Goal: Task Accomplishment & Management: Use online tool/utility

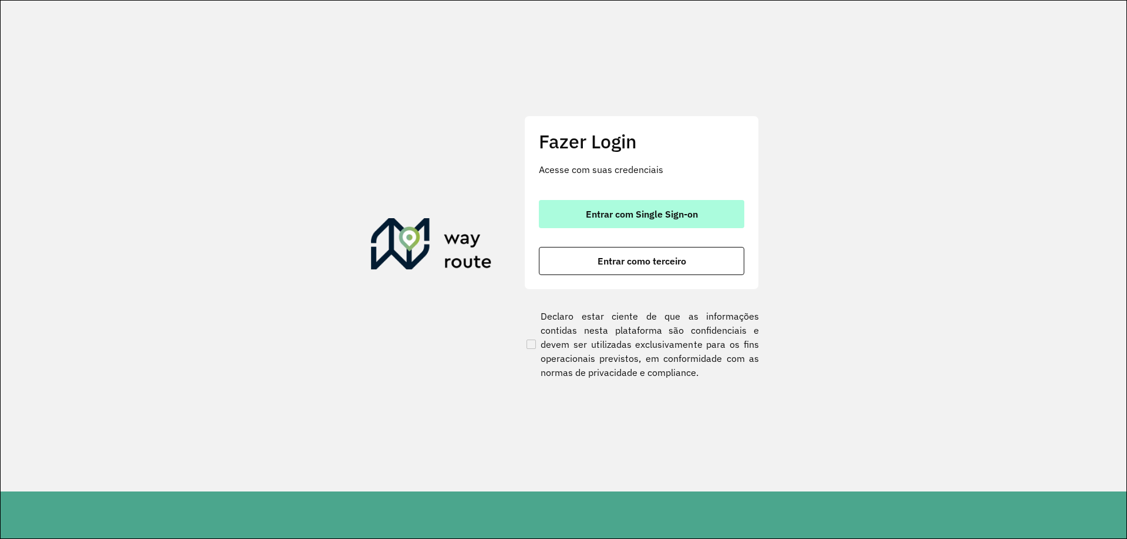
click at [617, 219] on span "Entrar com Single Sign-on" at bounding box center [642, 214] width 112 height 9
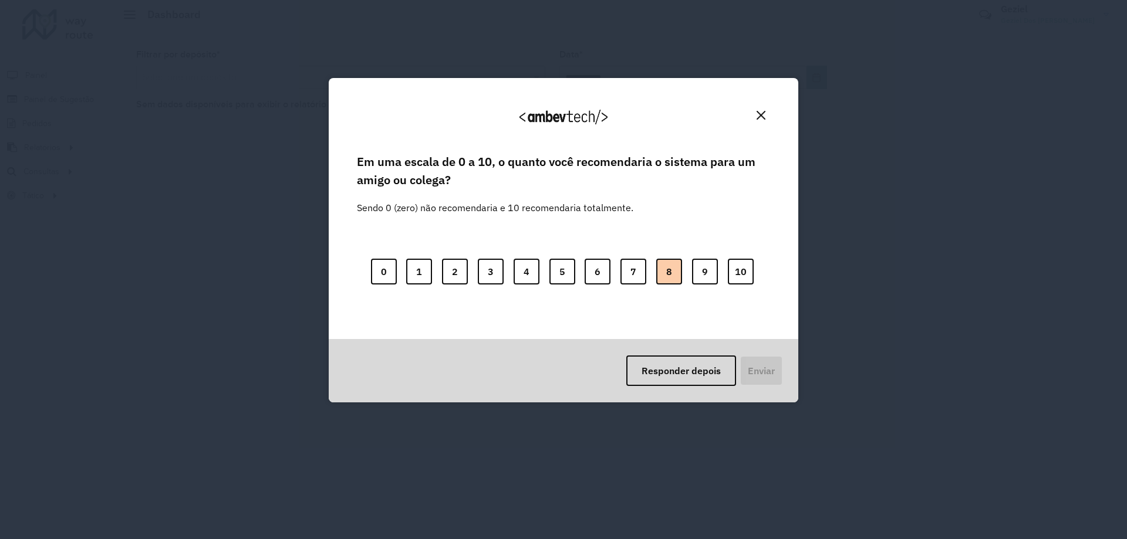
click at [663, 272] on button "8" at bounding box center [669, 272] width 26 height 26
click at [763, 367] on button "Enviar" at bounding box center [759, 371] width 43 height 31
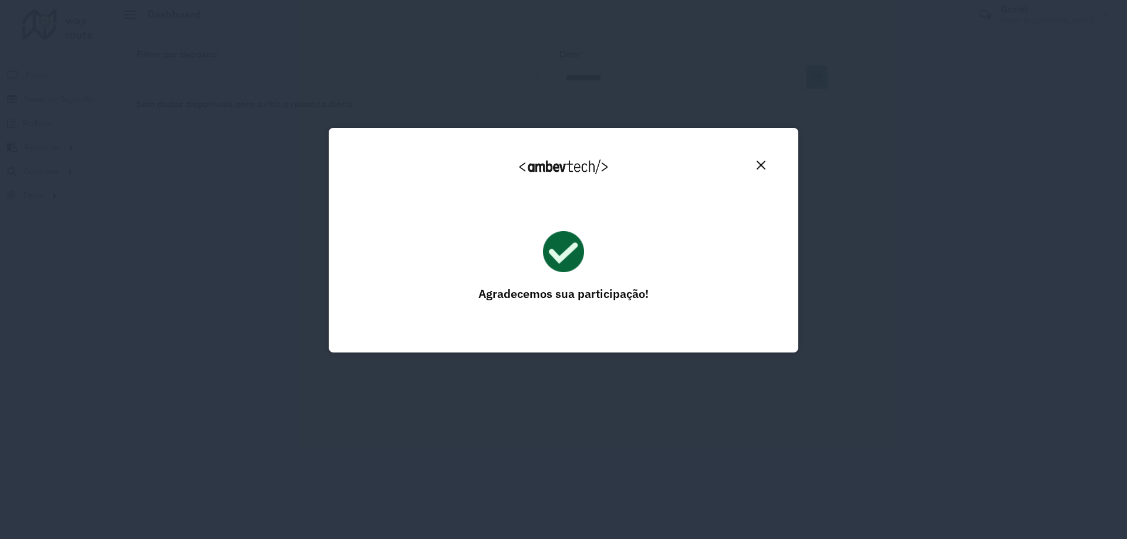
click at [767, 164] on button "Close" at bounding box center [761, 165] width 18 height 18
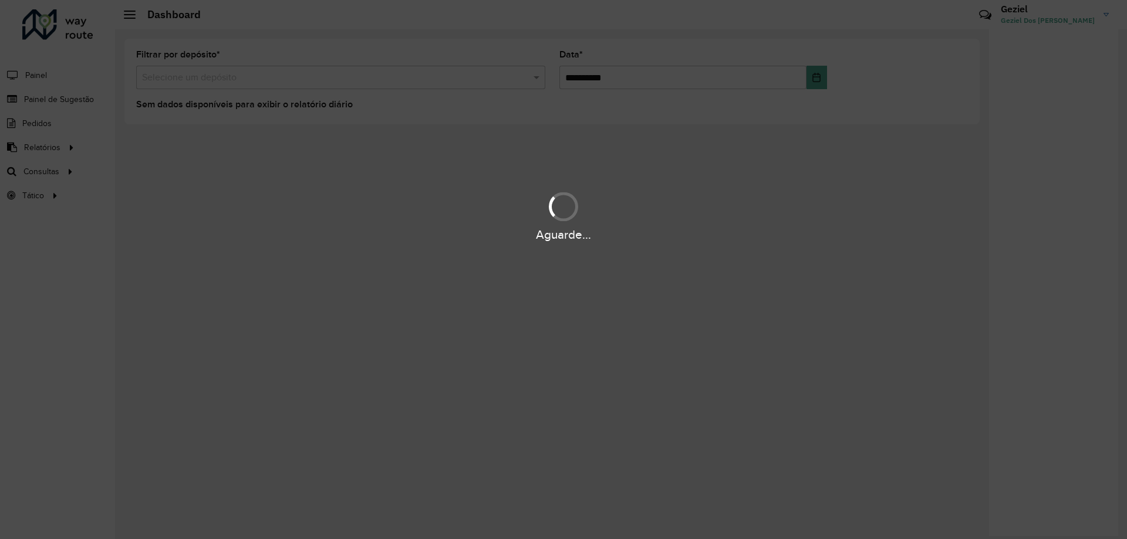
click at [56, 175] on div "Aguarde..." at bounding box center [563, 269] width 1127 height 539
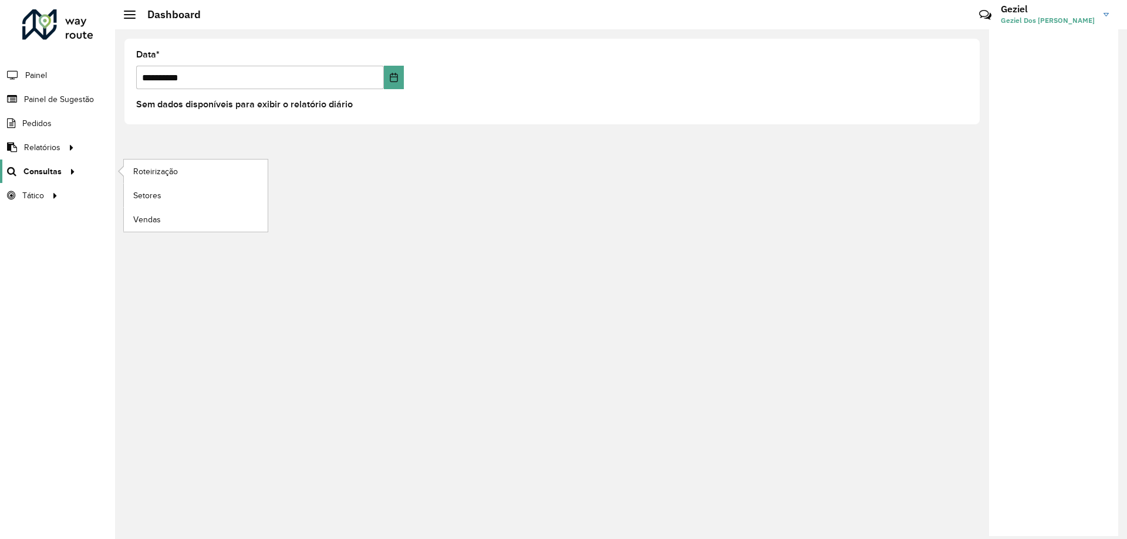
click at [62, 172] on div at bounding box center [71, 172] width 18 height 12
click at [166, 174] on span "Roteirização" at bounding box center [157, 172] width 48 height 12
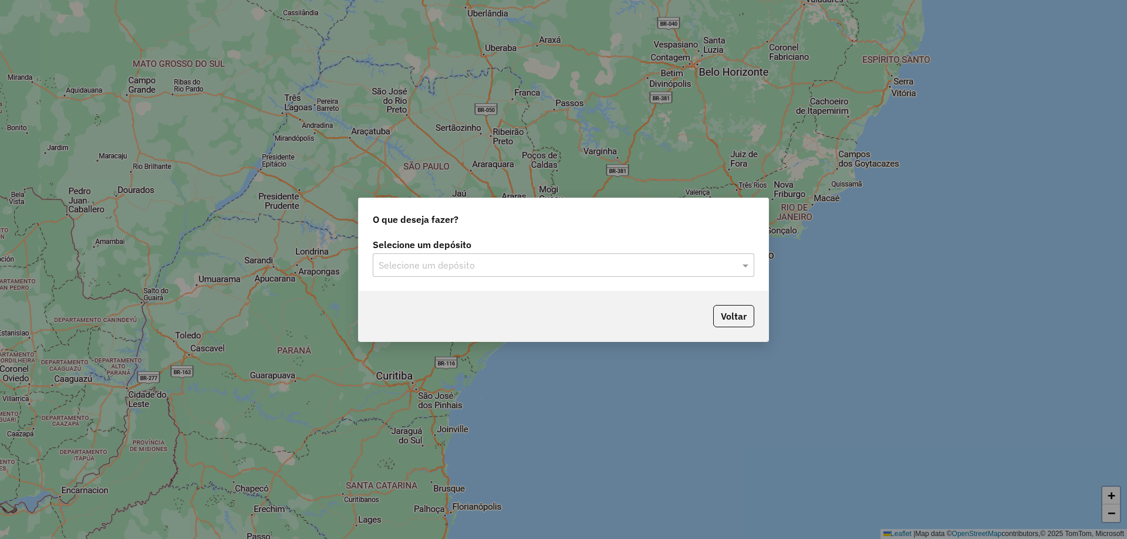
click at [528, 266] on input "text" at bounding box center [552, 266] width 346 height 14
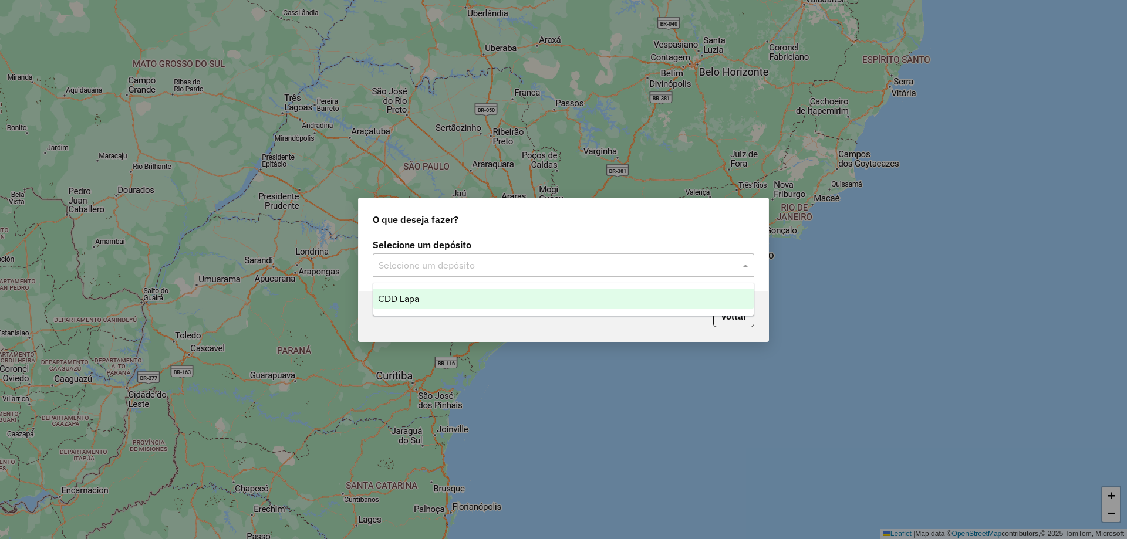
click at [429, 306] on div "CDD Lapa" at bounding box center [563, 299] width 380 height 20
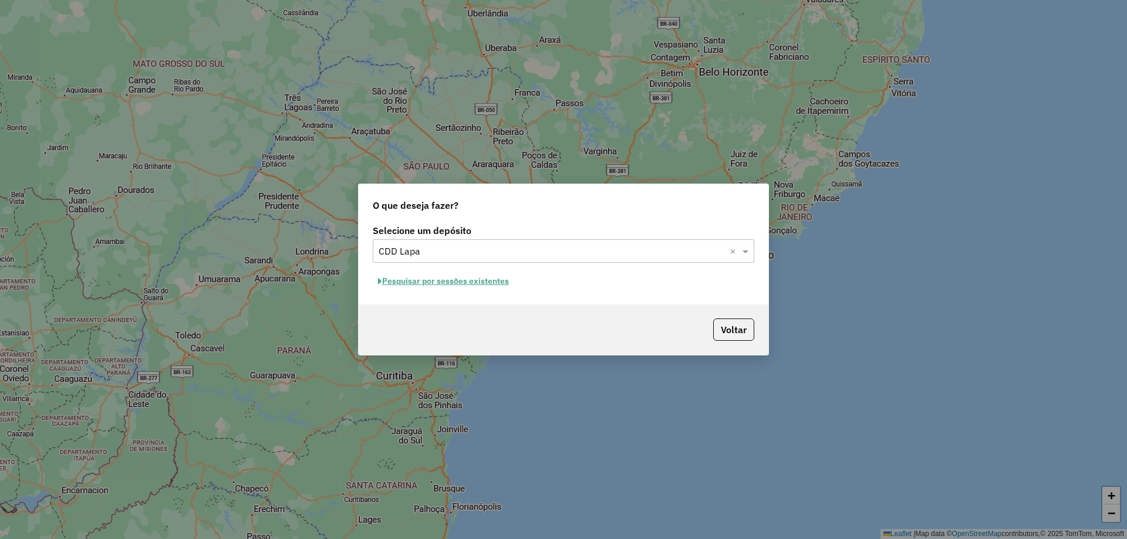
click at [403, 286] on button "Pesquisar por sessões existentes" at bounding box center [443, 281] width 141 height 18
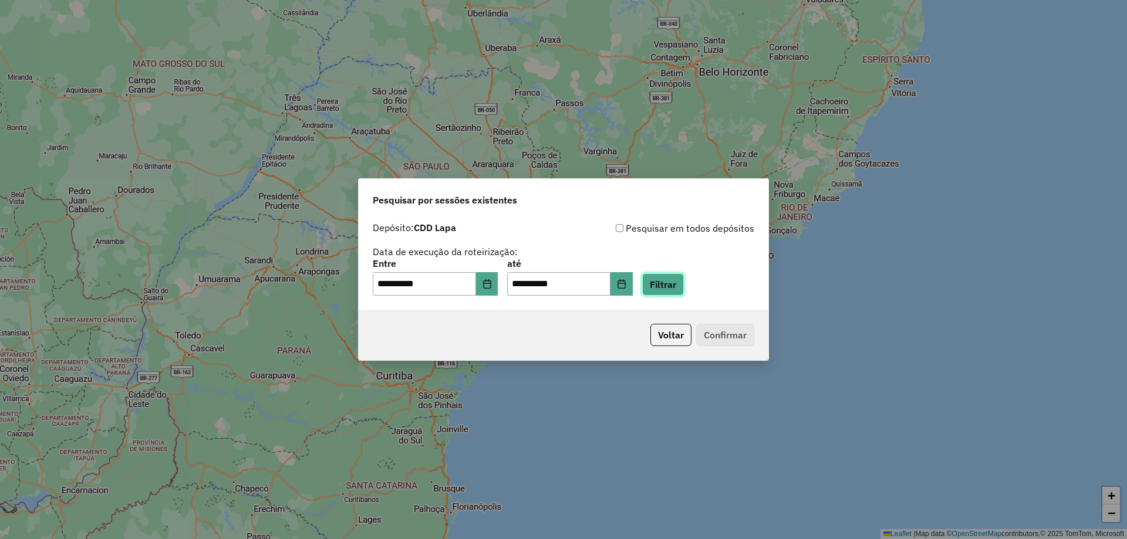
click at [681, 288] on button "Filtrar" at bounding box center [663, 284] width 42 height 22
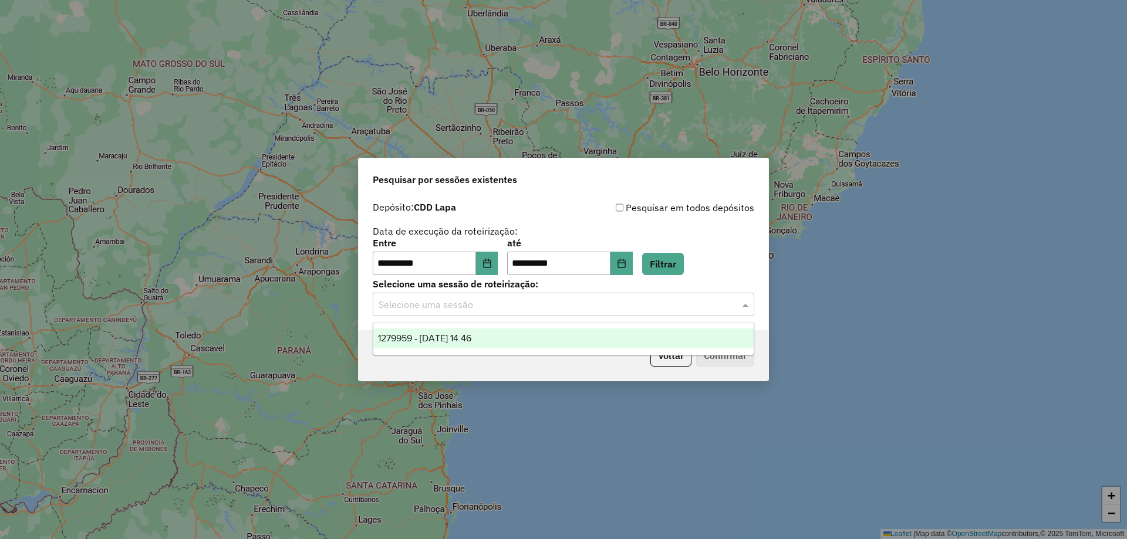
click at [549, 306] on input "text" at bounding box center [552, 305] width 346 height 14
click at [448, 344] on div "1279959 - 22/09/2025 14:46" at bounding box center [563, 339] width 380 height 20
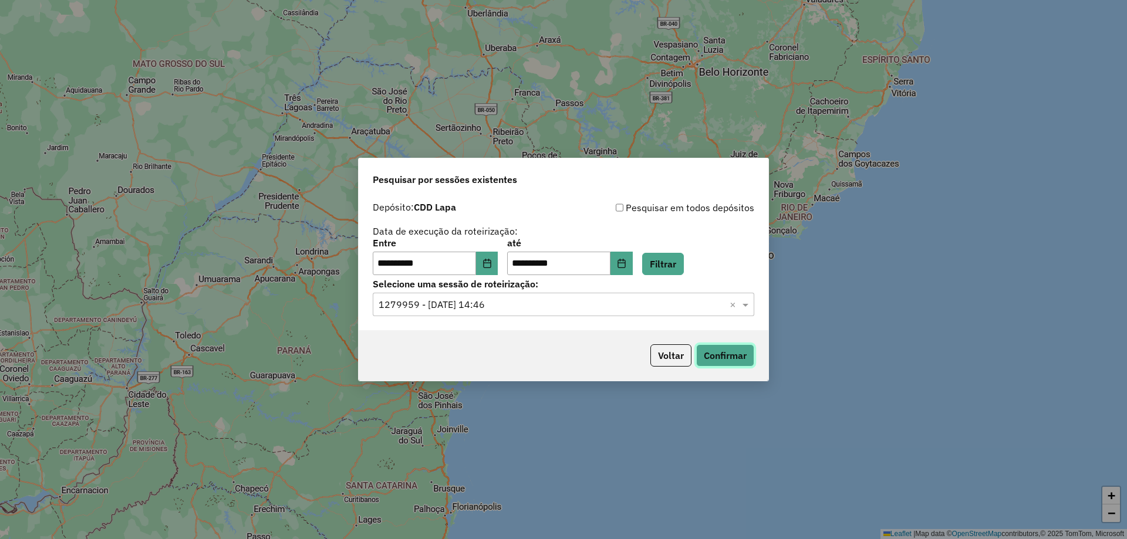
click at [732, 358] on button "Confirmar" at bounding box center [725, 356] width 58 height 22
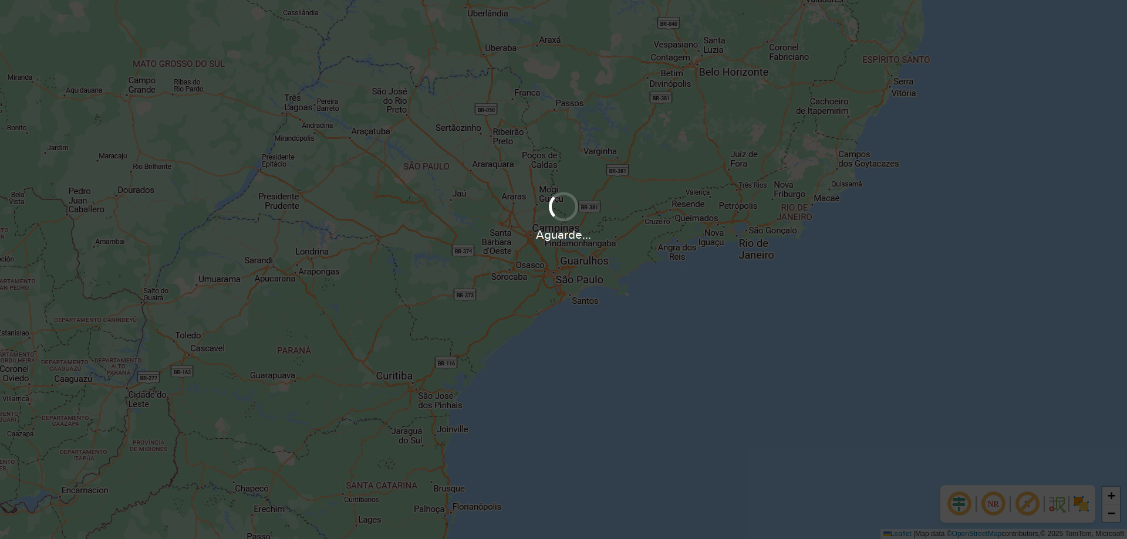
click at [376, 160] on div "Aguarde..." at bounding box center [563, 269] width 1127 height 539
click at [627, 278] on div "Aguarde..." at bounding box center [563, 269] width 1127 height 539
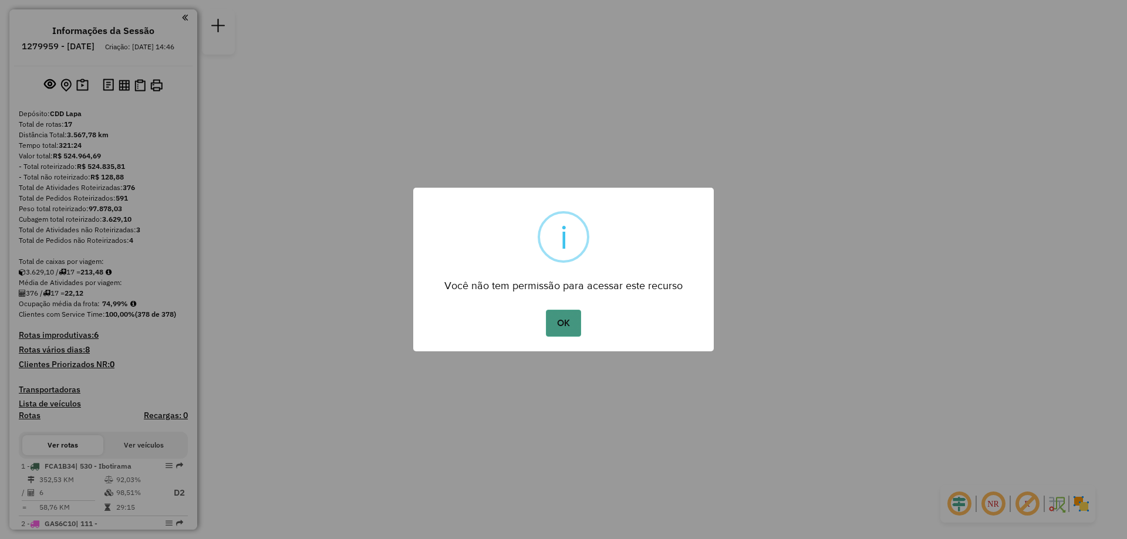
click at [563, 318] on button "OK" at bounding box center [563, 323] width 35 height 27
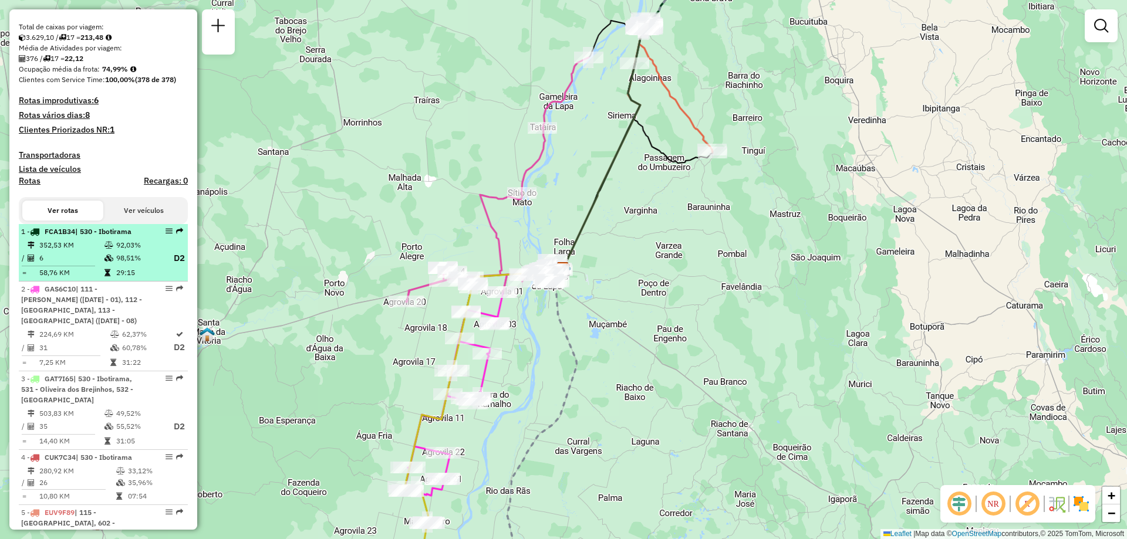
scroll to position [176, 0]
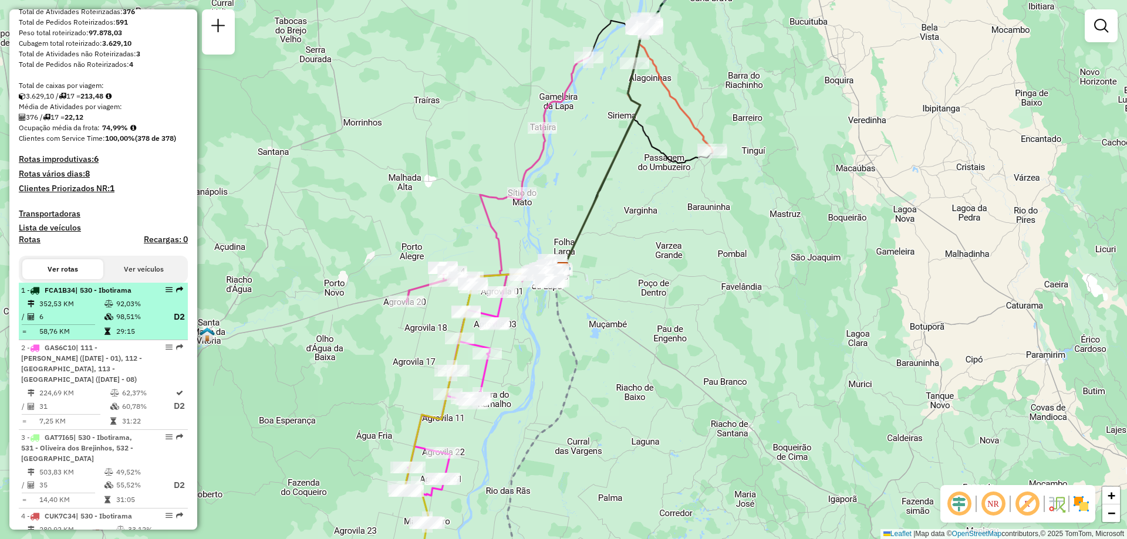
drag, startPoint x: 161, startPoint y: 303, endPoint x: 154, endPoint y: 303, distance: 7.1
click at [154, 293] on div at bounding box center [165, 289] width 35 height 7
select select "**********"
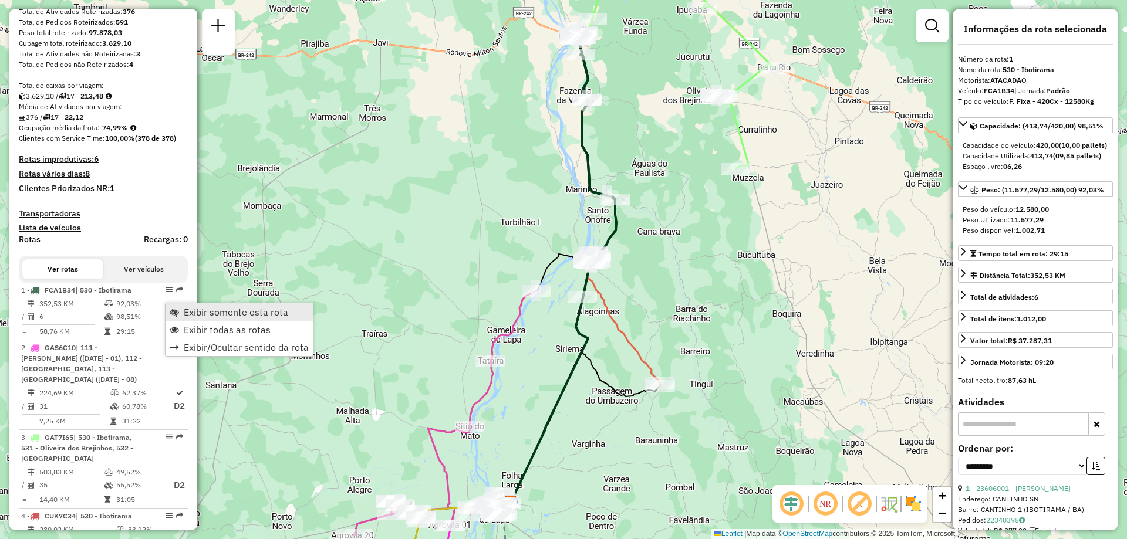
click at [191, 313] on span "Exibir somente esta rota" at bounding box center [236, 312] width 104 height 9
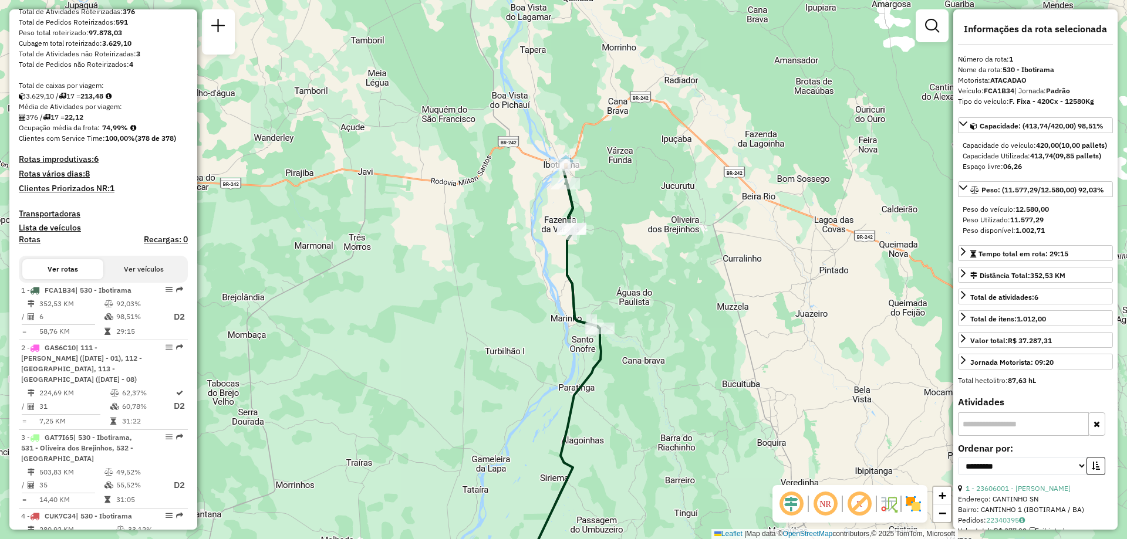
drag, startPoint x: 667, startPoint y: 130, endPoint x: 632, endPoint y: 232, distance: 107.8
click at [648, 254] on div "Janela de atendimento Grade de atendimento Capacidade Transportadoras Veículos …" at bounding box center [563, 269] width 1127 height 539
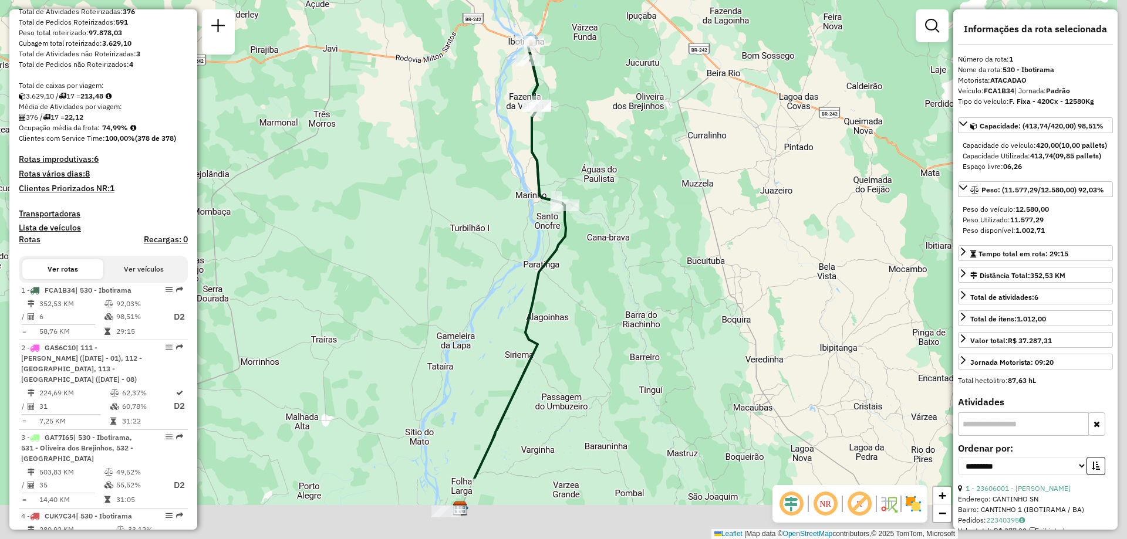
drag, startPoint x: 614, startPoint y: 401, endPoint x: 605, endPoint y: 300, distance: 102.0
click at [605, 300] on div "Janela de atendimento Grade de atendimento Capacidade Transportadoras Veículos …" at bounding box center [563, 269] width 1127 height 539
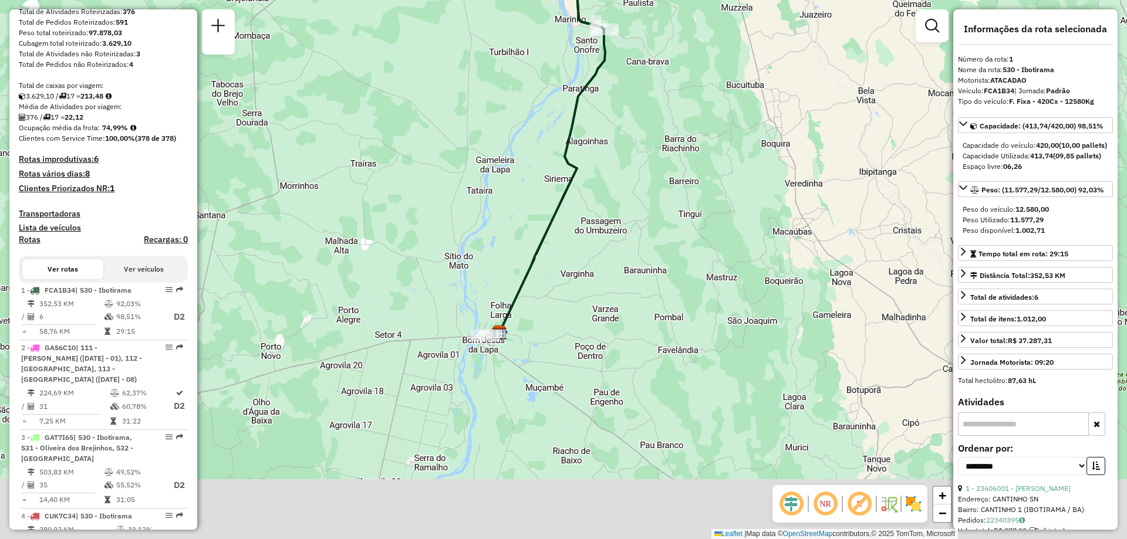
drag, startPoint x: 545, startPoint y: 481, endPoint x: 586, endPoint y: 300, distance: 185.2
click at [586, 300] on div "Janela de atendimento Grade de atendimento Capacidade Transportadoras Veículos …" at bounding box center [563, 269] width 1127 height 539
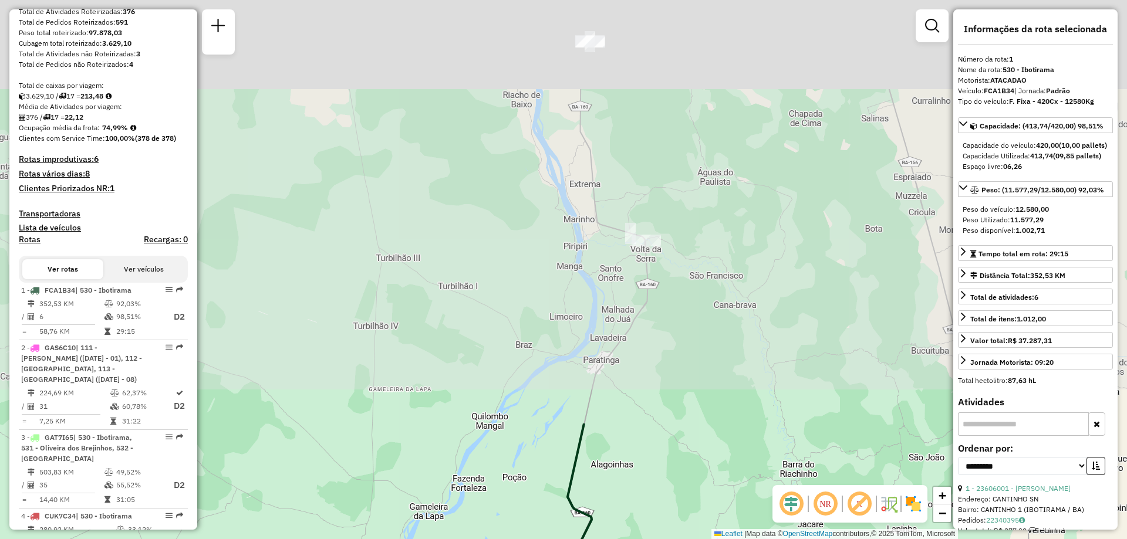
drag, startPoint x: 761, startPoint y: 85, endPoint x: 680, endPoint y: 512, distance: 435.0
click at [692, 539] on html "Aguarde... Pop-up bloqueado! Seu navegador bloqueou automáticamente a abertura …" at bounding box center [563, 269] width 1127 height 539
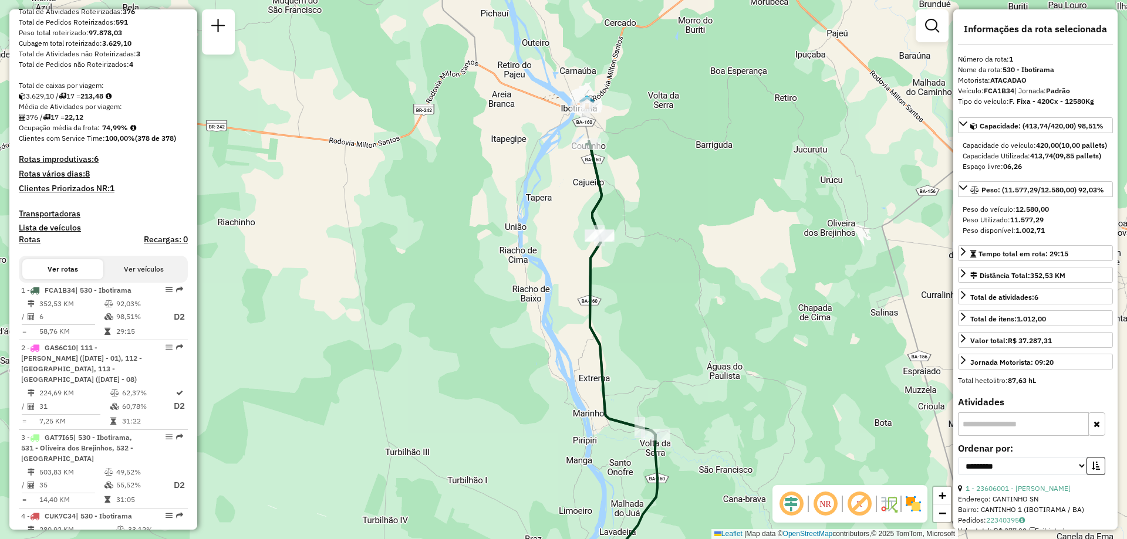
drag, startPoint x: 668, startPoint y: 117, endPoint x: 679, endPoint y: 312, distance: 194.6
click at [679, 312] on div "Janela de atendimento Grade de atendimento Capacidade Transportadoras Veículos …" at bounding box center [563, 269] width 1127 height 539
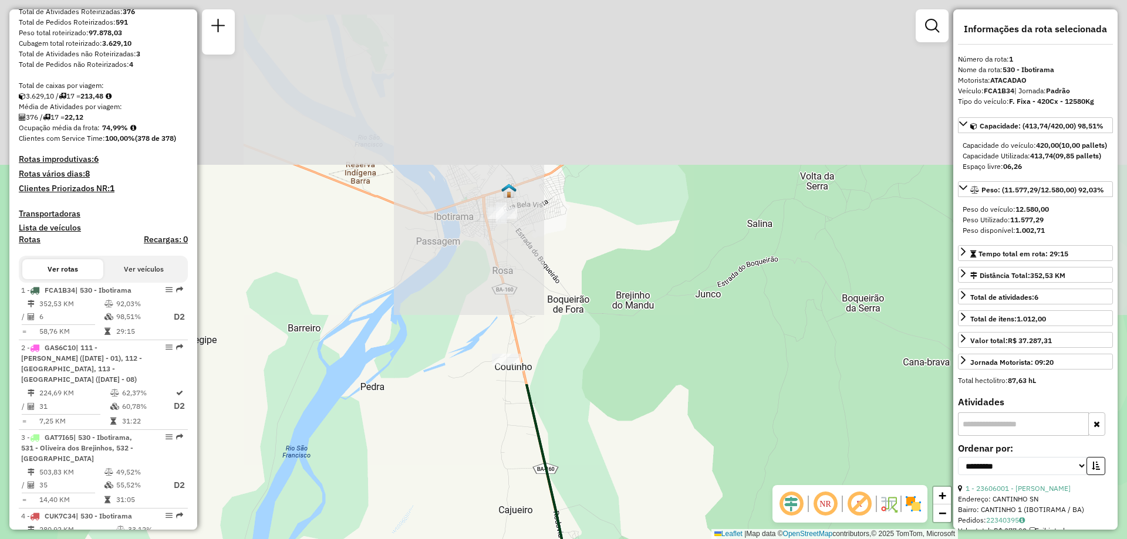
drag, startPoint x: 601, startPoint y: 124, endPoint x: 687, endPoint y: 562, distance: 446.7
click at [687, 539] on html "Aguarde... Pop-up bloqueado! Seu navegador bloqueou automáticamente a abertura …" at bounding box center [563, 269] width 1127 height 539
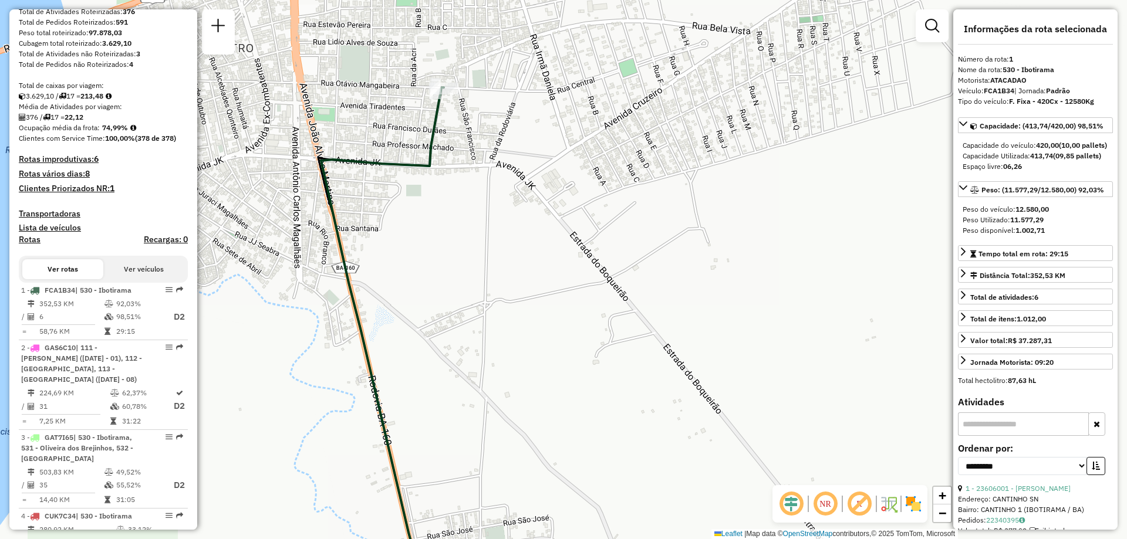
click at [457, 244] on div "Janela de atendimento Grade de atendimento Capacidade Transportadoras Veículos …" at bounding box center [563, 269] width 1127 height 539
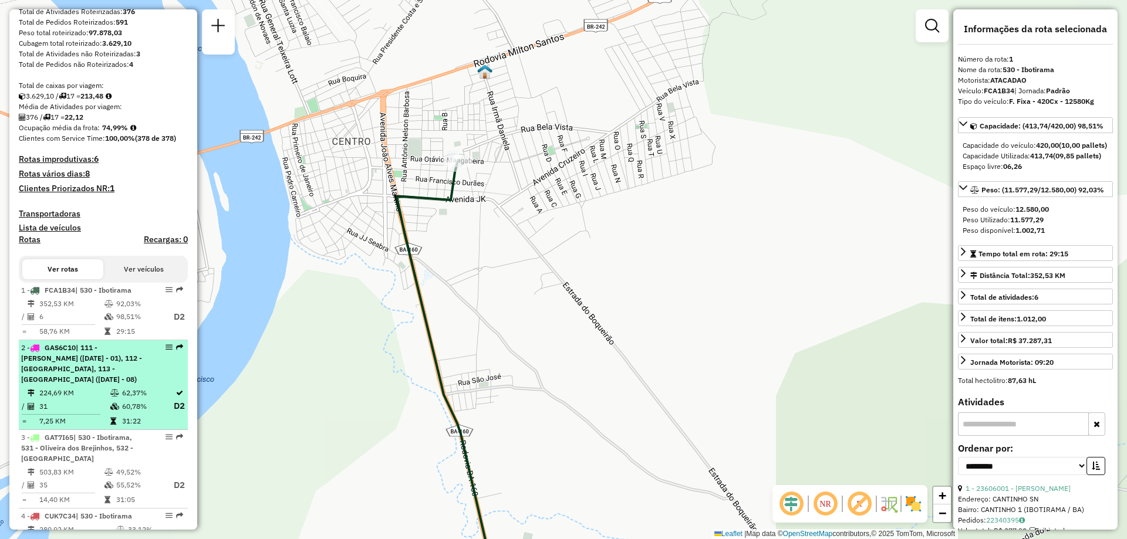
click at [58, 352] on span "GAS6C10" at bounding box center [60, 347] width 31 height 9
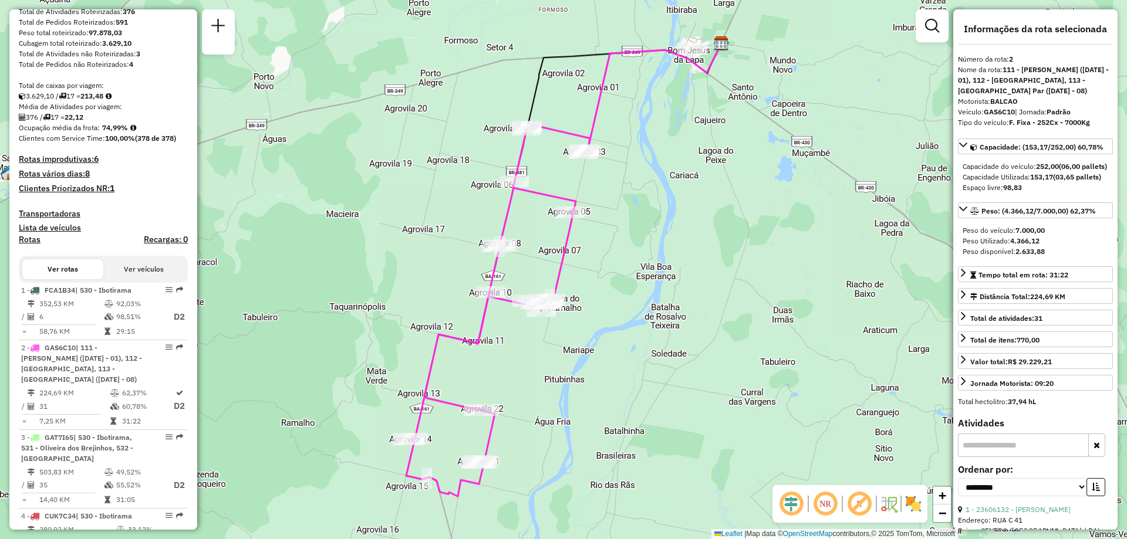
click at [828, 508] on em at bounding box center [825, 504] width 28 height 28
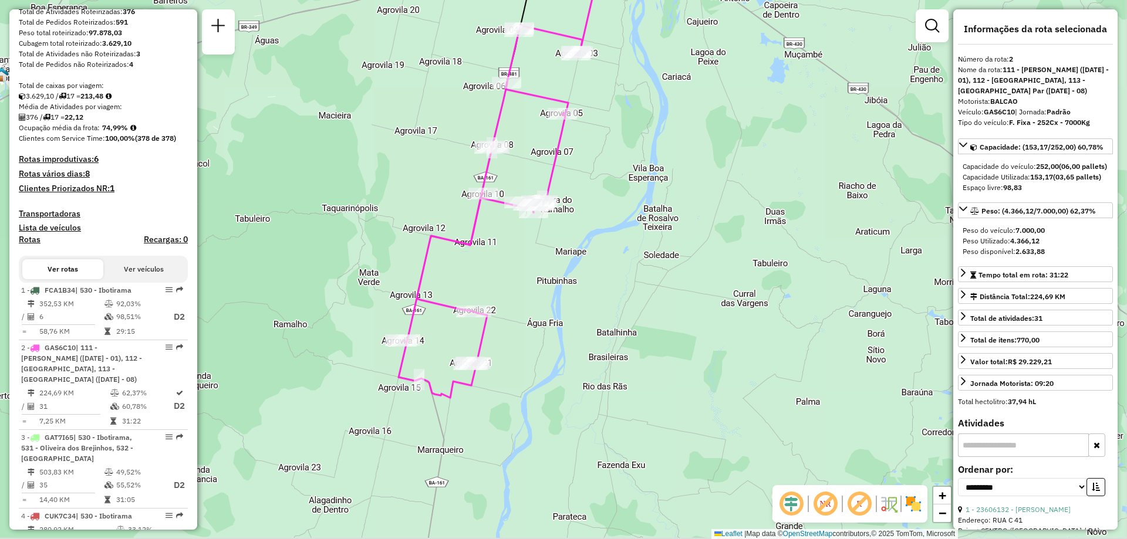
drag, startPoint x: 606, startPoint y: 418, endPoint x: 598, endPoint y: 320, distance: 98.9
click at [598, 320] on div "Janela de atendimento Grade de atendimento Capacidade Transportadoras Veículos …" at bounding box center [563, 269] width 1127 height 539
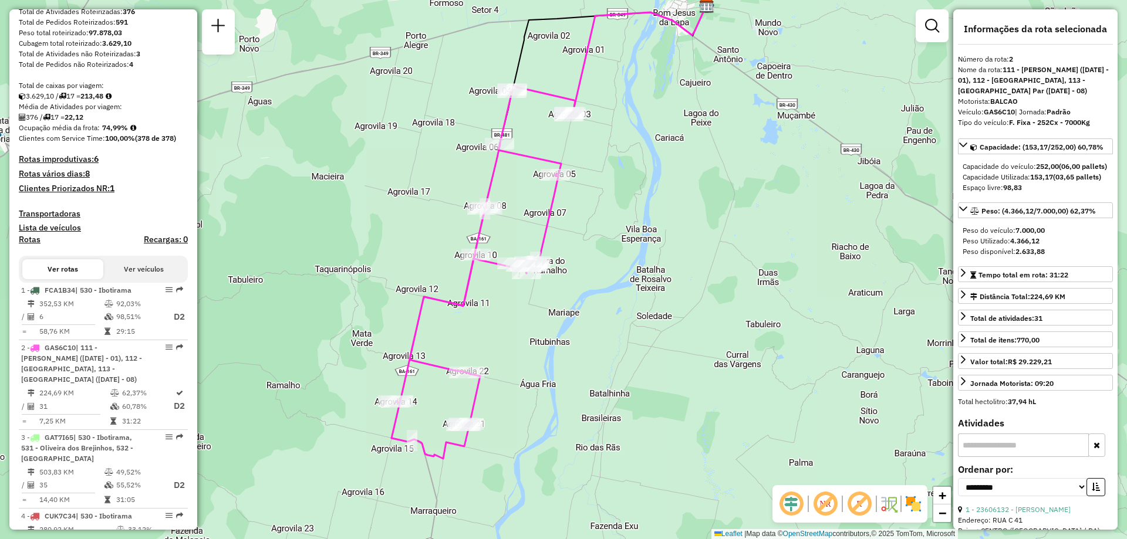
drag, startPoint x: 654, startPoint y: 285, endPoint x: 647, endPoint y: 346, distance: 61.4
click at [647, 346] on div "Janela de atendimento Grade de atendimento Capacidade Transportadoras Veículos …" at bounding box center [563, 269] width 1127 height 539
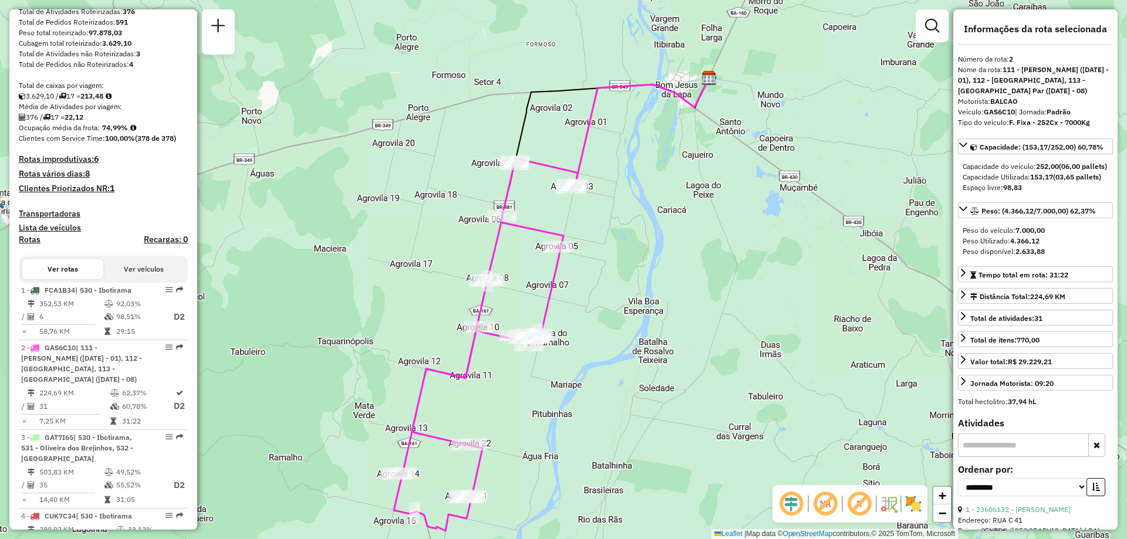
drag, startPoint x: 637, startPoint y: 223, endPoint x: 630, endPoint y: 299, distance: 76.6
click at [638, 299] on div "Janela de atendimento Grade de atendimento Capacidade Transportadoras Veículos …" at bounding box center [563, 269] width 1127 height 539
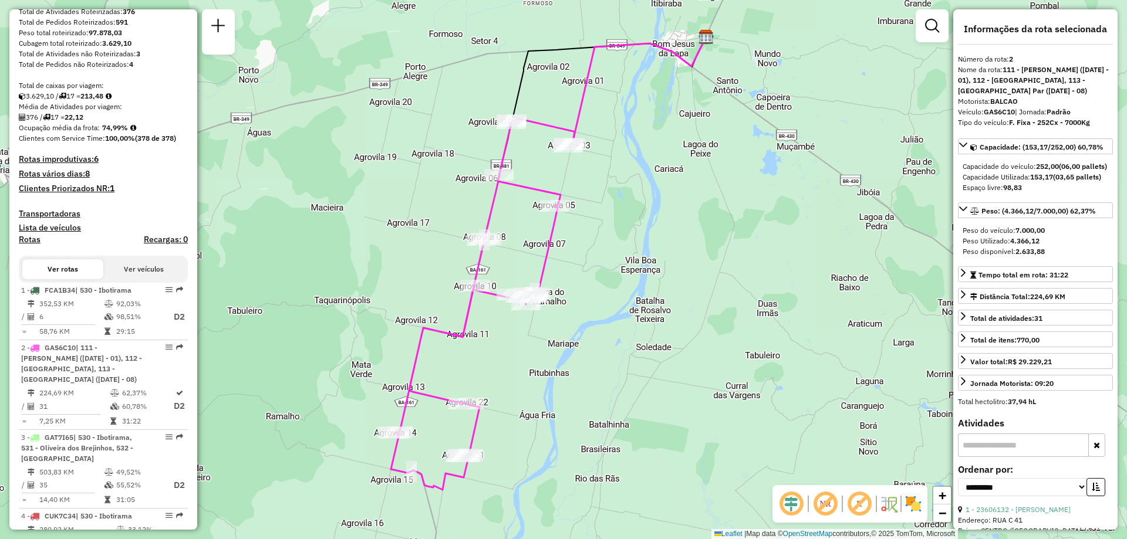
drag, startPoint x: 579, startPoint y: 330, endPoint x: 579, endPoint y: 291, distance: 39.9
click at [579, 291] on div "Janela de atendimento Grade de atendimento Capacidade Transportadoras Veículos …" at bounding box center [563, 269] width 1127 height 539
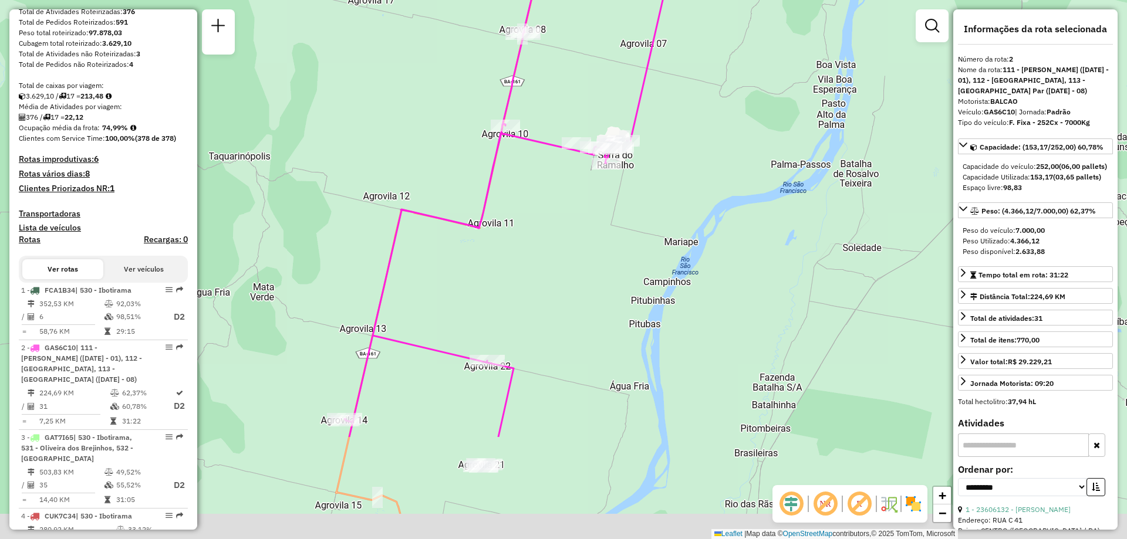
drag, startPoint x: 511, startPoint y: 410, endPoint x: 563, endPoint y: 259, distance: 160.0
click at [556, 246] on div "Janela de atendimento Grade de atendimento Capacidade Transportadoras Veículos …" at bounding box center [563, 269] width 1127 height 539
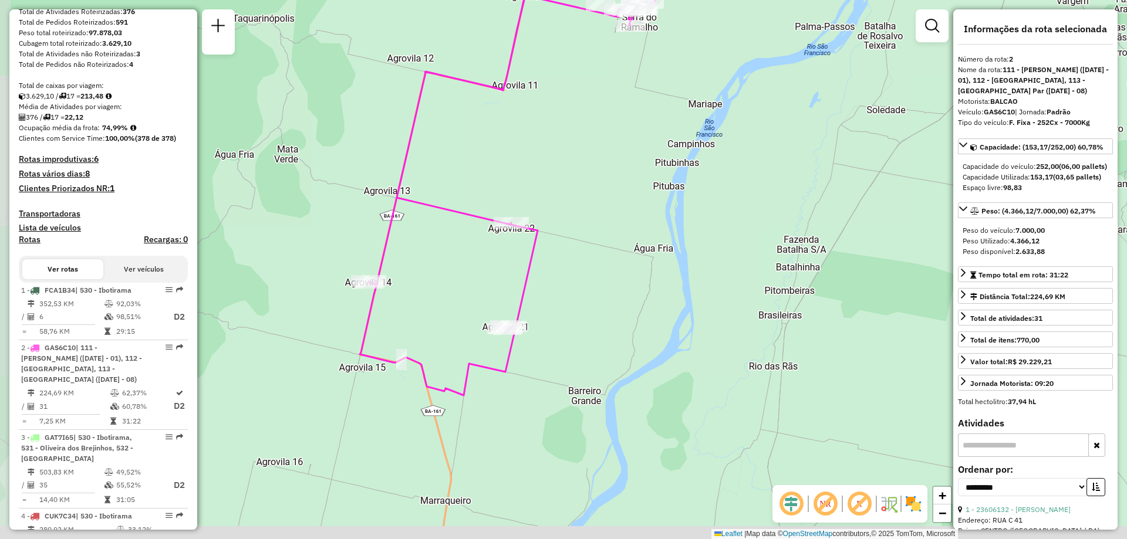
drag, startPoint x: 566, startPoint y: 414, endPoint x: 583, endPoint y: 288, distance: 127.3
click at [583, 288] on div "Janela de atendimento Grade de atendimento Capacidade Transportadoras Veículos …" at bounding box center [563, 269] width 1127 height 539
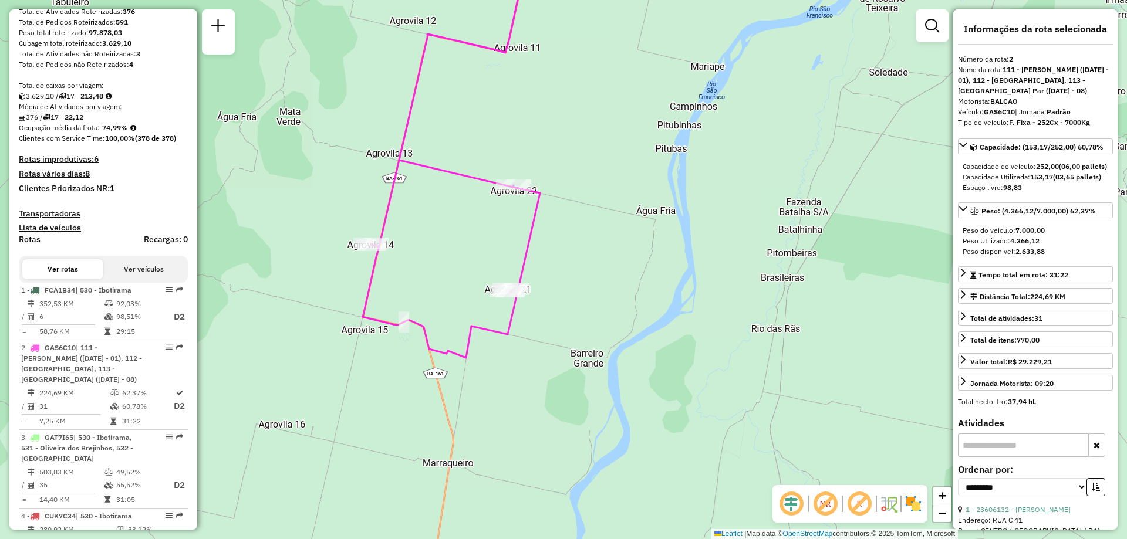
drag, startPoint x: 557, startPoint y: 417, endPoint x: 563, endPoint y: 373, distance: 44.5
click at [563, 373] on div "Janela de atendimento Grade de atendimento Capacidade Transportadoras Veículos …" at bounding box center [563, 269] width 1127 height 539
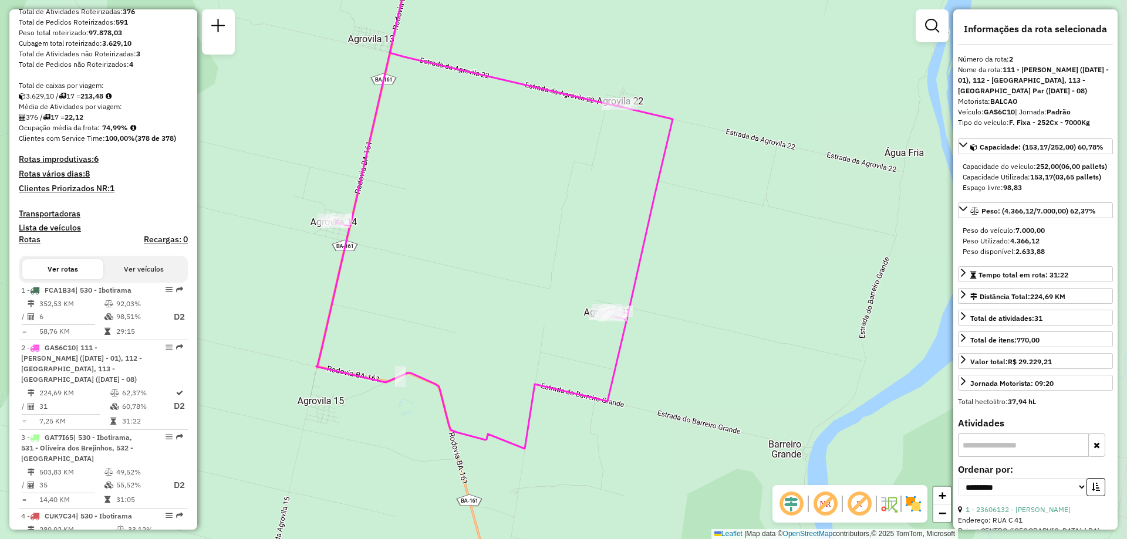
drag, startPoint x: 566, startPoint y: 225, endPoint x: 501, endPoint y: 240, distance: 66.8
click at [501, 240] on div "Janela de atendimento Grade de atendimento Capacidade Transportadoras Veículos …" at bounding box center [563, 269] width 1127 height 539
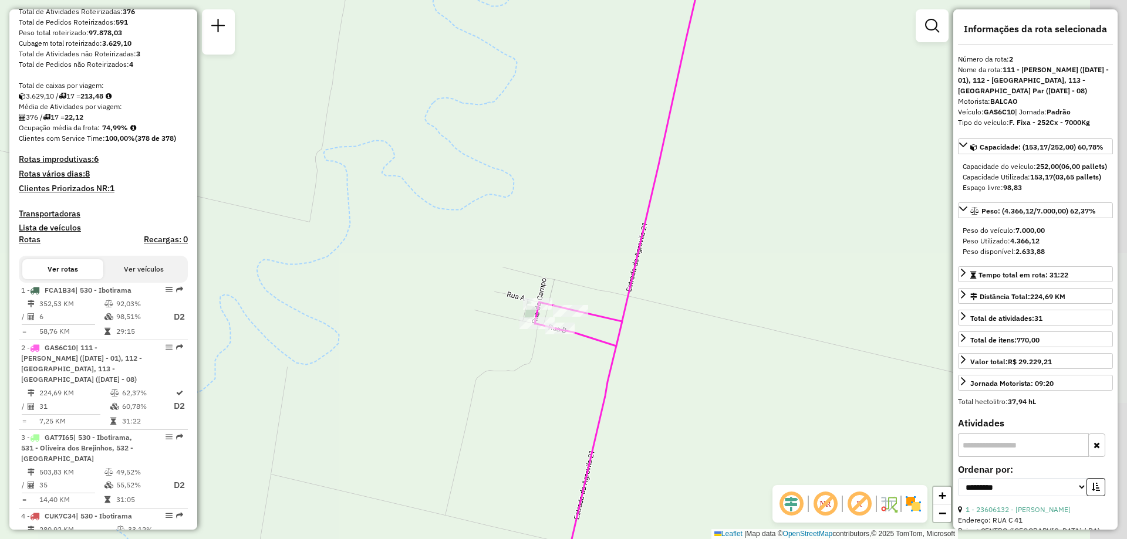
drag, startPoint x: 668, startPoint y: 379, endPoint x: 572, endPoint y: 358, distance: 99.1
click at [572, 358] on div "Janela de atendimento Grade de atendimento Capacidade Transportadoras Veículos …" at bounding box center [563, 269] width 1127 height 539
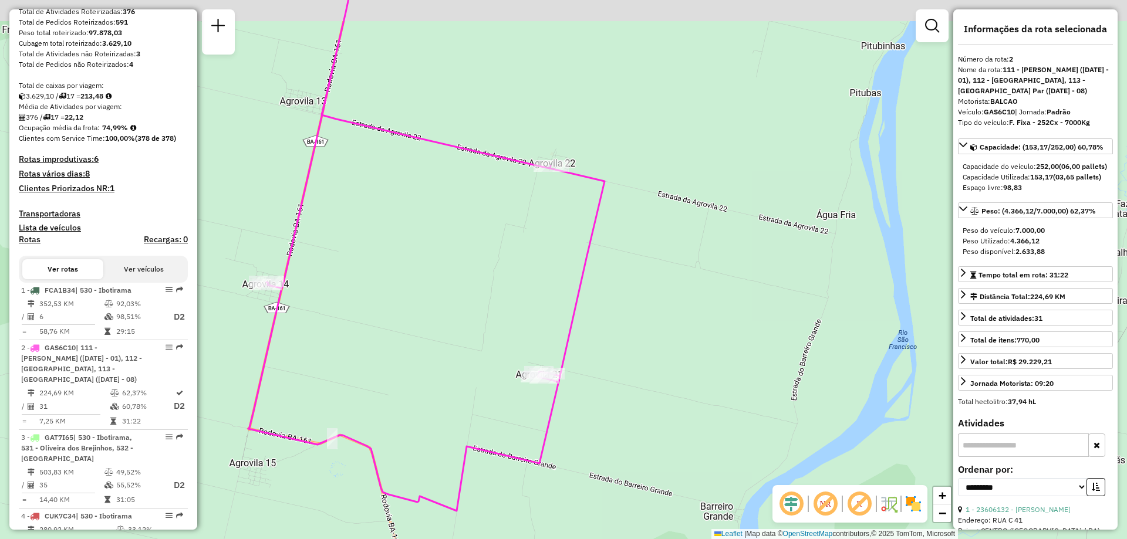
drag, startPoint x: 584, startPoint y: 160, endPoint x: 559, endPoint y: 188, distance: 37.4
click at [559, 188] on div "Janela de atendimento Grade de atendimento Capacidade Transportadoras Veículos …" at bounding box center [563, 269] width 1127 height 539
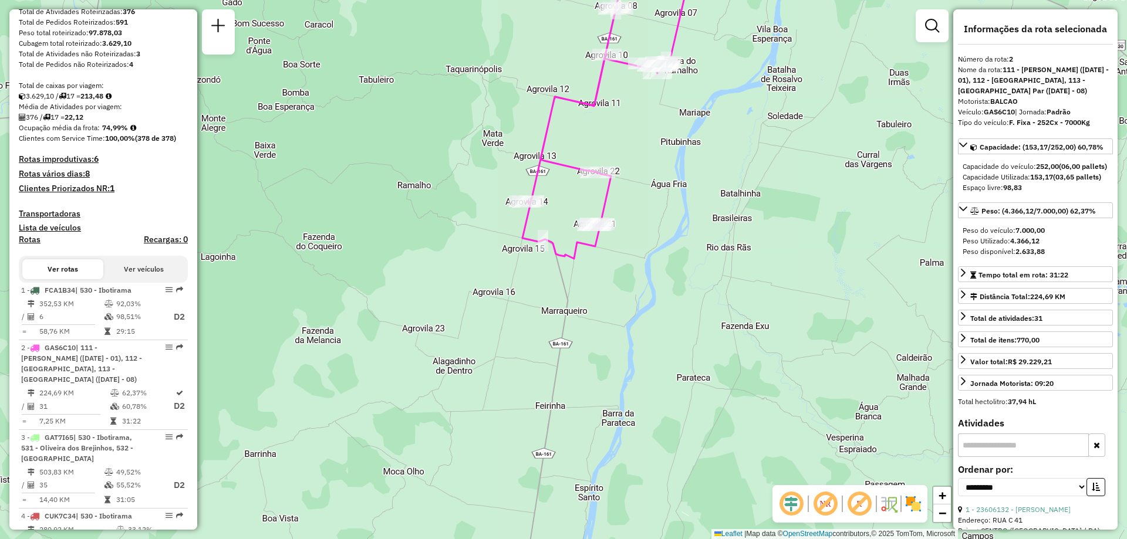
click at [267, 315] on div "Janela de atendimento Grade de atendimento Capacidade Transportadoras Veículos …" at bounding box center [563, 269] width 1127 height 539
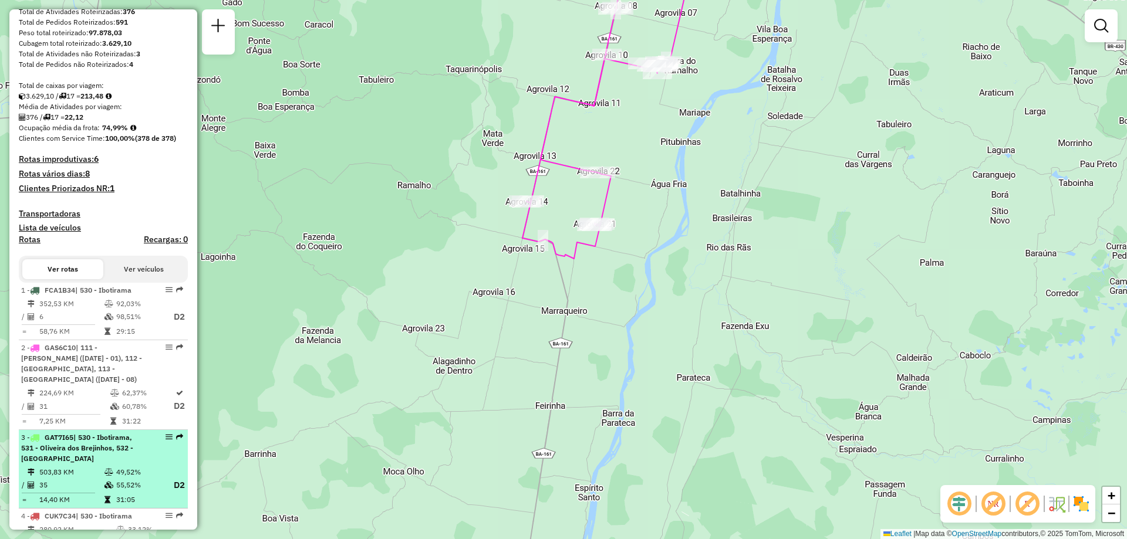
scroll to position [235, 0]
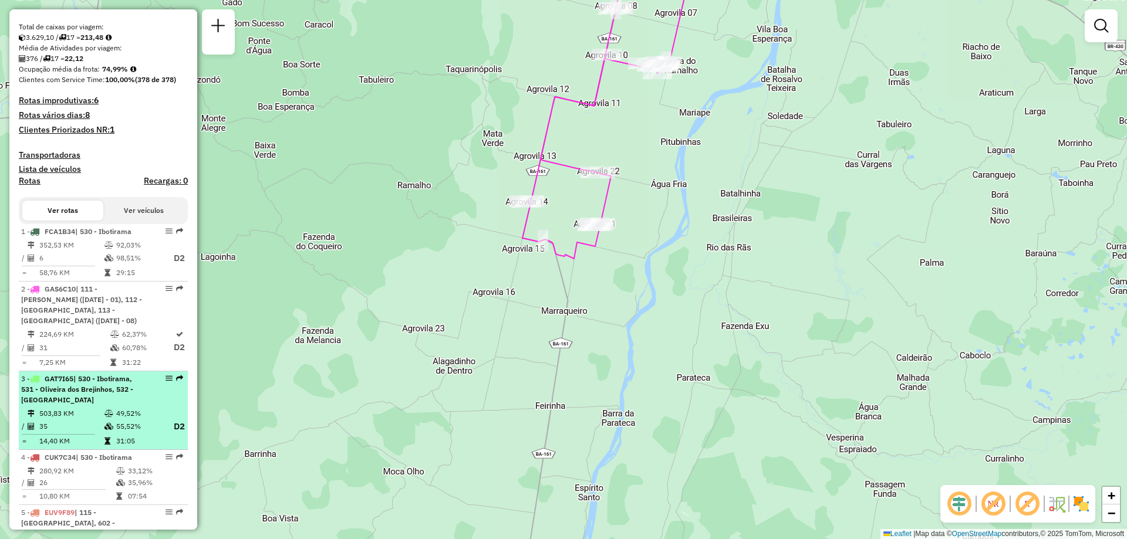
click at [82, 395] on span "| 530 - Ibotirama, 531 - Oliveira dos Brejinhos, 532 - [GEOGRAPHIC_DATA]" at bounding box center [77, 389] width 112 height 30
select select "**********"
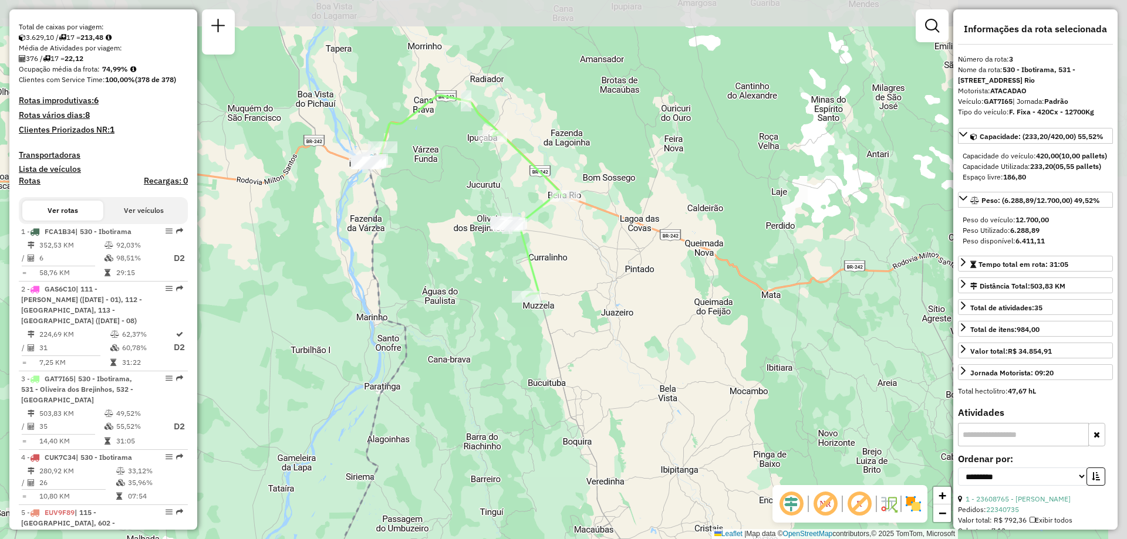
drag, startPoint x: 545, startPoint y: 183, endPoint x: 414, endPoint y: 283, distance: 165.4
click at [414, 283] on div "Janela de atendimento Grade de atendimento Capacidade Transportadoras Veículos …" at bounding box center [563, 269] width 1127 height 539
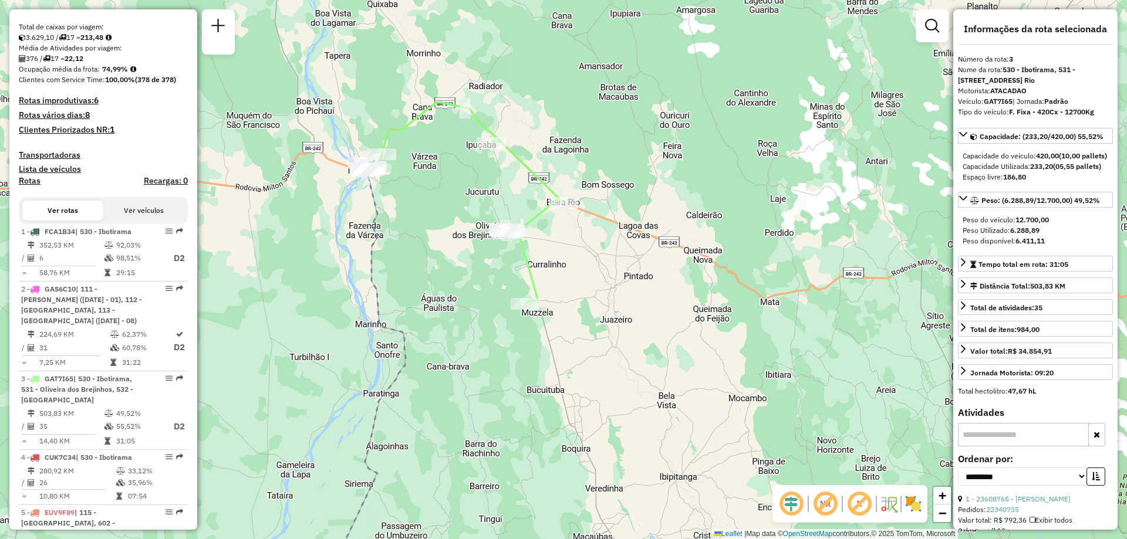
click at [294, 283] on div "Janela de atendimento Grade de atendimento Capacidade Transportadoras Veículos …" at bounding box center [563, 269] width 1127 height 539
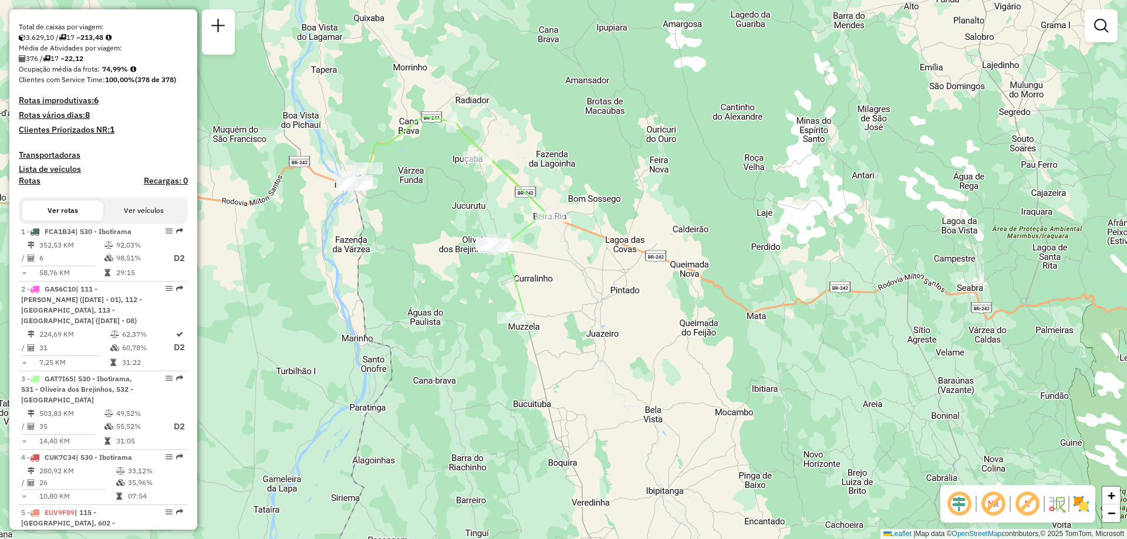
drag, startPoint x: 590, startPoint y: 251, endPoint x: 577, endPoint y: 265, distance: 19.5
click at [577, 265] on div "Janela de atendimento Grade de atendimento Capacidade Transportadoras Veículos …" at bounding box center [563, 269] width 1127 height 539
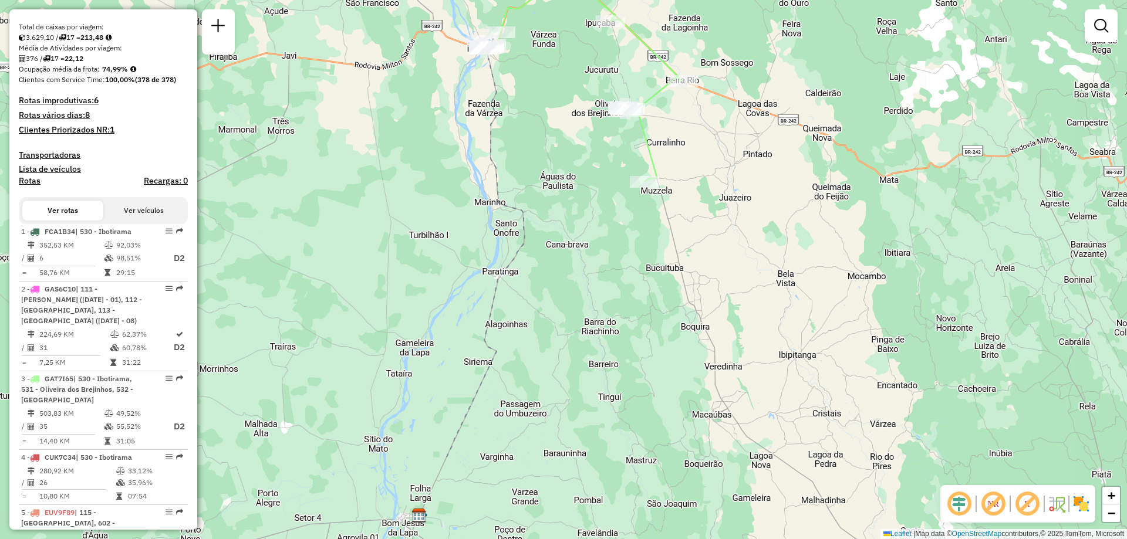
drag, startPoint x: 370, startPoint y: 313, endPoint x: 506, endPoint y: 152, distance: 210.3
click at [506, 152] on icon at bounding box center [486, 251] width 78 height 411
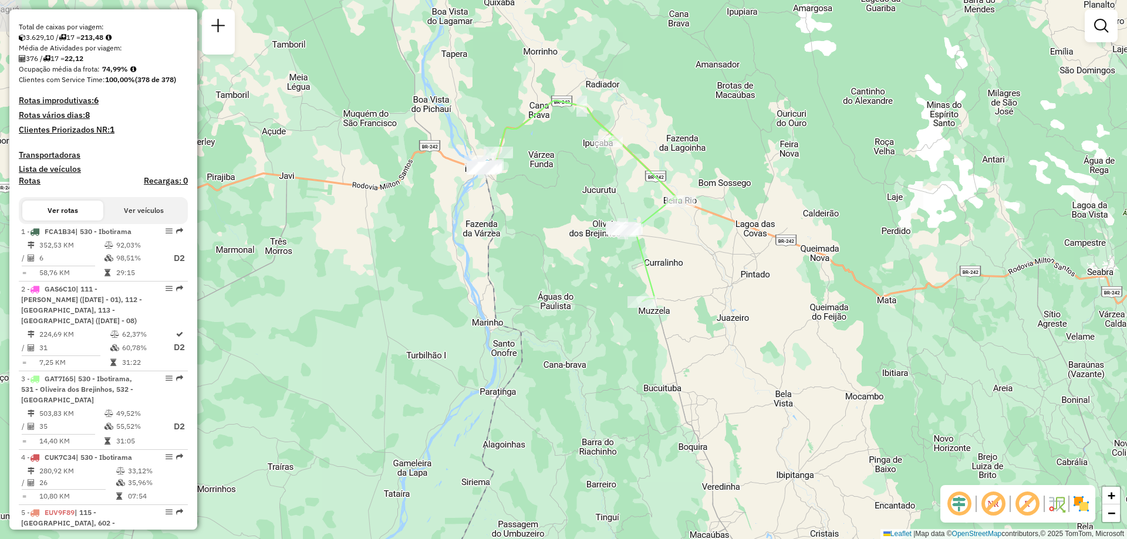
drag, startPoint x: 551, startPoint y: 216, endPoint x: 543, endPoint y: 367, distance: 151.0
click at [543, 367] on div "Janela de atendimento Grade de atendimento Capacidade Transportadoras Veículos …" at bounding box center [563, 269] width 1127 height 539
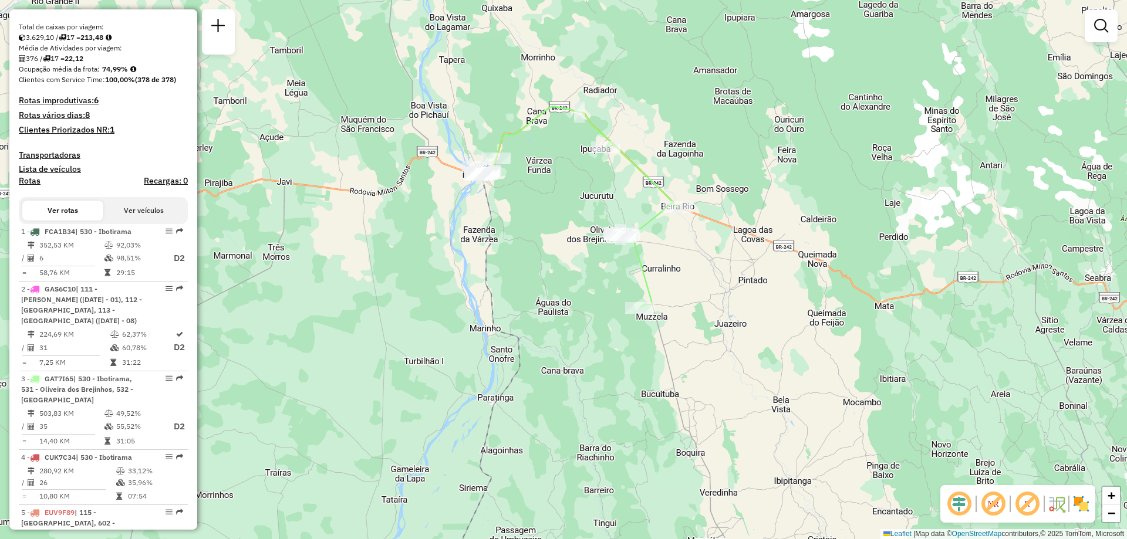
click at [271, 293] on div "Janela de atendimento Grade de atendimento Capacidade Transportadoras Veículos …" at bounding box center [563, 269] width 1127 height 539
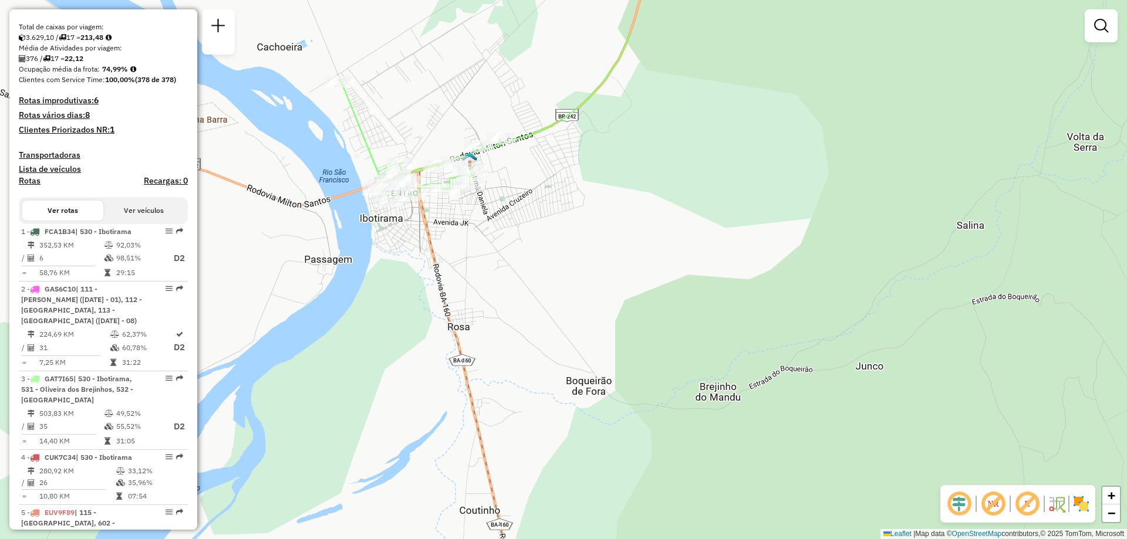
drag, startPoint x: 597, startPoint y: 202, endPoint x: 600, endPoint y: 289, distance: 86.9
click at [600, 289] on div "Janela de atendimento Grade de atendimento Capacidade Transportadoras Veículos …" at bounding box center [563, 269] width 1127 height 539
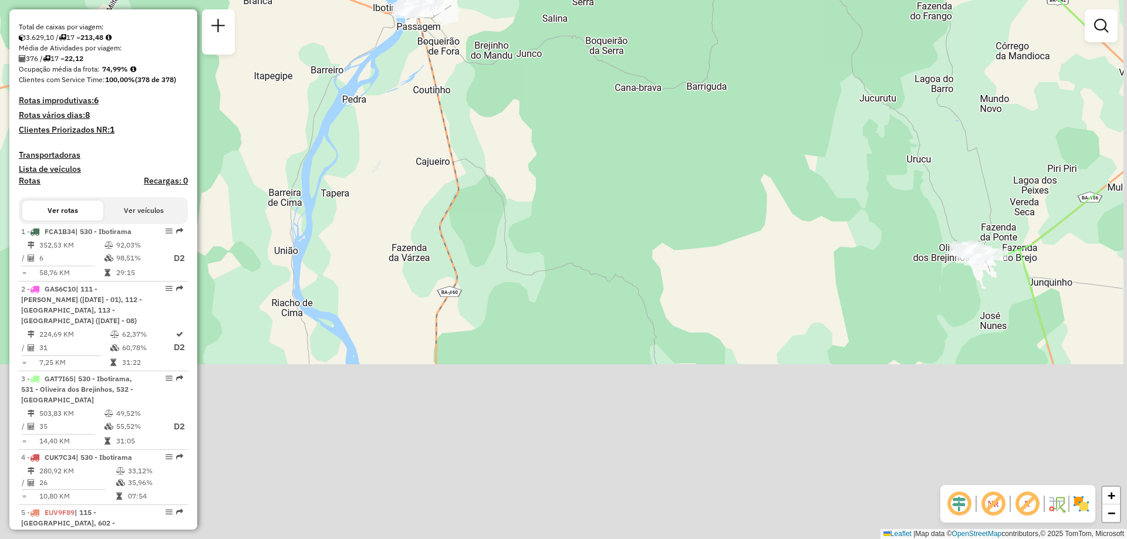
drag, startPoint x: 704, startPoint y: 387, endPoint x: 568, endPoint y: 134, distance: 287.3
click at [568, 134] on div "Janela de atendimento Grade de atendimento Capacidade Transportadoras Veículos …" at bounding box center [563, 269] width 1127 height 539
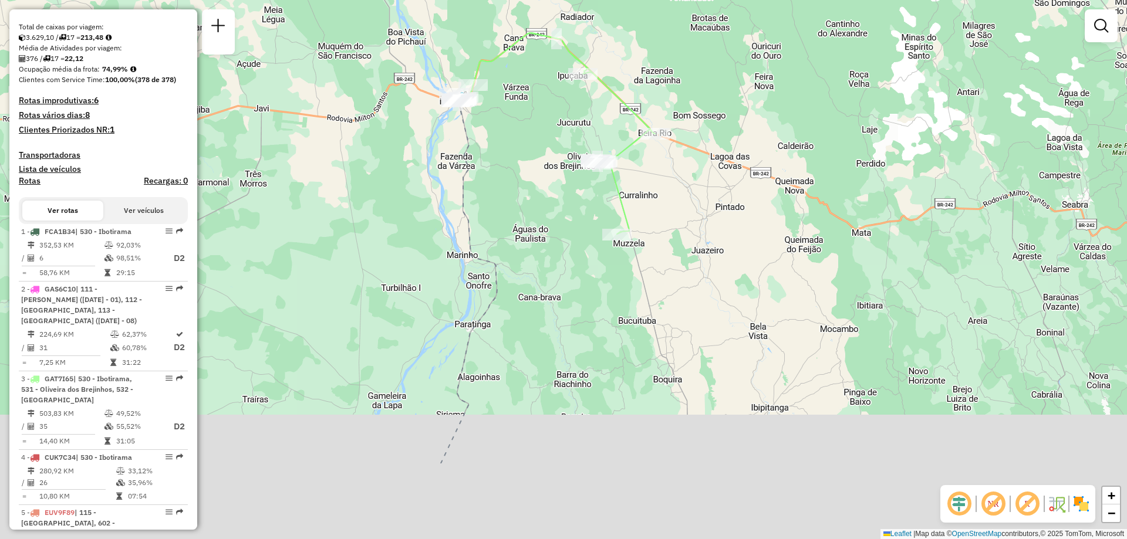
drag, startPoint x: 582, startPoint y: 387, endPoint x: 553, endPoint y: 310, distance: 81.9
click at [543, 259] on div "Janela de atendimento Grade de atendimento Capacidade Transportadoras Veículos …" at bounding box center [563, 269] width 1127 height 539
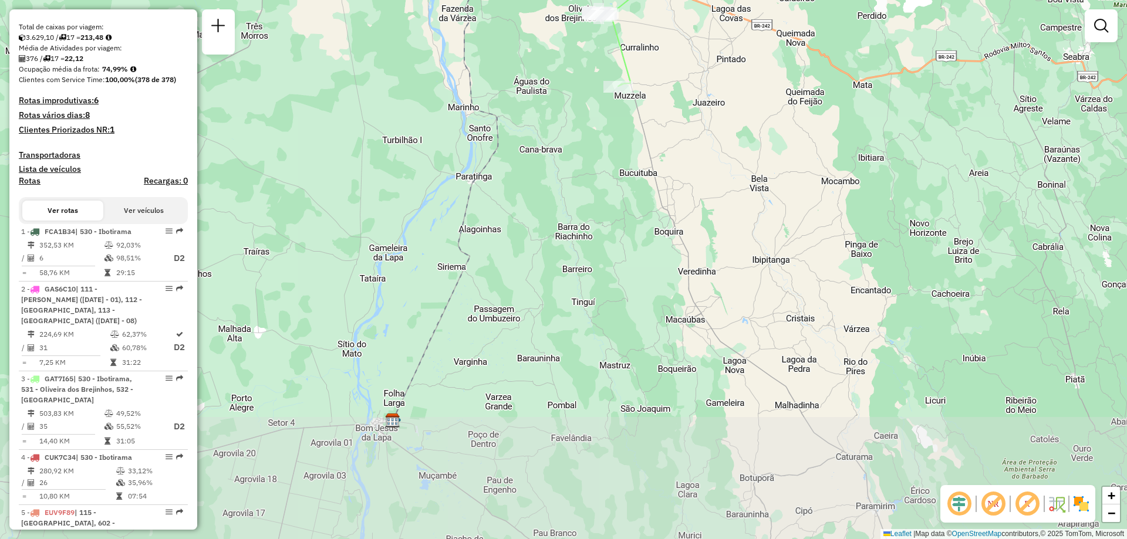
drag, startPoint x: 514, startPoint y: 421, endPoint x: 516, endPoint y: 270, distance: 150.8
click at [516, 270] on div "Janela de atendimento Grade de atendimento Capacidade Transportadoras Veículos …" at bounding box center [563, 269] width 1127 height 539
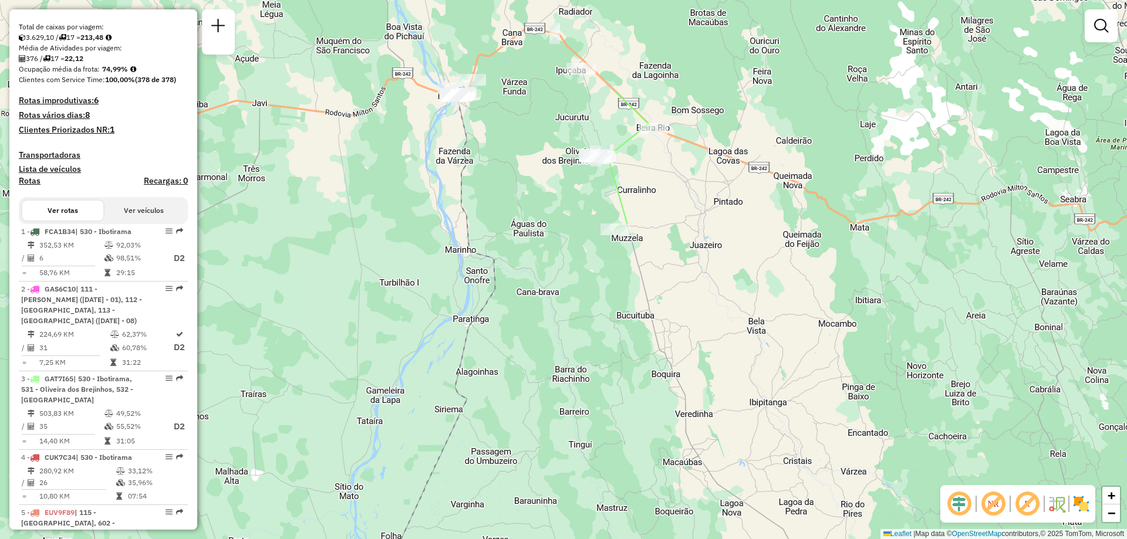
drag, startPoint x: 506, startPoint y: 188, endPoint x: 502, endPoint y: 344, distance: 156.2
click at [502, 344] on div "Janela de atendimento Grade de atendimento Capacidade Transportadoras Veículos …" at bounding box center [563, 269] width 1127 height 539
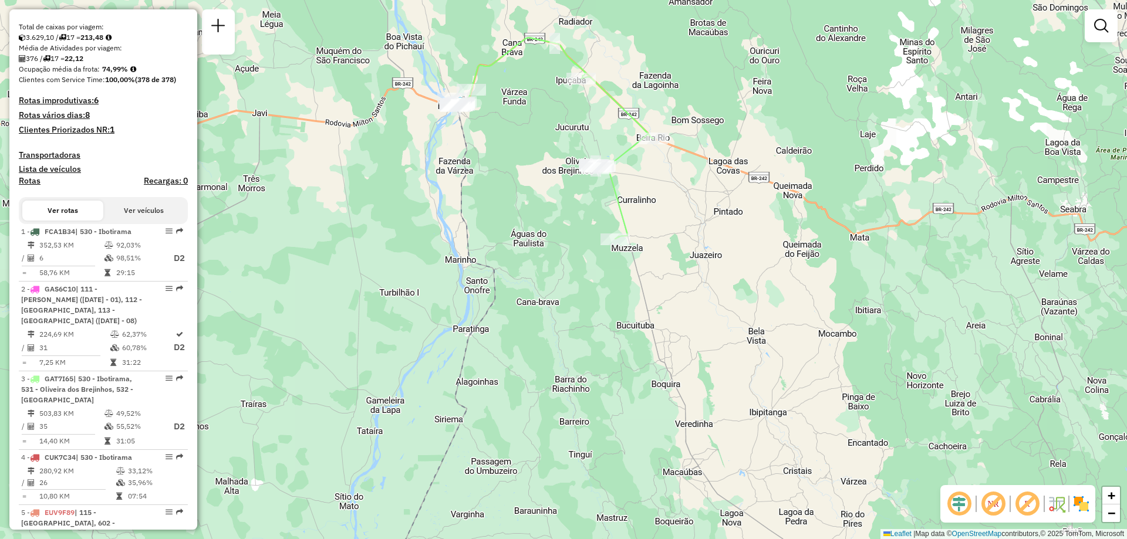
click at [292, 319] on div "Janela de atendimento Grade de atendimento Capacidade Transportadoras Veículos …" at bounding box center [563, 269] width 1127 height 539
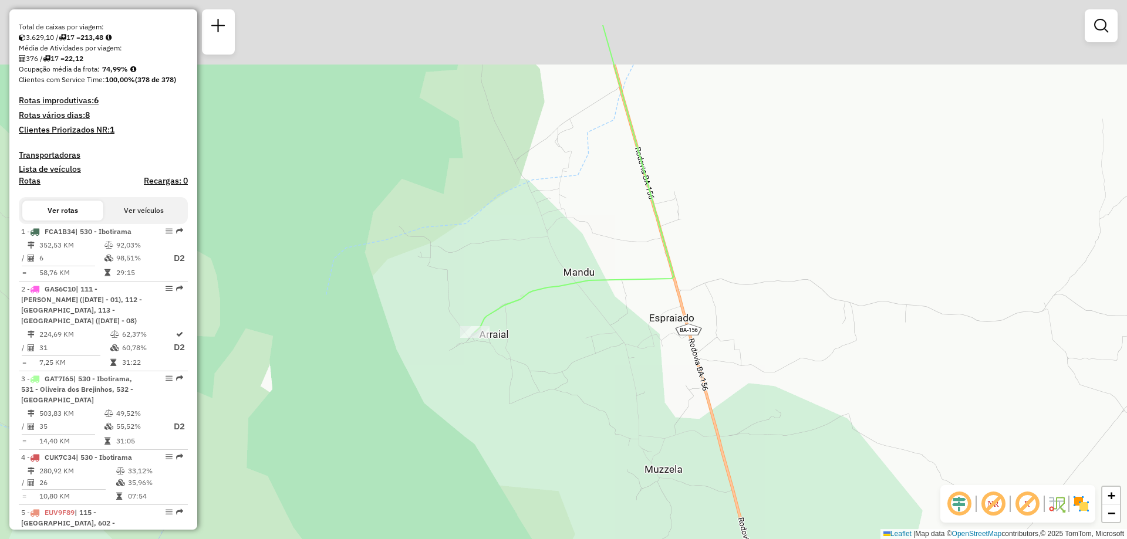
drag, startPoint x: 658, startPoint y: 239, endPoint x: 628, endPoint y: 325, distance: 91.3
click at [628, 325] on div "Janela de atendimento Grade de atendimento Capacidade Transportadoras Veículos …" at bounding box center [563, 269] width 1127 height 539
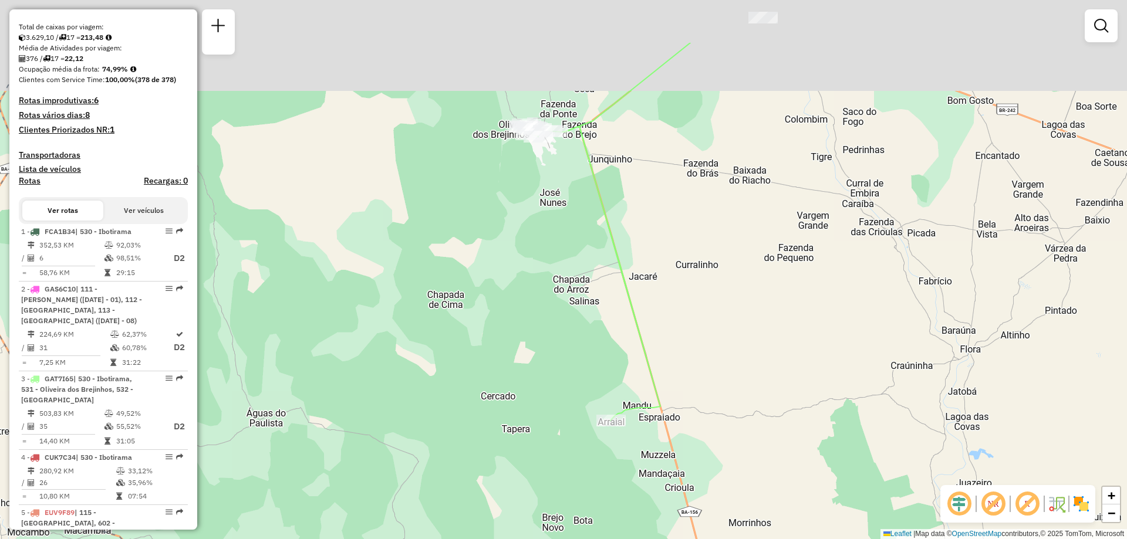
drag, startPoint x: 535, startPoint y: 111, endPoint x: 569, endPoint y: 230, distance: 123.9
click at [569, 230] on div "Janela de atendimento Grade de atendimento Capacidade Transportadoras Veículos …" at bounding box center [563, 269] width 1127 height 539
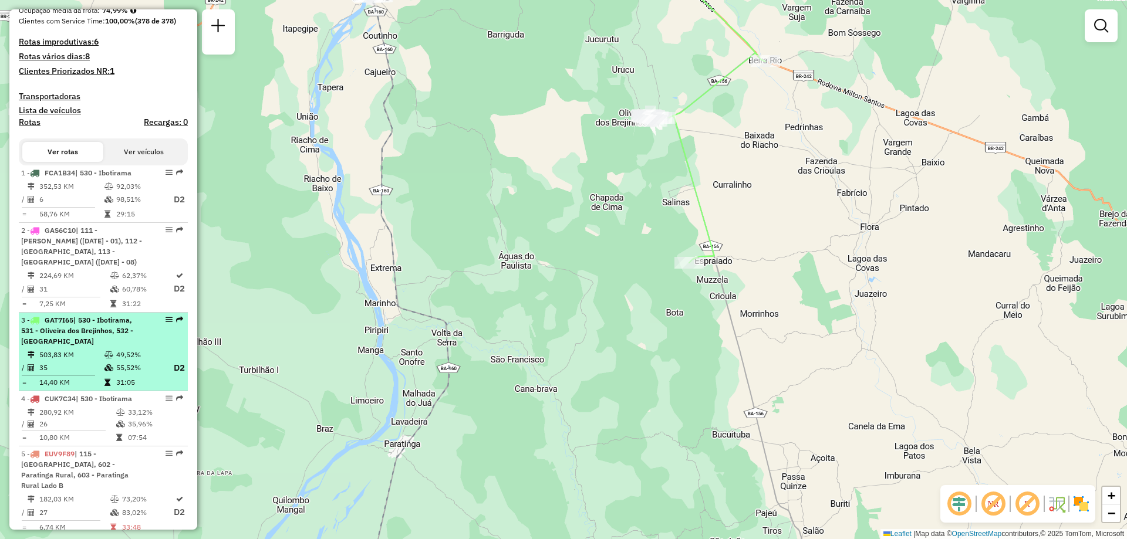
scroll to position [352, 0]
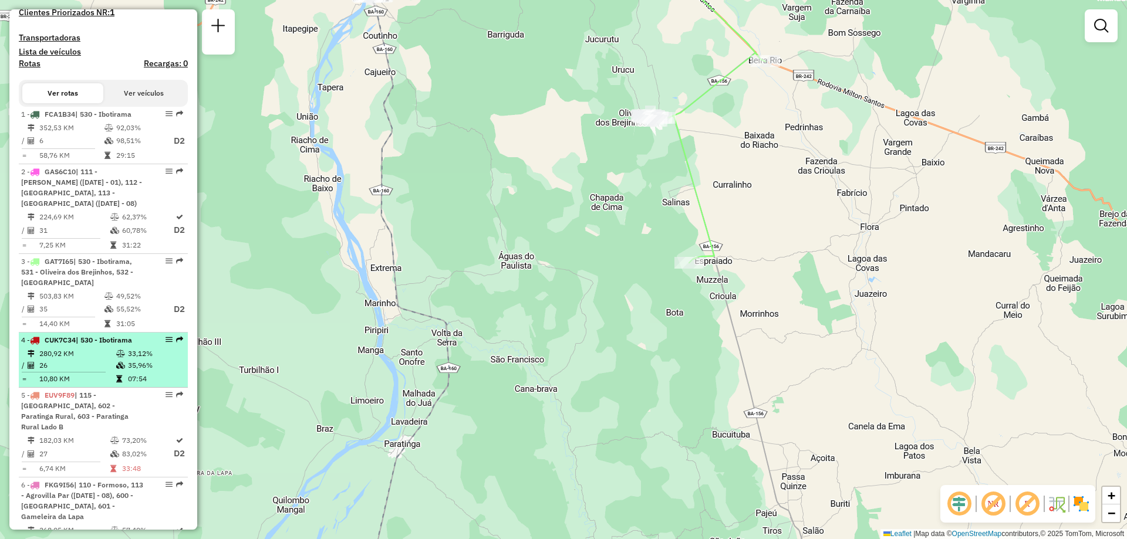
click at [80, 360] on td "280,92 KM" at bounding box center [77, 354] width 77 height 12
select select "**********"
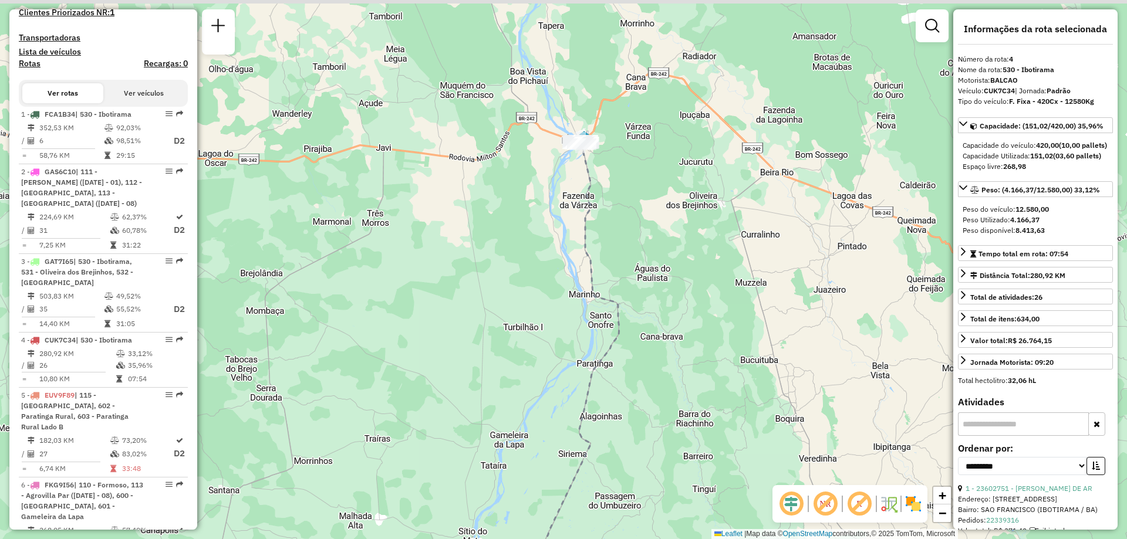
drag, startPoint x: 605, startPoint y: 64, endPoint x: 608, endPoint y: 183, distance: 119.2
click at [608, 183] on div "Janela de atendimento Grade de atendimento Capacidade Transportadoras Veículos …" at bounding box center [563, 269] width 1127 height 539
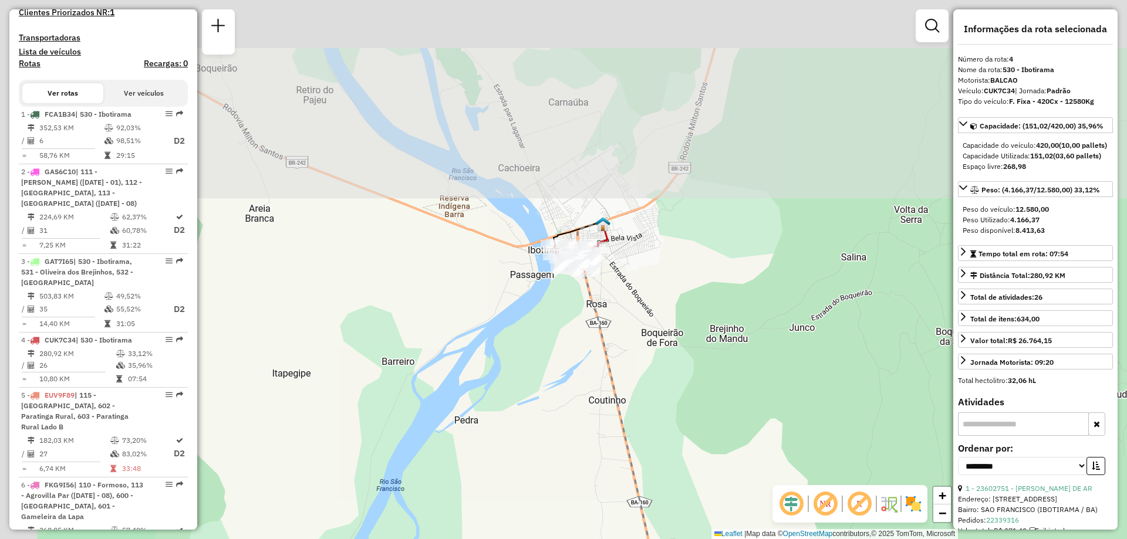
drag, startPoint x: 504, startPoint y: 93, endPoint x: 680, endPoint y: 360, distance: 319.7
click at [680, 360] on div "Janela de atendimento Grade de atendimento Capacidade Transportadoras Veículos …" at bounding box center [563, 269] width 1127 height 539
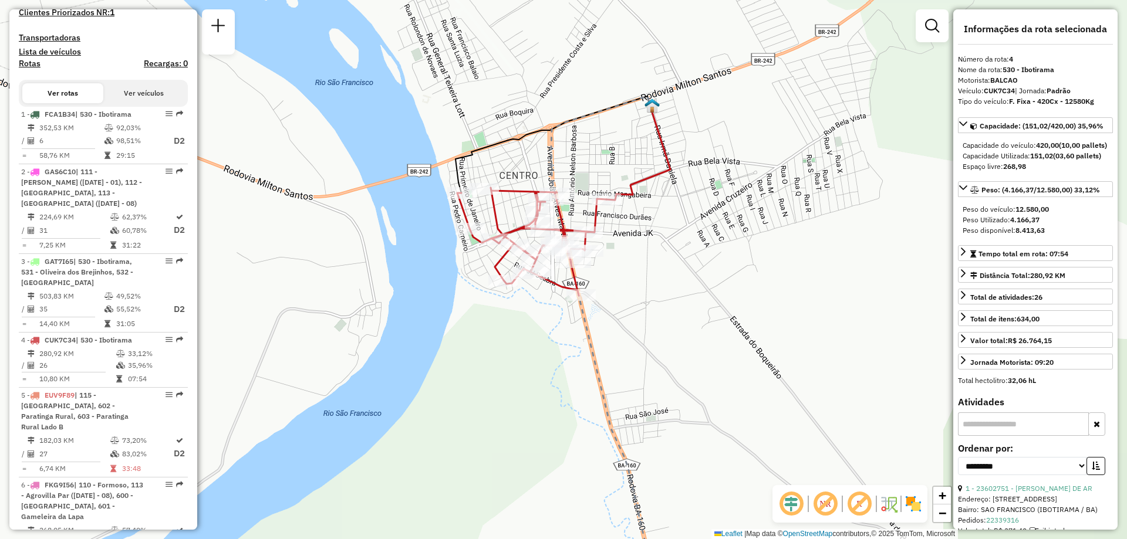
click at [605, 479] on div "Janela de atendimento Grade de atendimento Capacidade Transportadoras Veículos …" at bounding box center [563, 269] width 1127 height 539
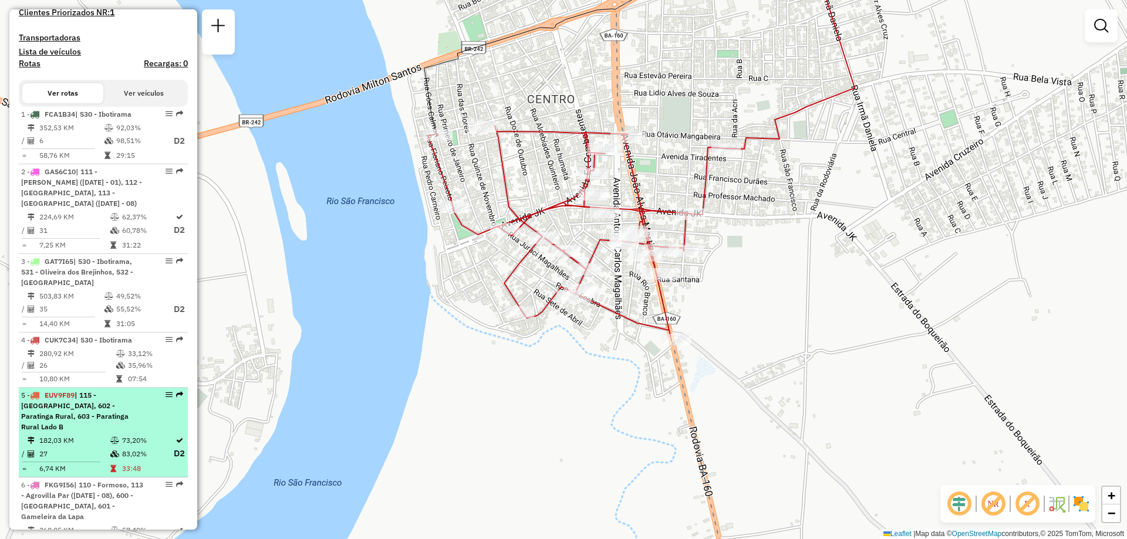
click at [52, 421] on div "5 - EUV9F89 | 115 - Paratinga, 602 - Paratinga Rural, 603 - Paratinga Rural Lad…" at bounding box center [83, 411] width 124 height 42
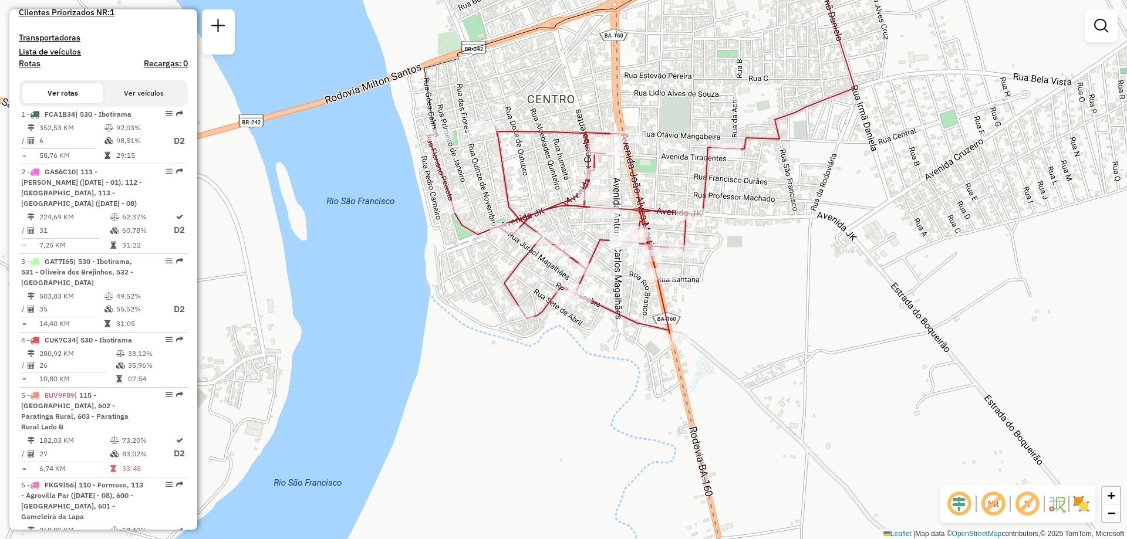
select select "**********"
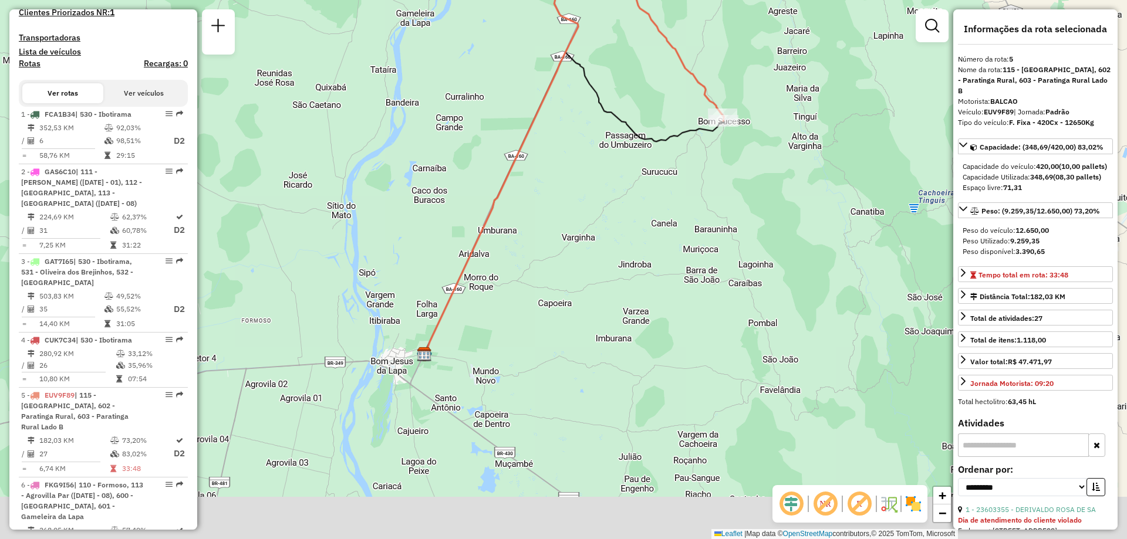
drag, startPoint x: 599, startPoint y: 406, endPoint x: 620, endPoint y: 242, distance: 165.0
click at [620, 242] on div "Janela de atendimento Grade de atendimento Capacidade Transportadoras Veículos …" at bounding box center [563, 269] width 1127 height 539
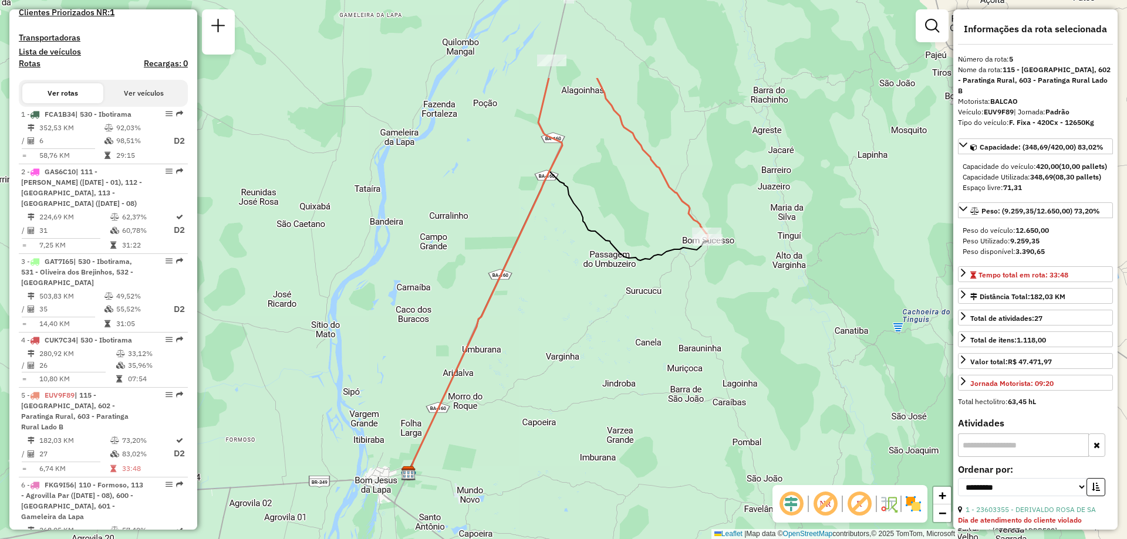
drag, startPoint x: 681, startPoint y: 166, endPoint x: 658, endPoint y: 298, distance: 134.1
click at [658, 298] on div "Janela de atendimento Grade de atendimento Capacidade Transportadoras Veículos …" at bounding box center [563, 269] width 1127 height 539
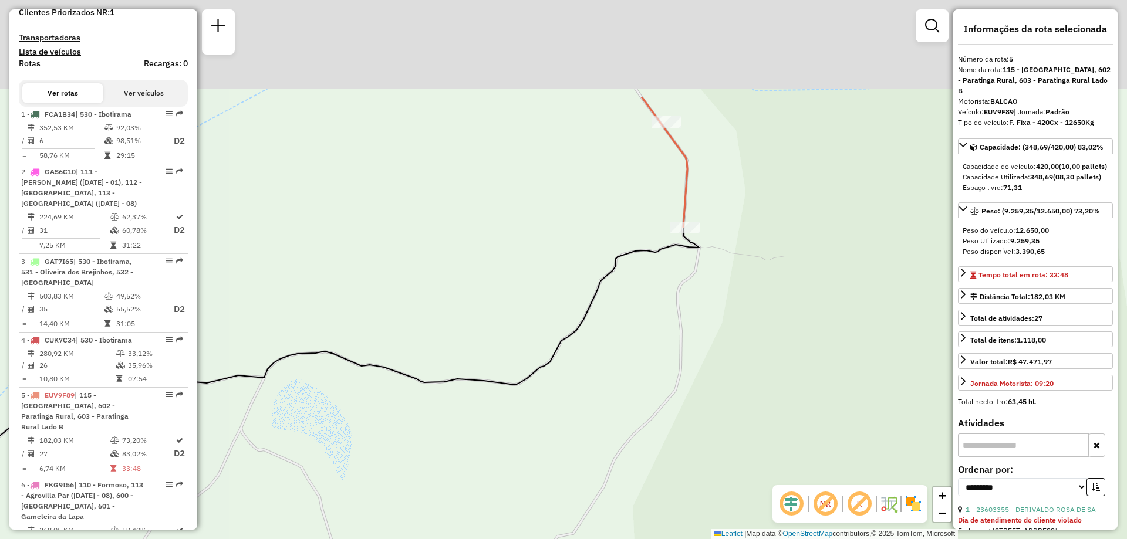
drag, startPoint x: 717, startPoint y: 150, endPoint x: 752, endPoint y: 319, distance: 172.2
click at [752, 319] on div "Janela de atendimento Grade de atendimento Capacidade Transportadoras Veículos …" at bounding box center [563, 269] width 1127 height 539
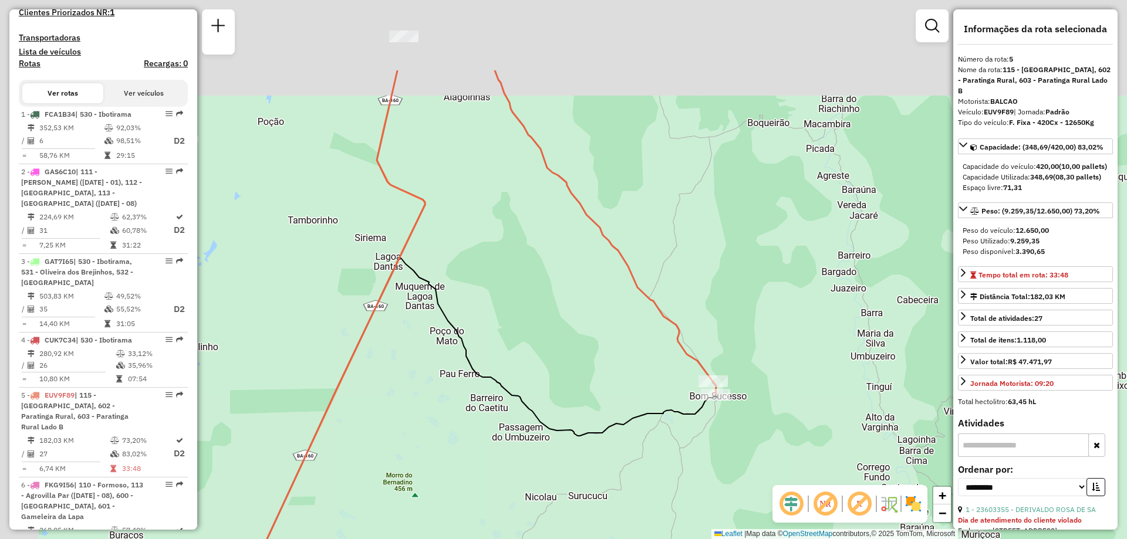
drag, startPoint x: 489, startPoint y: 172, endPoint x: 559, endPoint y: 323, distance: 166.0
click at [559, 323] on div "Janela de atendimento Grade de atendimento Capacidade Transportadoras Veículos …" at bounding box center [563, 269] width 1127 height 539
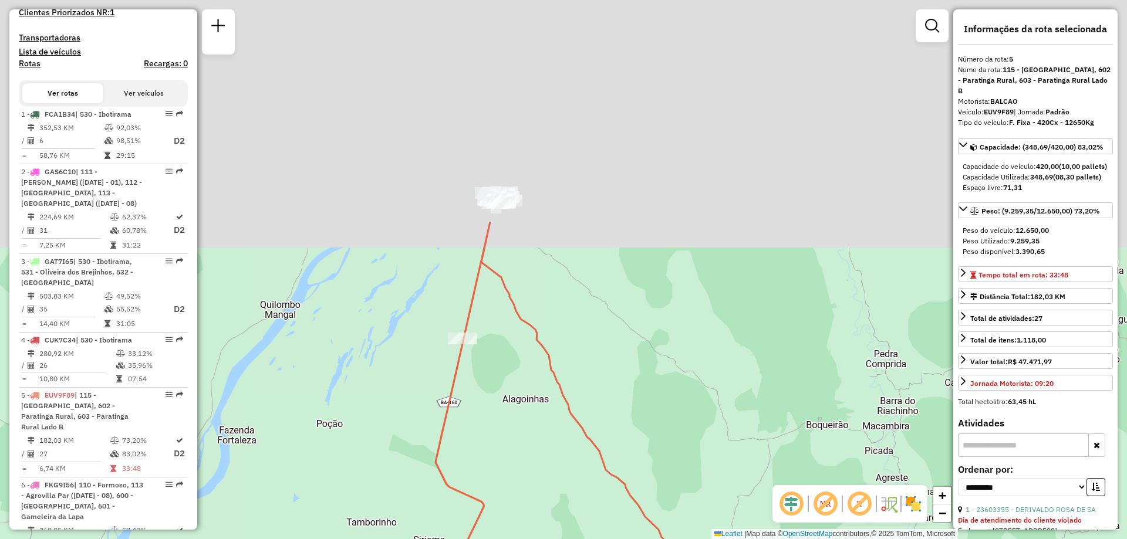
drag, startPoint x: 691, startPoint y: 144, endPoint x: 734, endPoint y: 448, distance: 306.4
click at [739, 452] on div "Janela de atendimento Grade de atendimento Capacidade Transportadoras Veículos …" at bounding box center [563, 269] width 1127 height 539
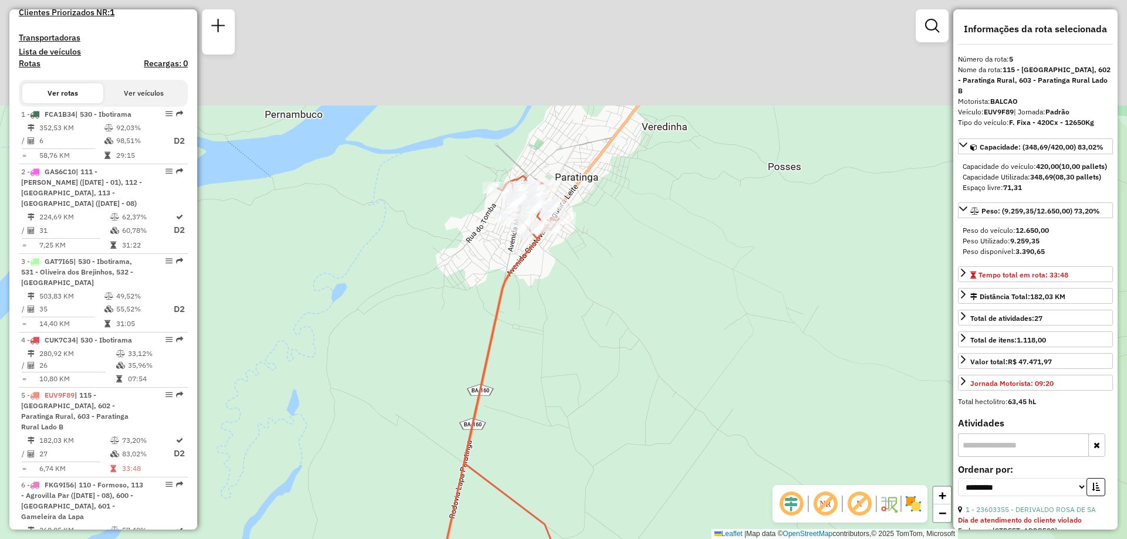
drag, startPoint x: 554, startPoint y: 183, endPoint x: 553, endPoint y: 272, distance: 88.6
click at [575, 305] on div "Janela de atendimento Grade de atendimento Capacidade Transportadoras Veículos …" at bounding box center [563, 269] width 1127 height 539
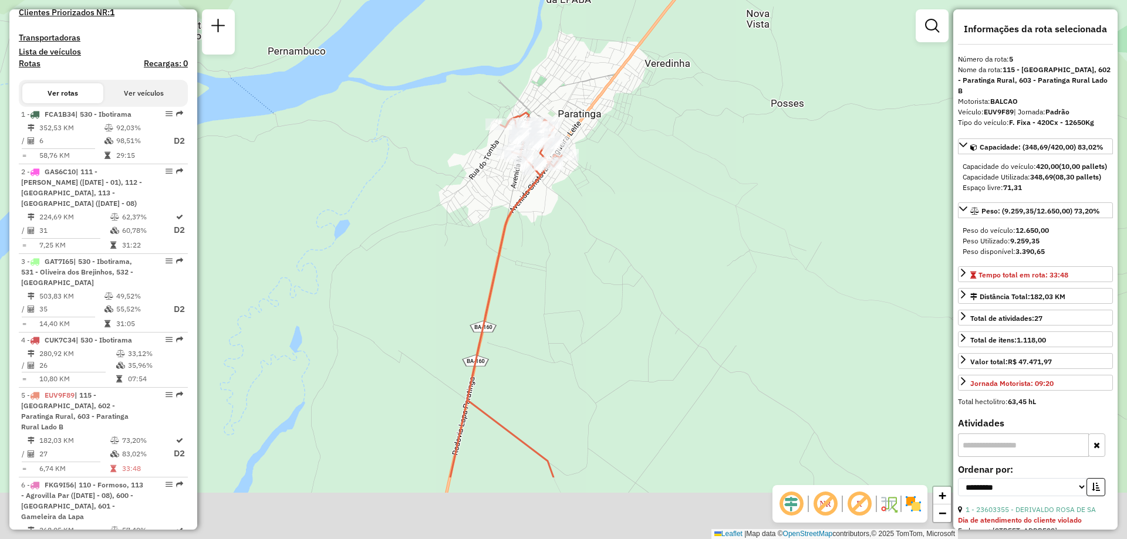
drag, startPoint x: 691, startPoint y: 381, endPoint x: 620, endPoint y: 183, distance: 210.3
click at [620, 183] on div "Janela de atendimento Grade de atendimento Capacidade Transportadoras Veículos …" at bounding box center [563, 269] width 1127 height 539
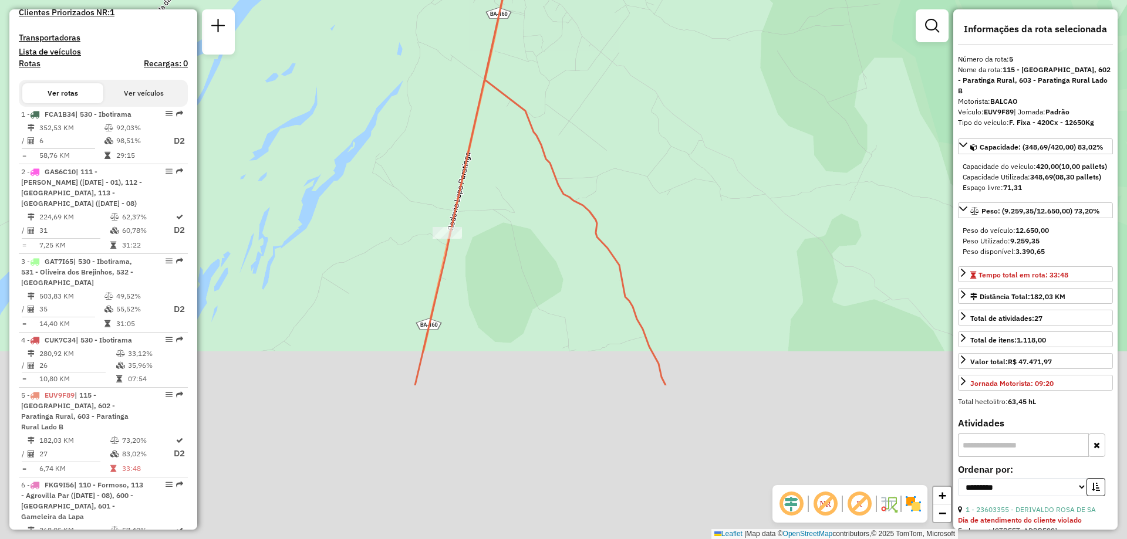
drag, startPoint x: 637, startPoint y: 439, endPoint x: 606, endPoint y: 246, distance: 195.0
click at [583, 229] on div "Janela de atendimento Grade de atendimento Capacidade Transportadoras Veículos …" at bounding box center [563, 269] width 1127 height 539
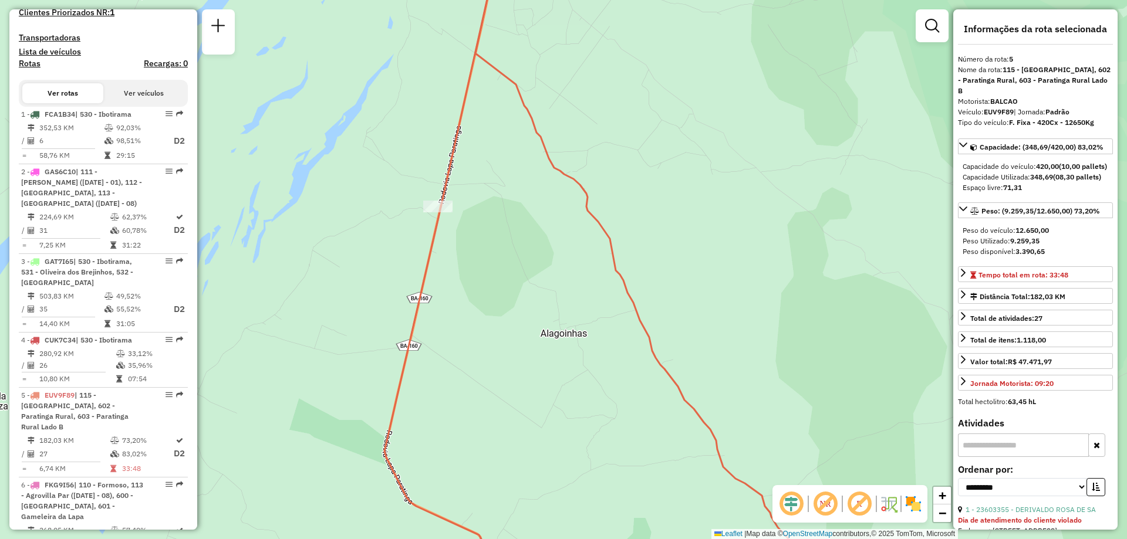
drag, startPoint x: 808, startPoint y: 363, endPoint x: 738, endPoint y: 229, distance: 151.2
click at [739, 230] on div "Janela de atendimento Grade de atendimento Capacidade Transportadoras Veículos …" at bounding box center [563, 269] width 1127 height 539
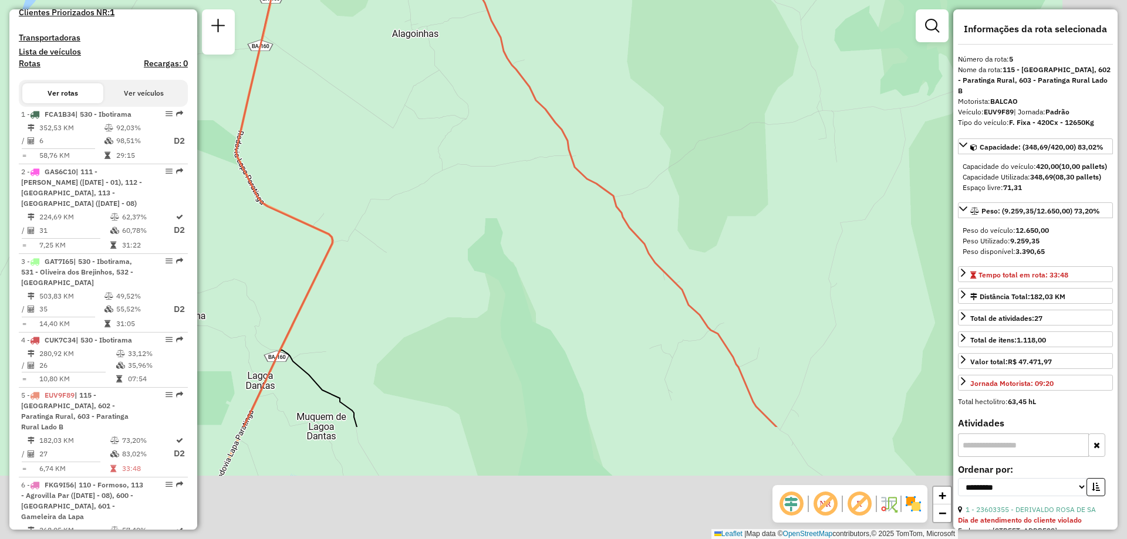
drag, startPoint x: 748, startPoint y: 353, endPoint x: 671, endPoint y: 197, distance: 174.5
click at [671, 199] on div "Janela de atendimento Grade de atendimento Capacidade Transportadoras Veículos …" at bounding box center [563, 269] width 1127 height 539
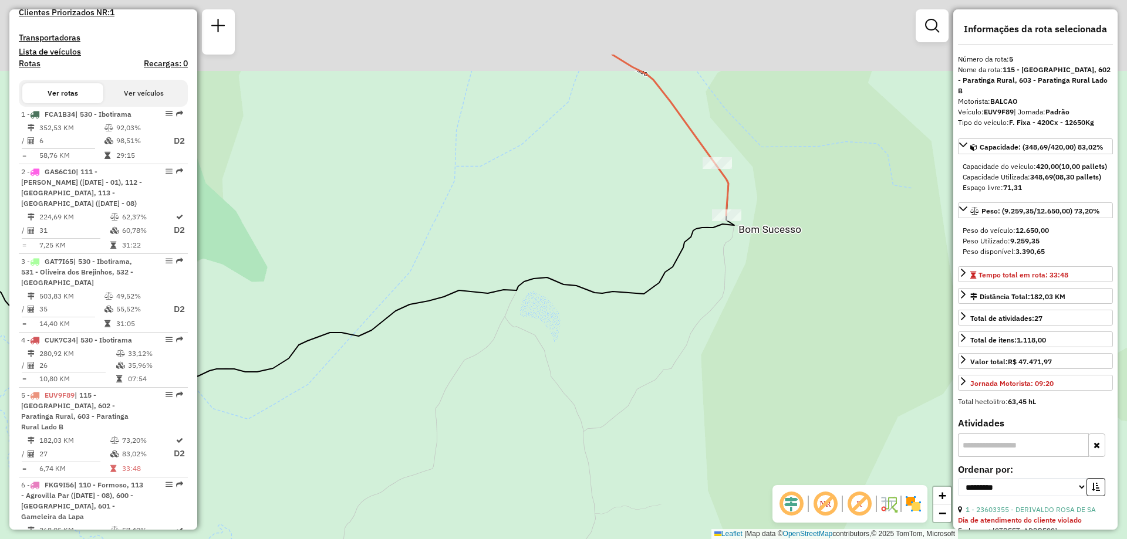
drag, startPoint x: 675, startPoint y: 136, endPoint x: 685, endPoint y: 235, distance: 99.7
click at [685, 238] on icon at bounding box center [316, 272] width 836 height 217
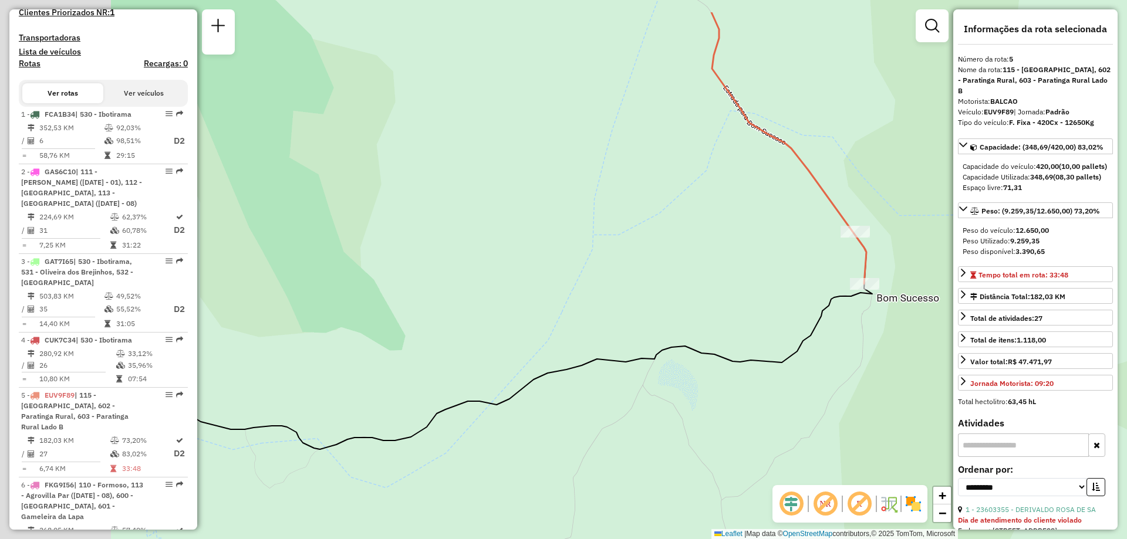
drag, startPoint x: 349, startPoint y: 278, endPoint x: 548, endPoint y: 370, distance: 219.0
click at [548, 370] on div "Janela de atendimento Grade de atendimento Capacidade Transportadoras Veículos …" at bounding box center [563, 269] width 1127 height 539
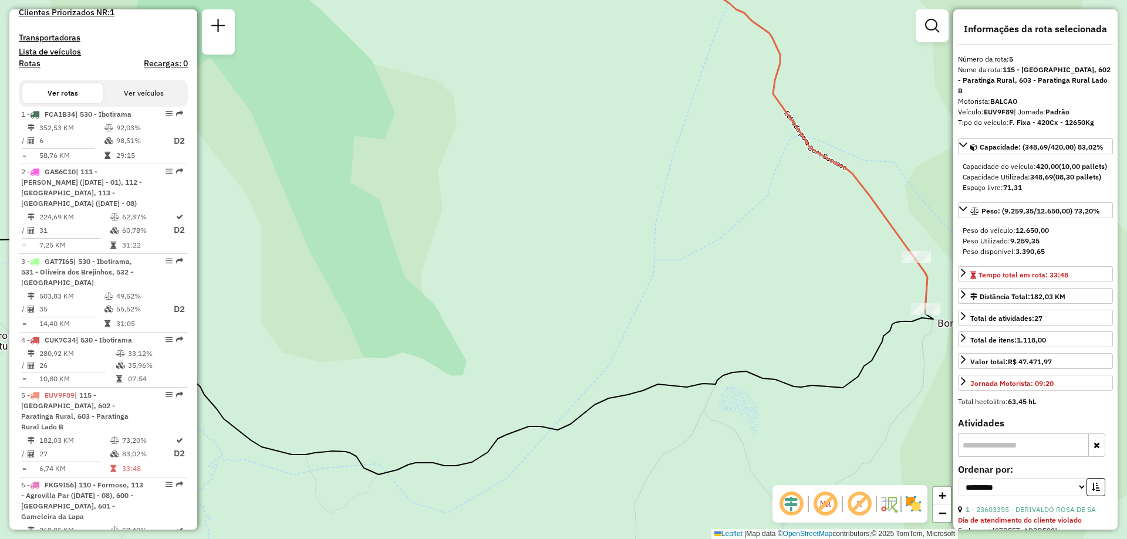
click at [272, 302] on div "Janela de atendimento Grade de atendimento Capacidade Transportadoras Veículos …" at bounding box center [563, 269] width 1127 height 539
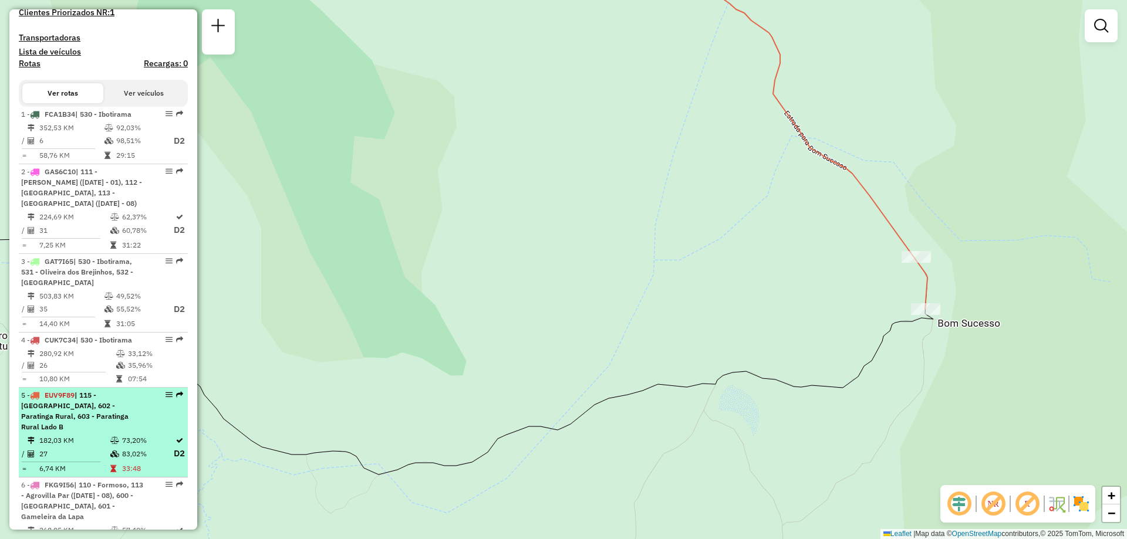
scroll to position [411, 0]
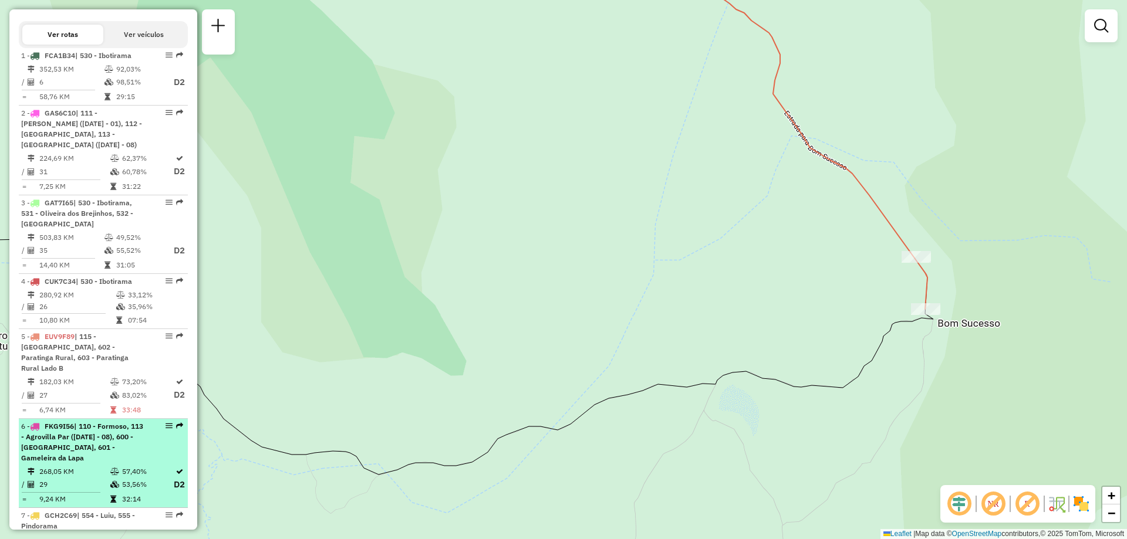
click at [75, 438] on span "| 110 - Formoso, 113 - Agrovilla Par ([DATE] - 08), 600 - [GEOGRAPHIC_DATA], 60…" at bounding box center [82, 442] width 122 height 40
select select "**********"
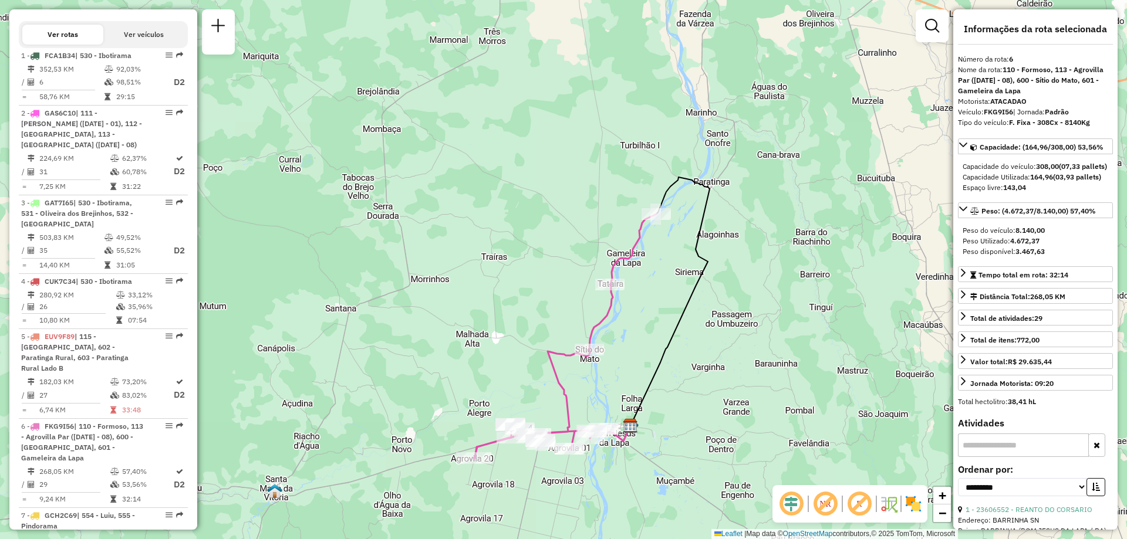
drag, startPoint x: 722, startPoint y: 181, endPoint x: 750, endPoint y: 229, distance: 55.8
click at [750, 229] on div "Janela de atendimento Grade de atendimento Capacidade Transportadoras Veículos …" at bounding box center [563, 269] width 1127 height 539
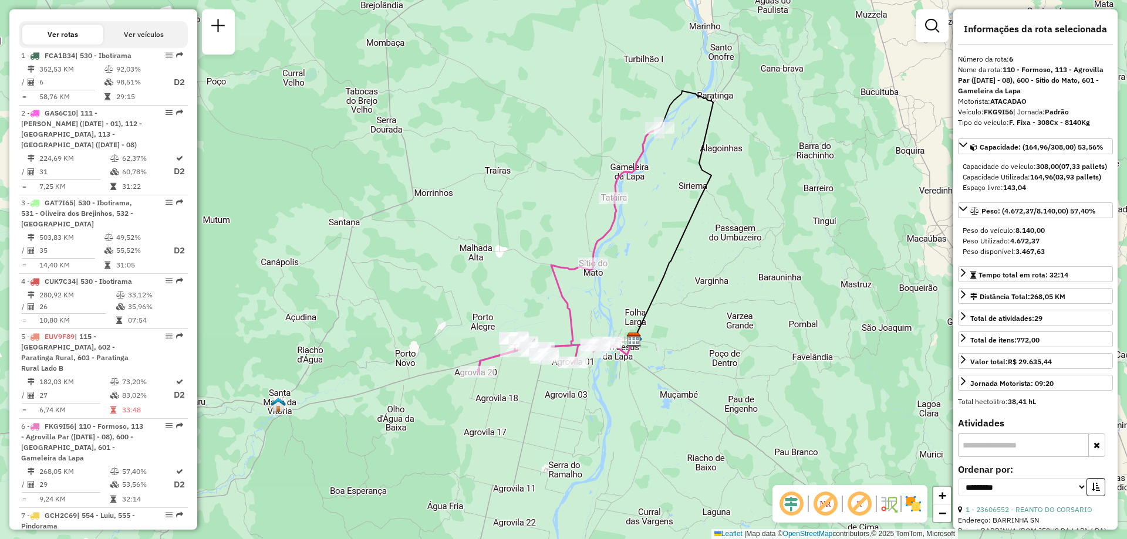
drag, startPoint x: 694, startPoint y: 356, endPoint x: 701, endPoint y: 312, distance: 43.9
click at [701, 312] on div "Janela de atendimento Grade de atendimento Capacidade Transportadoras Veículos …" at bounding box center [563, 269] width 1127 height 539
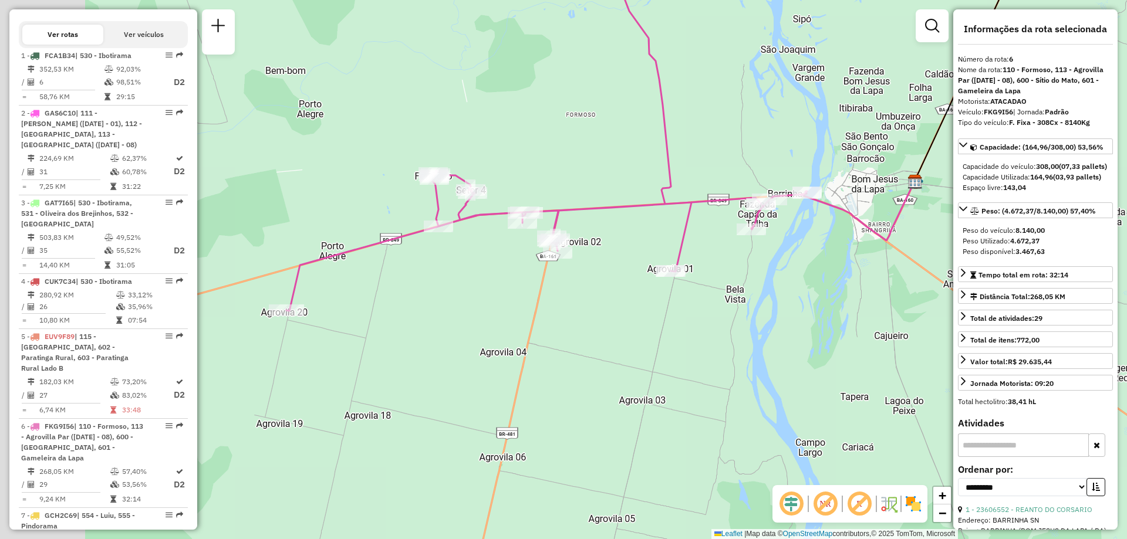
drag, startPoint x: 501, startPoint y: 409, endPoint x: 668, endPoint y: 341, distance: 181.1
click at [668, 341] on div "Janela de atendimento Grade de atendimento Capacidade Transportadoras Veículos …" at bounding box center [563, 269] width 1127 height 539
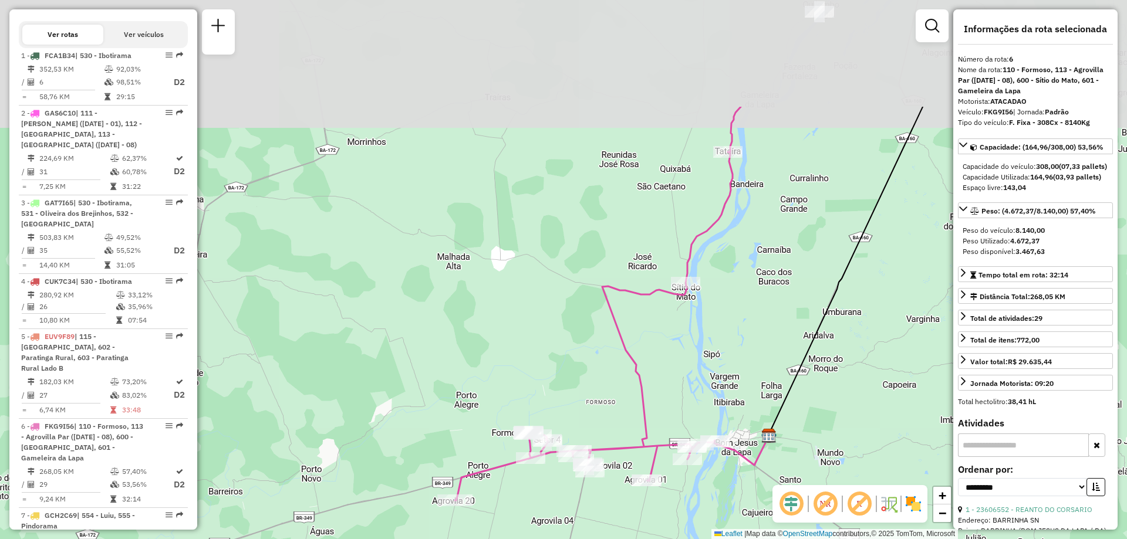
drag, startPoint x: 711, startPoint y: 335, endPoint x: 681, endPoint y: 501, distance: 168.7
click at [681, 501] on div "Janela de atendimento Grade de atendimento Capacidade Transportadoras Veículos …" at bounding box center [563, 269] width 1127 height 539
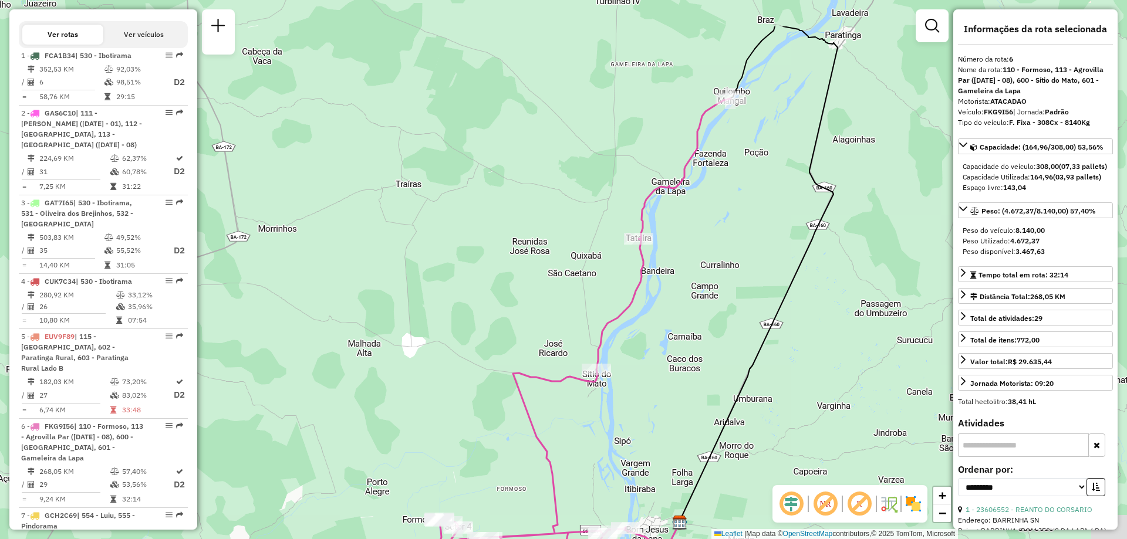
drag, startPoint x: 782, startPoint y: 332, endPoint x: 695, endPoint y: 341, distance: 87.4
click at [695, 341] on div "Janela de atendimento Grade de atendimento Capacidade Transportadoras Veículos …" at bounding box center [563, 269] width 1127 height 539
click at [489, 481] on div "Janela de atendimento Grade de atendimento Capacidade Transportadoras Veículos …" at bounding box center [563, 269] width 1127 height 539
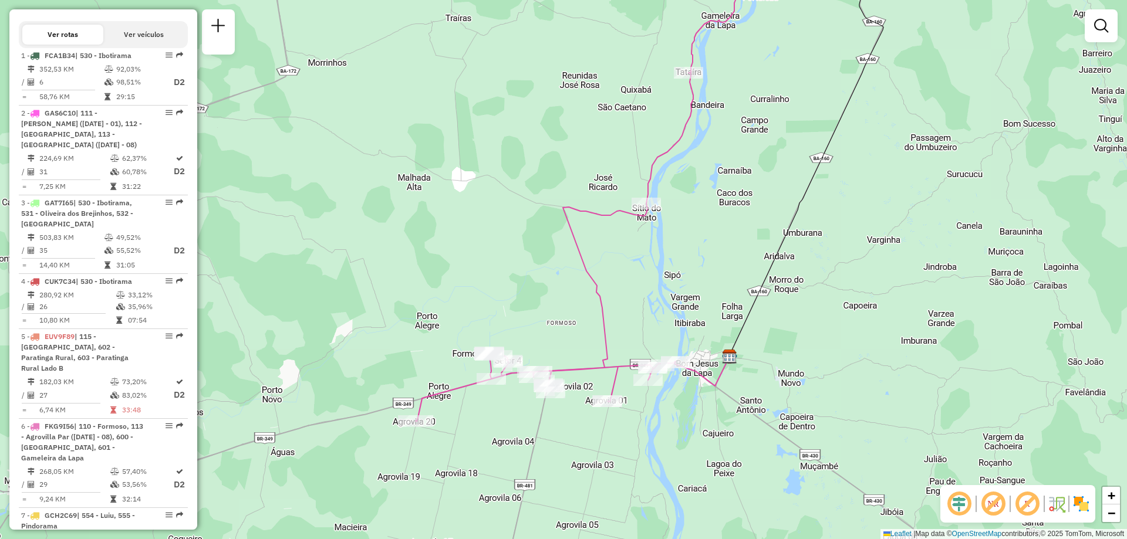
drag, startPoint x: 616, startPoint y: 411, endPoint x: 665, endPoint y: 264, distance: 155.3
click at [665, 264] on div "Janela de atendimento Grade de atendimento Capacidade Transportadoras Veículos …" at bounding box center [563, 269] width 1127 height 539
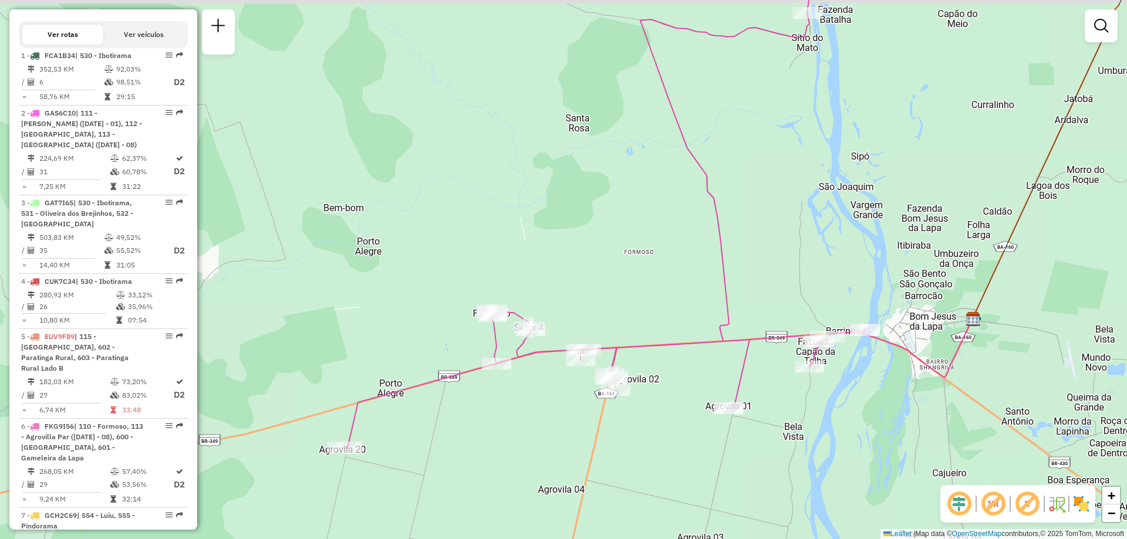
drag, startPoint x: 500, startPoint y: 387, endPoint x: 551, endPoint y: 403, distance: 52.9
click at [551, 403] on div "Janela de atendimento Grade de atendimento Capacidade Transportadoras Veículos …" at bounding box center [563, 269] width 1127 height 539
click at [424, 490] on div "Janela de atendimento Grade de atendimento Capacidade Transportadoras Veículos …" at bounding box center [563, 269] width 1127 height 539
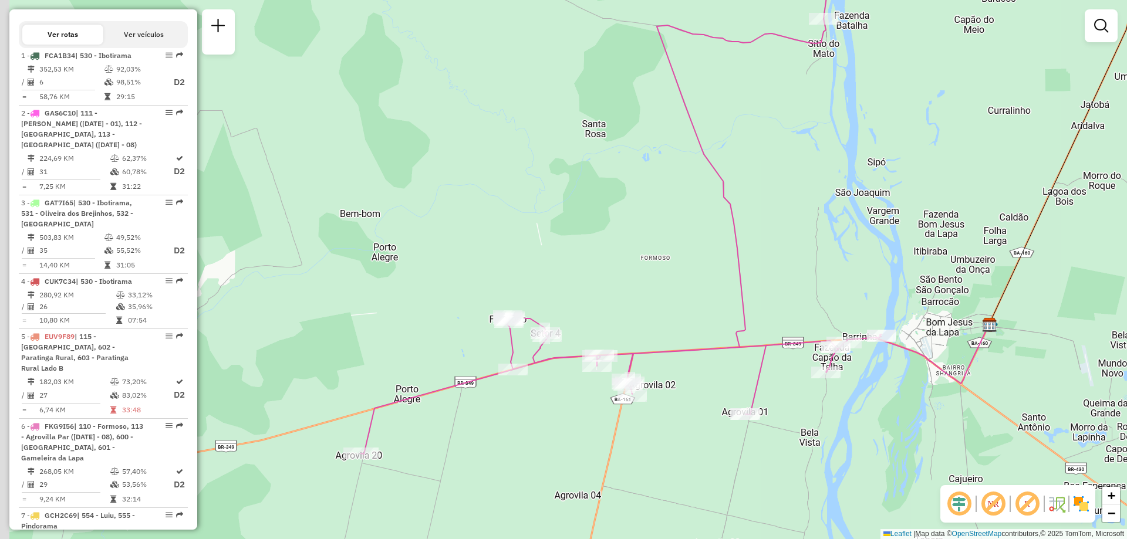
drag, startPoint x: 735, startPoint y: 266, endPoint x: 752, endPoint y: 271, distance: 17.7
click at [752, 271] on div "Janela de atendimento Grade de atendimento Capacidade Transportadoras Veículos …" at bounding box center [563, 269] width 1127 height 539
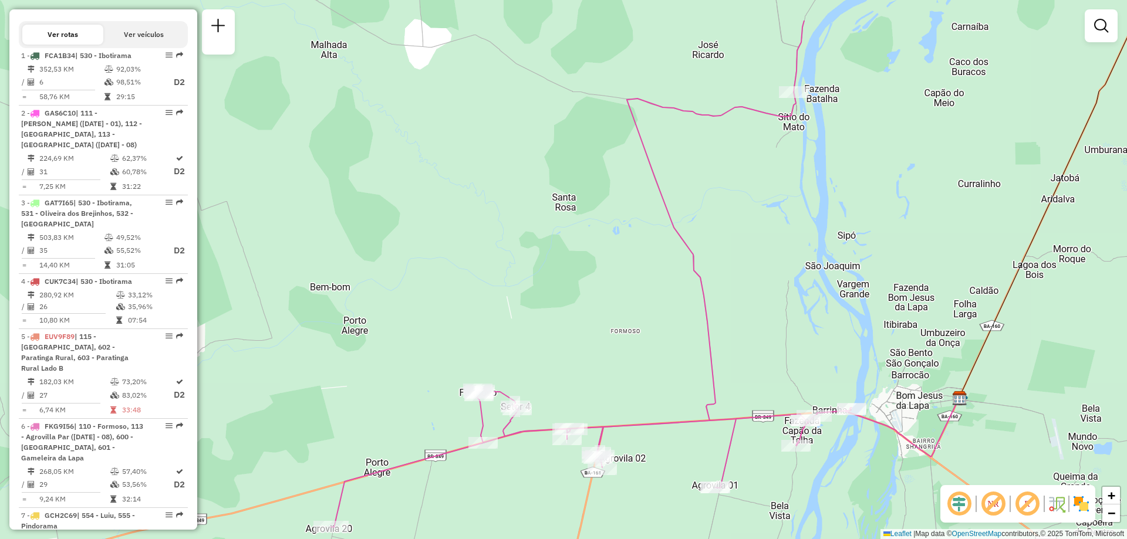
drag, startPoint x: 735, startPoint y: 256, endPoint x: 703, endPoint y: 318, distance: 69.6
click at [703, 318] on div "Janela de atendimento Grade de atendimento Capacidade Transportadoras Veículos …" at bounding box center [563, 269] width 1127 height 539
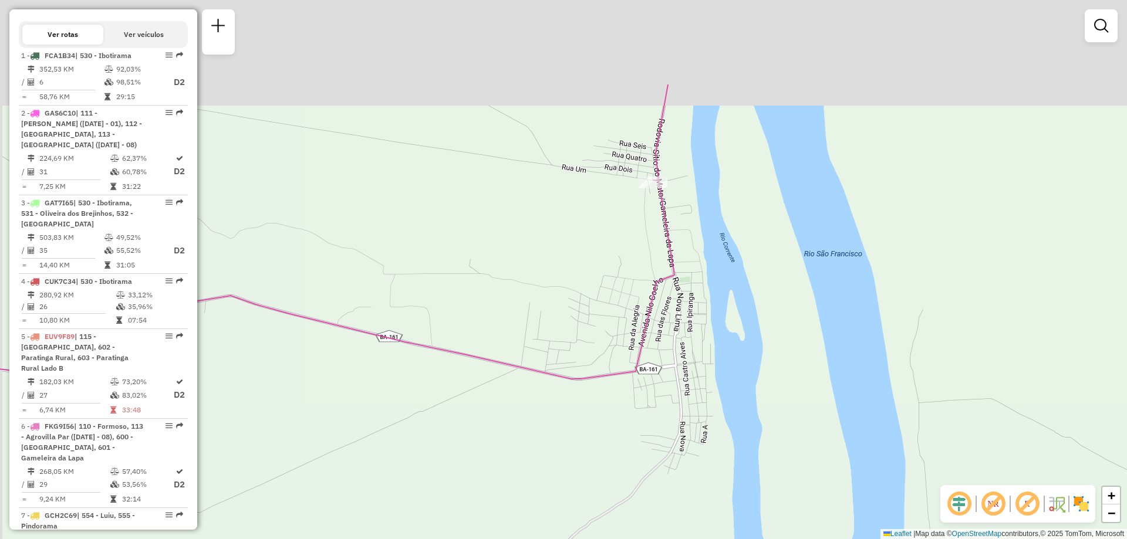
drag, startPoint x: 668, startPoint y: 147, endPoint x: 749, endPoint y: 291, distance: 165.3
click at [749, 291] on div "Janela de atendimento Grade de atendimento Capacidade Transportadoras Veículos …" at bounding box center [563, 269] width 1127 height 539
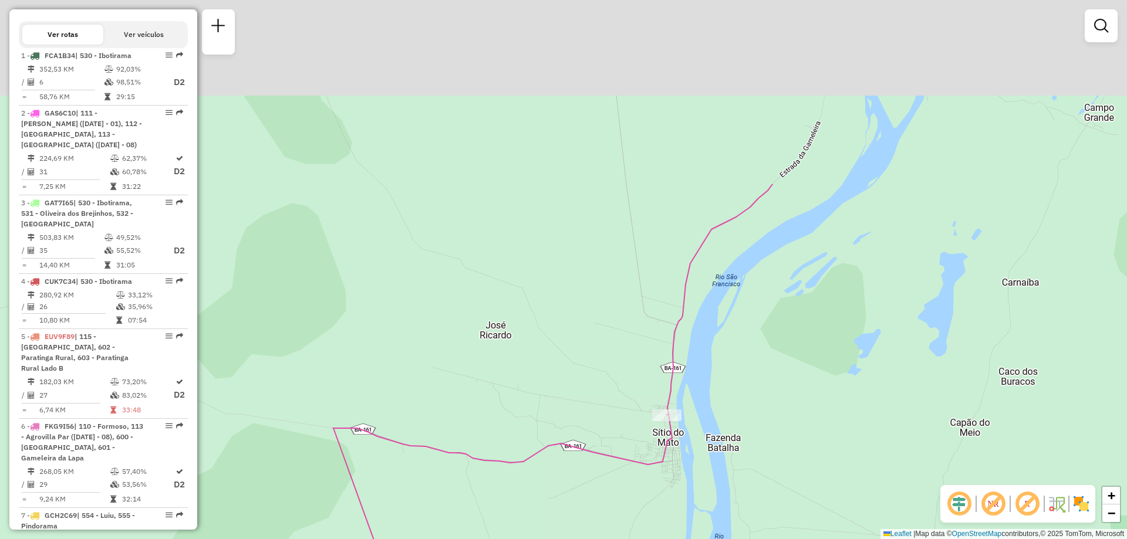
drag, startPoint x: 734, startPoint y: 207, endPoint x: 722, endPoint y: 394, distance: 188.1
click at [722, 394] on div "Janela de atendimento Grade de atendimento Capacidade Transportadoras Veículos …" at bounding box center [563, 269] width 1127 height 539
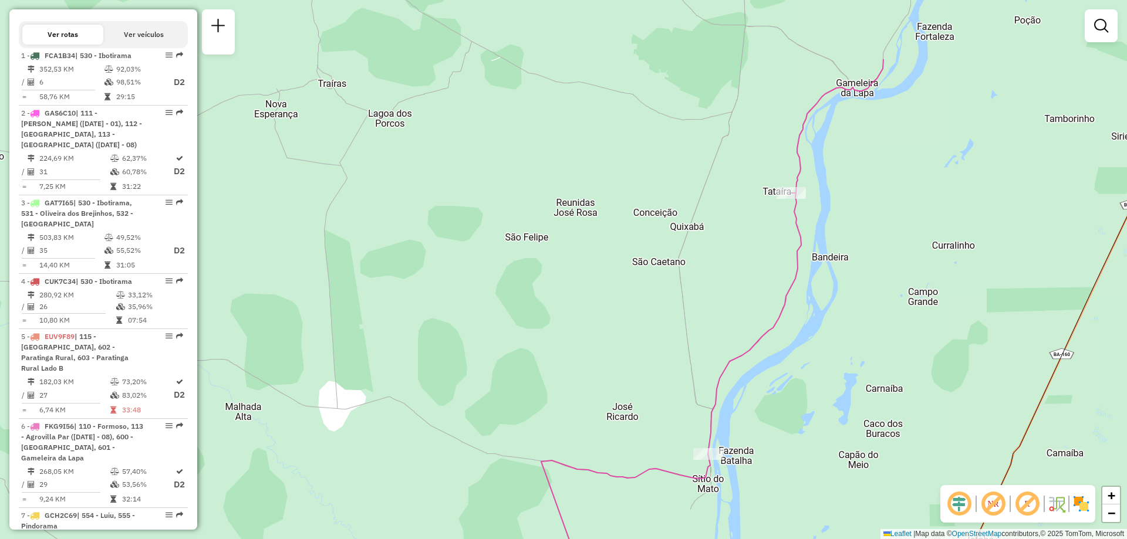
drag, startPoint x: 833, startPoint y: 272, endPoint x: 822, endPoint y: 360, distance: 88.2
click at [817, 361] on div "Janela de atendimento Grade de atendimento Capacidade Transportadoras Veículos …" at bounding box center [563, 269] width 1127 height 539
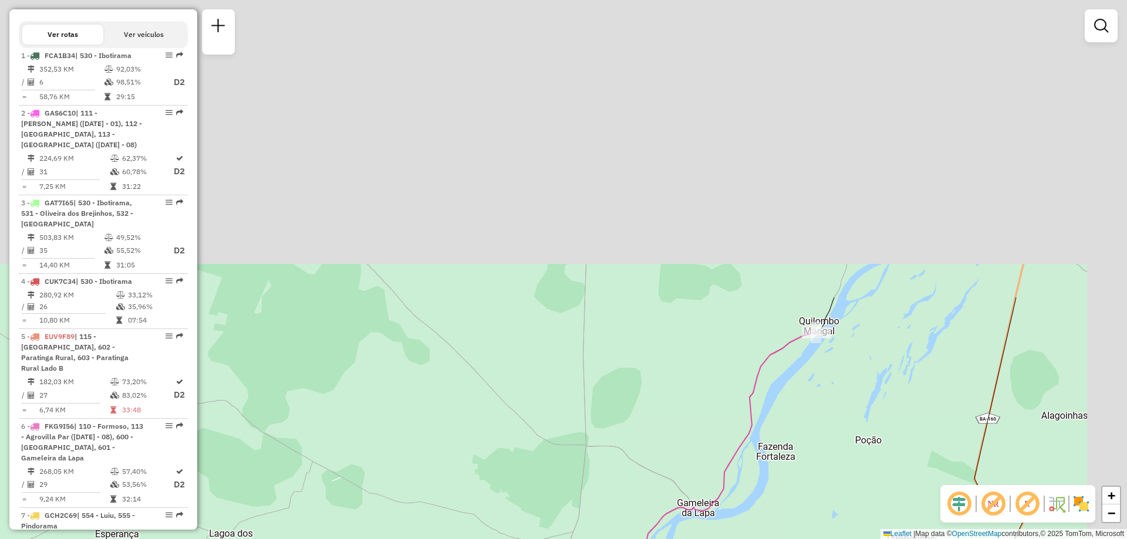
drag, startPoint x: 875, startPoint y: 344, endPoint x: 730, endPoint y: 562, distance: 262.4
click at [730, 539] on html "Aguarde... Pop-up bloqueado! Seu navegador bloqueou automáticamente a abertura …" at bounding box center [563, 269] width 1127 height 539
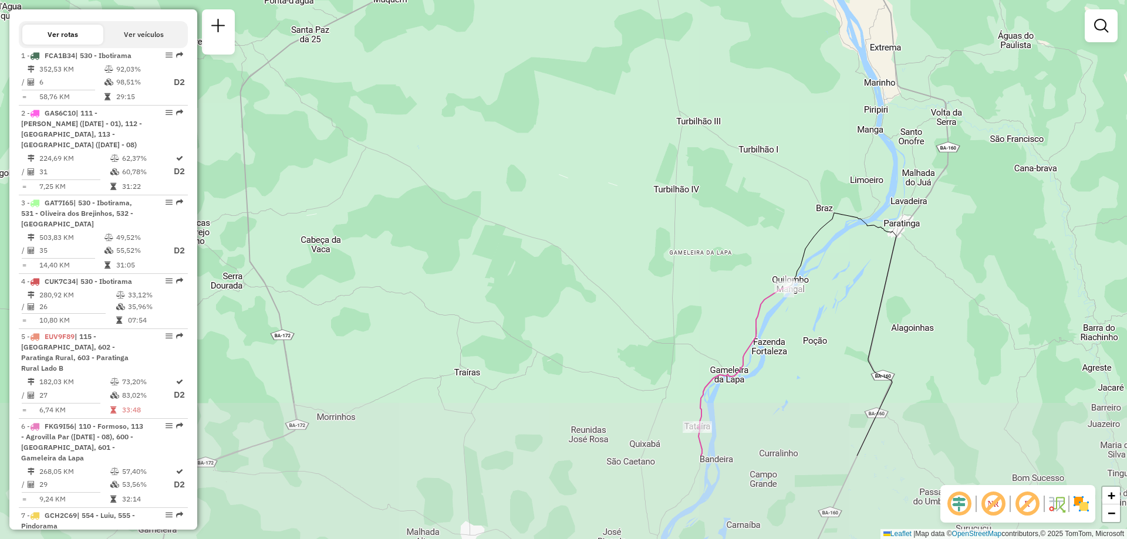
drag, startPoint x: 813, startPoint y: 458, endPoint x: 828, endPoint y: 309, distance: 149.8
click at [828, 309] on div "Janela de atendimento Grade de atendimento Capacidade Transportadoras Veículos …" at bounding box center [563, 269] width 1127 height 539
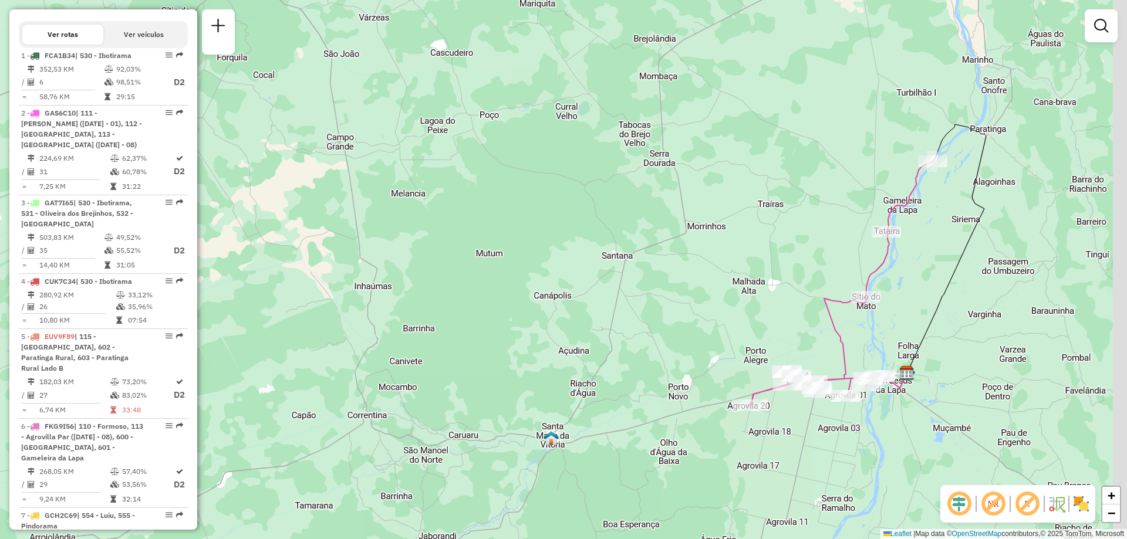
drag, startPoint x: 1025, startPoint y: 318, endPoint x: 961, endPoint y: 359, distance: 75.5
click at [961, 359] on div "Janela de atendimento Grade de atendimento Capacidade Transportadoras Veículos …" at bounding box center [563, 269] width 1127 height 539
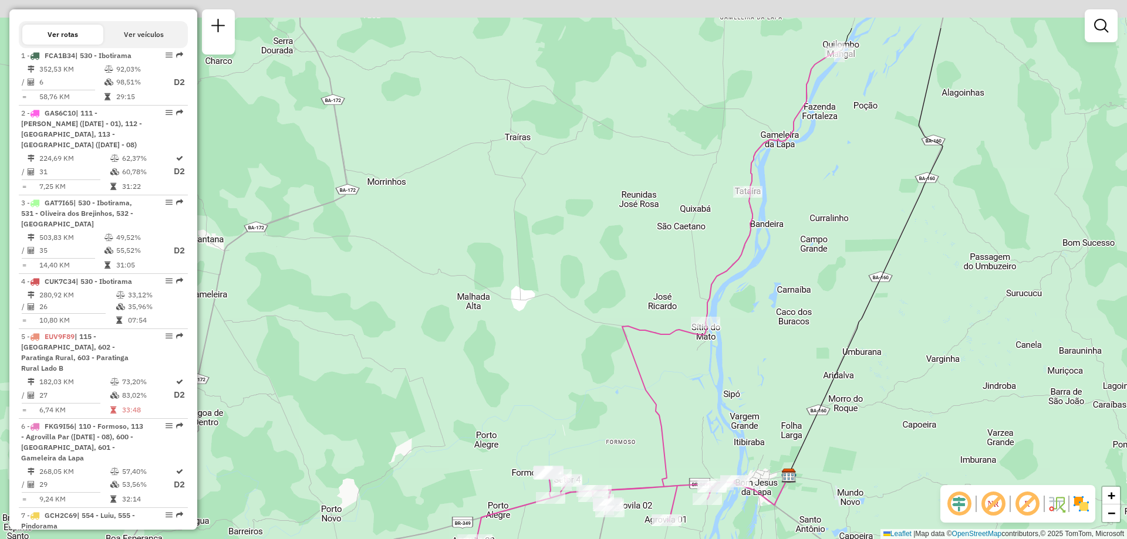
drag, startPoint x: 880, startPoint y: 208, endPoint x: 774, endPoint y: 336, distance: 166.3
click at [774, 336] on div "Janela de atendimento Grade de atendimento Capacidade Transportadoras Veículos …" at bounding box center [563, 269] width 1127 height 539
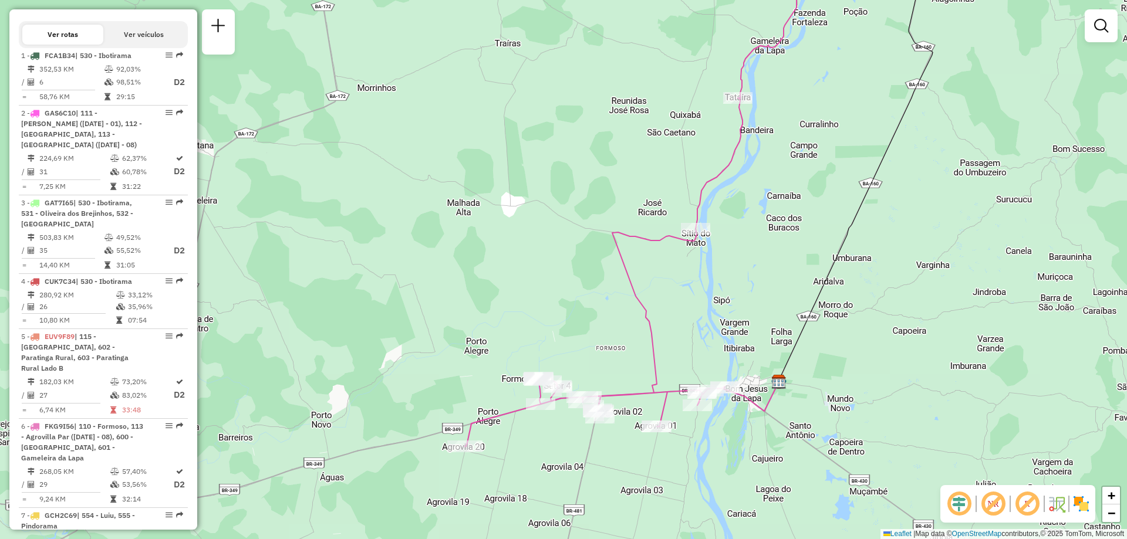
drag, startPoint x: 698, startPoint y: 478, endPoint x: 768, endPoint y: 205, distance: 281.8
click at [768, 205] on div "Janela de atendimento Grade de atendimento Capacidade Transportadoras Veículos …" at bounding box center [563, 269] width 1127 height 539
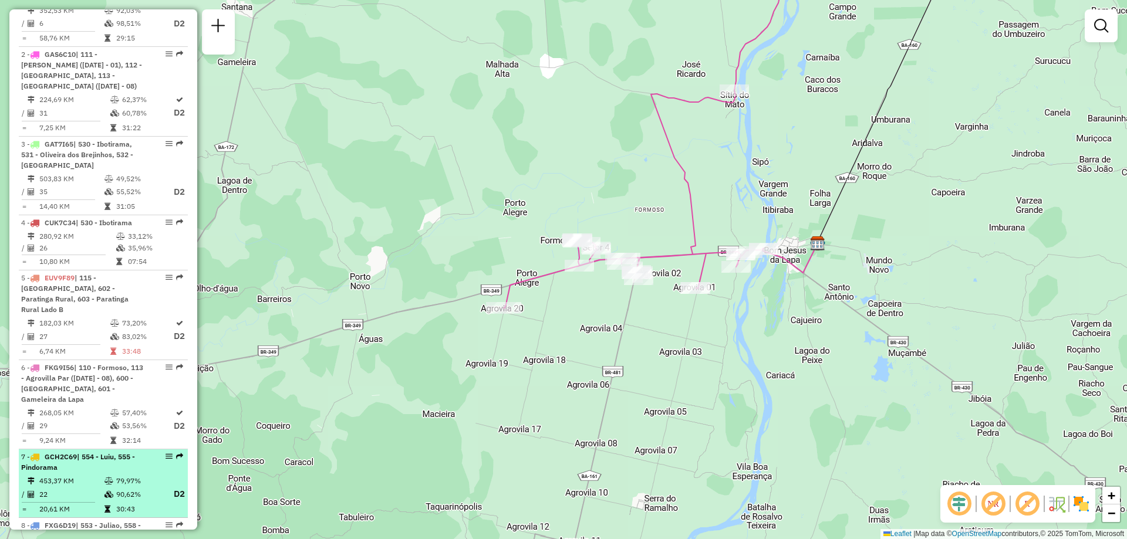
scroll to position [528, 0]
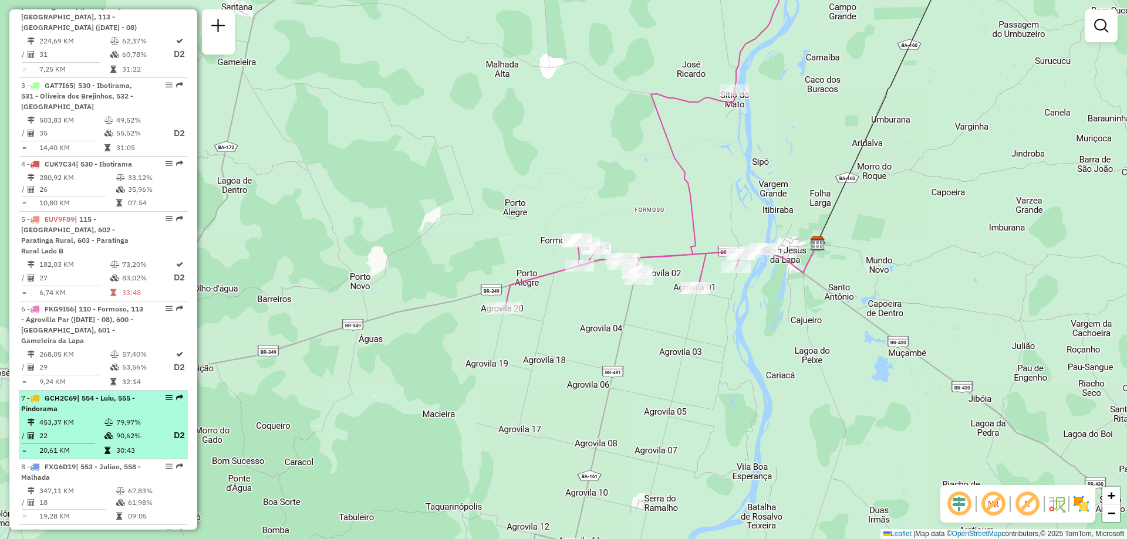
click at [78, 414] on div "7 - GCH2C69 | 554 - Luiu, 555 - Pindorama" at bounding box center [83, 403] width 124 height 21
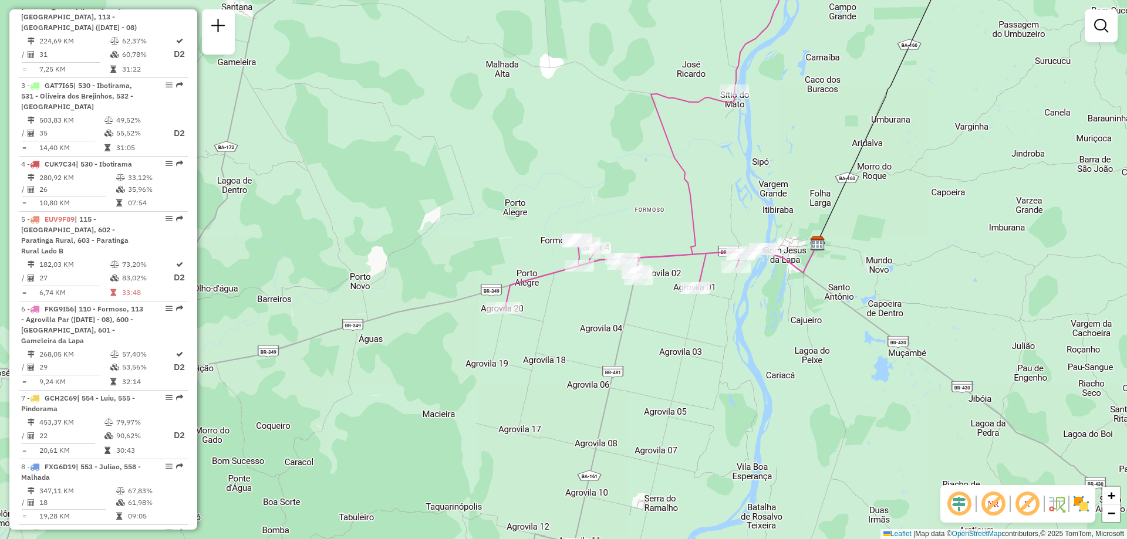
select select "**********"
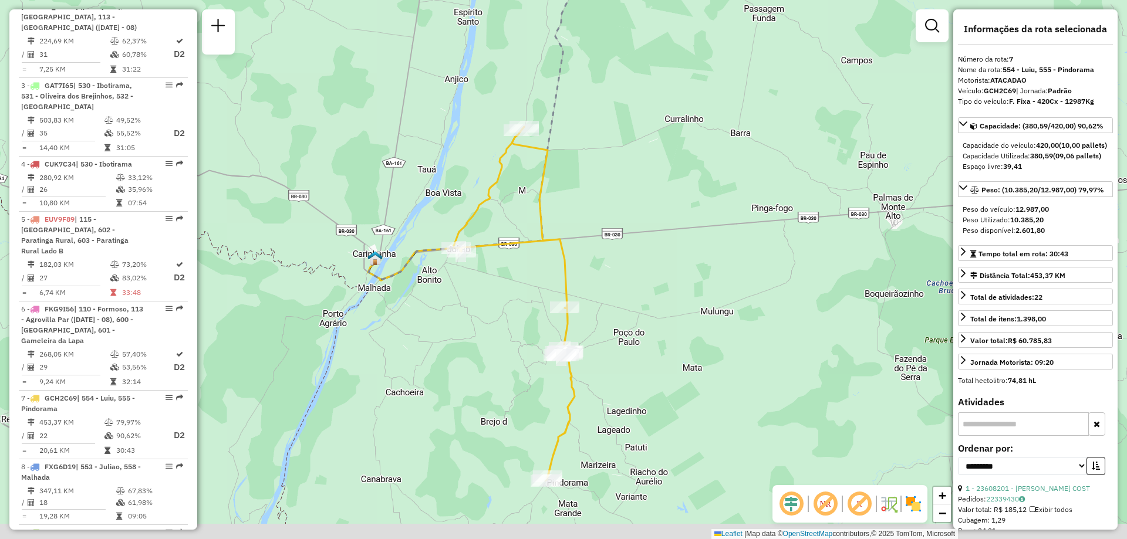
drag, startPoint x: 668, startPoint y: 316, endPoint x: 636, endPoint y: 185, distance: 134.8
click at [636, 185] on div "Janela de atendimento Grade de atendimento Capacidade Transportadoras Veículos …" at bounding box center [563, 269] width 1127 height 539
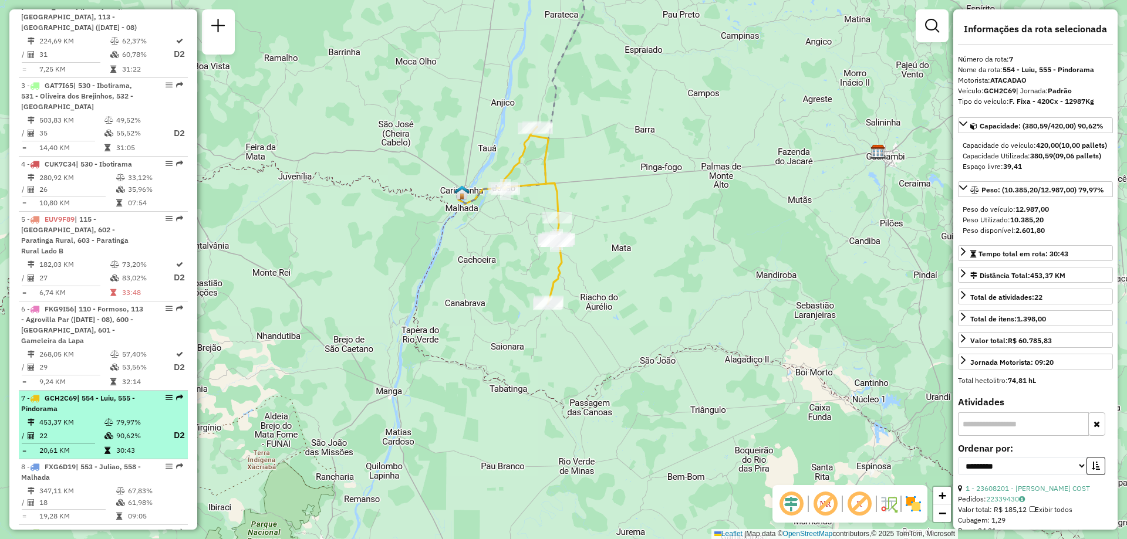
scroll to position [587, 0]
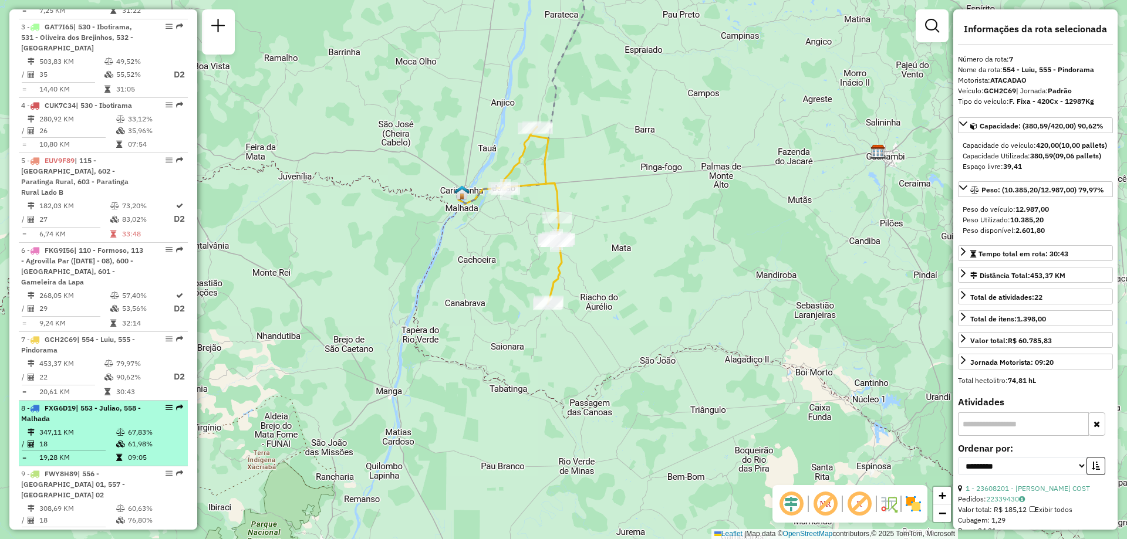
click at [63, 428] on td "347,11 KM" at bounding box center [77, 433] width 77 height 12
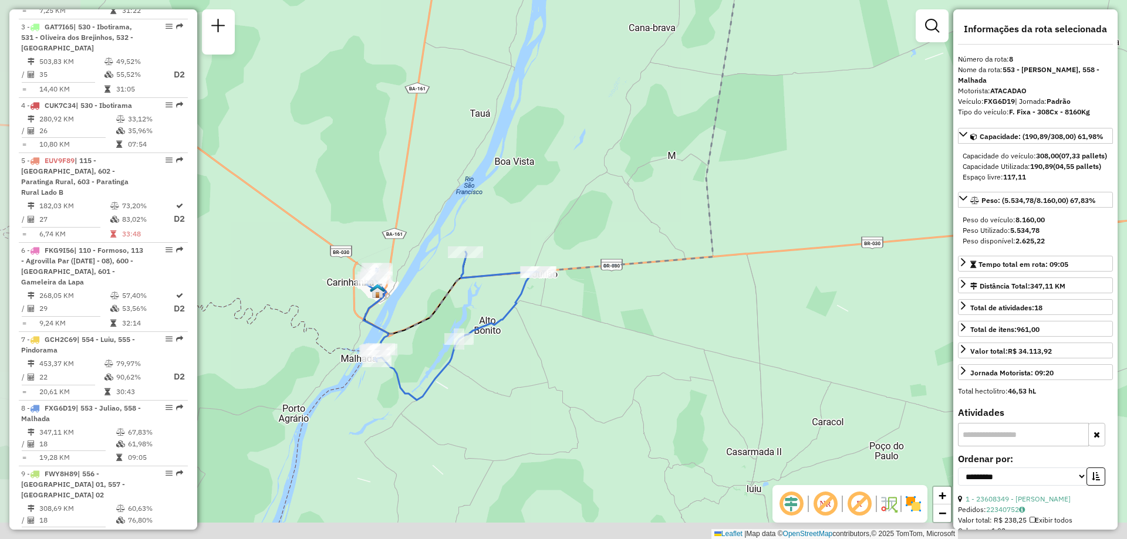
drag, startPoint x: 465, startPoint y: 503, endPoint x: 573, endPoint y: 327, distance: 206.5
click at [573, 327] on div "Janela de atendimento Grade de atendimento Capacidade Transportadoras Veículos …" at bounding box center [563, 269] width 1127 height 539
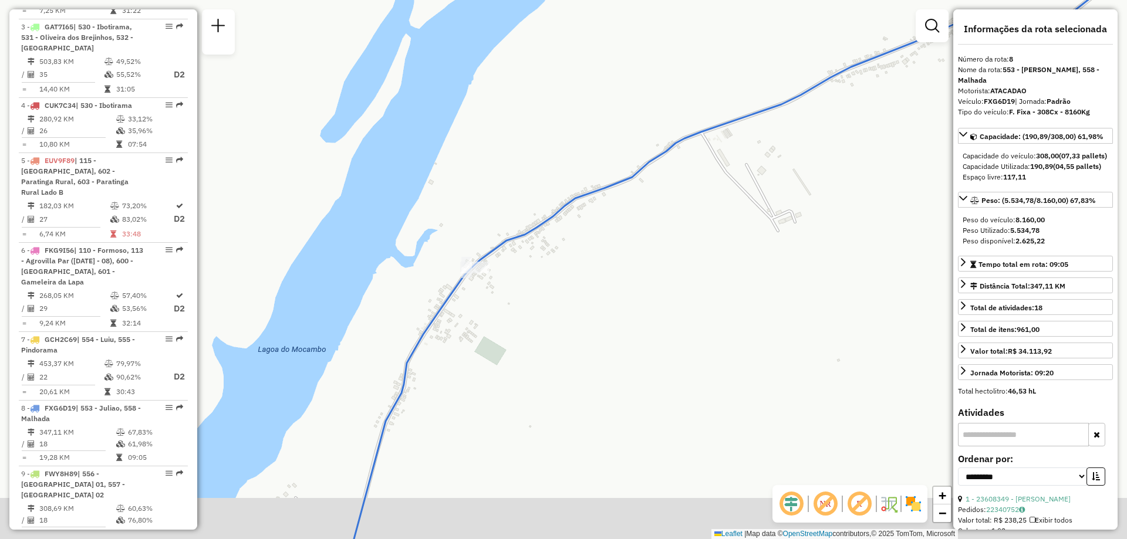
drag, startPoint x: 427, startPoint y: 318, endPoint x: 573, endPoint y: 271, distance: 152.9
click at [573, 271] on div "Janela de atendimento Grade de atendimento Capacidade Transportadoras Veículos …" at bounding box center [563, 269] width 1127 height 539
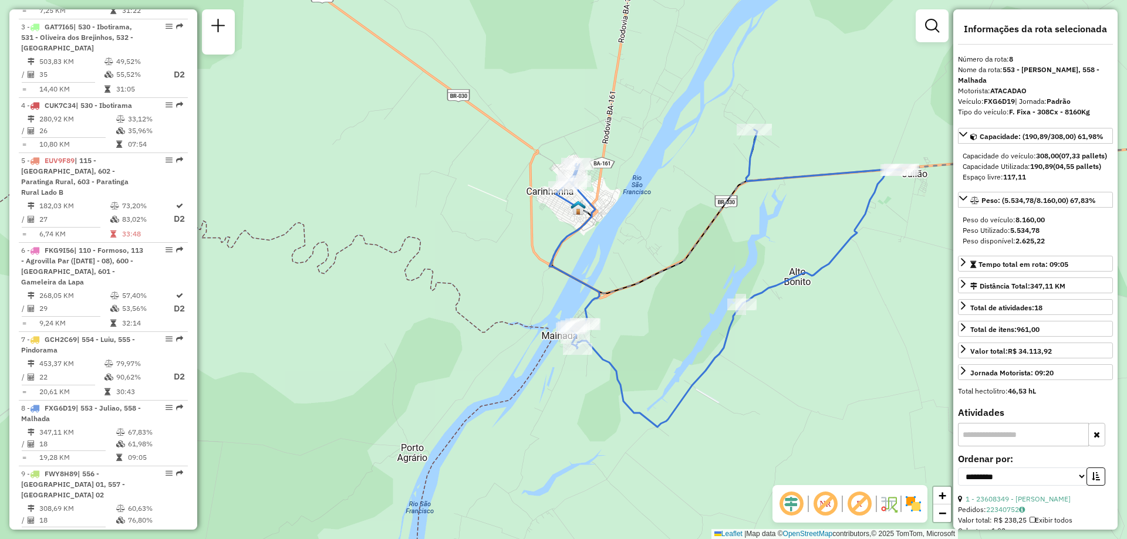
drag, startPoint x: 728, startPoint y: 406, endPoint x: 799, endPoint y: 394, distance: 72.1
click at [799, 394] on div "Janela de atendimento Grade de atendimento Capacidade Transportadoras Veículos …" at bounding box center [563, 269] width 1127 height 539
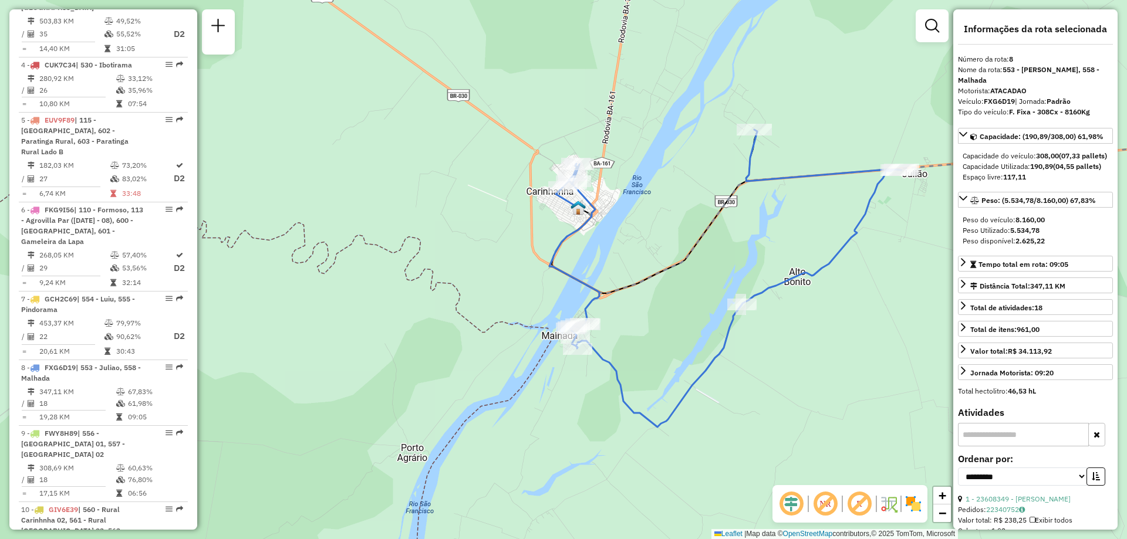
scroll to position [644, 0]
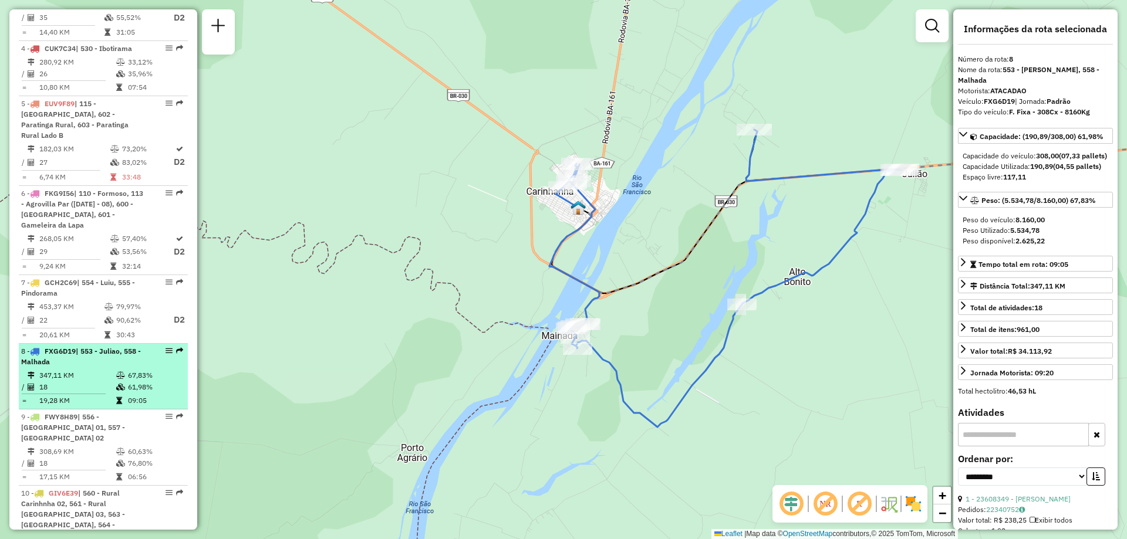
drag, startPoint x: 69, startPoint y: 354, endPoint x: 58, endPoint y: 361, distance: 12.9
click at [58, 361] on div "8 - FXG6D19 | 553 - Juliao, 558 - Malhada" at bounding box center [83, 356] width 124 height 21
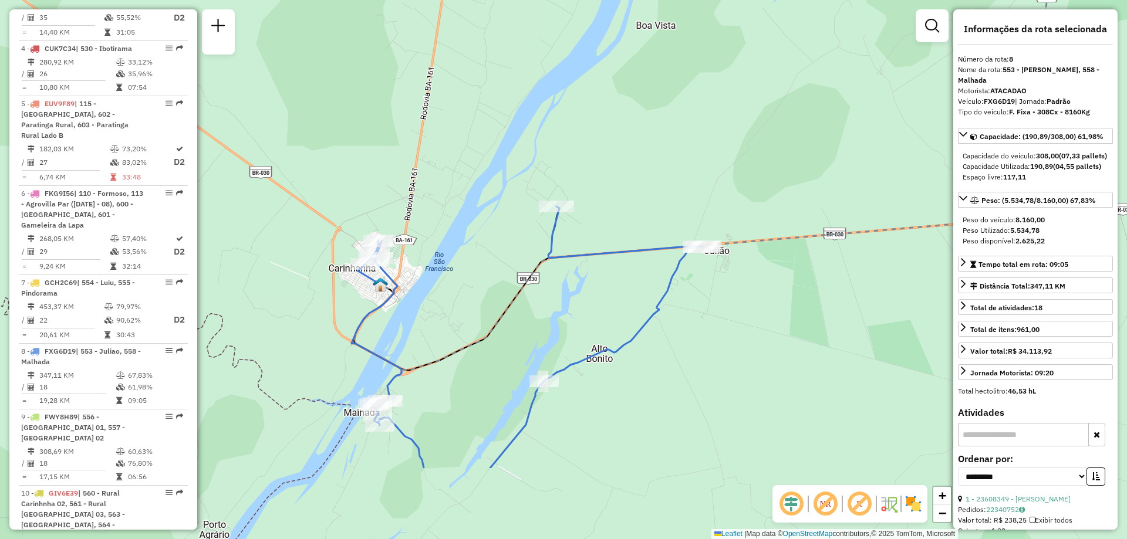
drag, startPoint x: 444, startPoint y: 464, endPoint x: 497, endPoint y: 339, distance: 135.7
click at [497, 339] on div "Janela de atendimento Grade de atendimento Capacidade Transportadoras Veículos …" at bounding box center [563, 269] width 1127 height 539
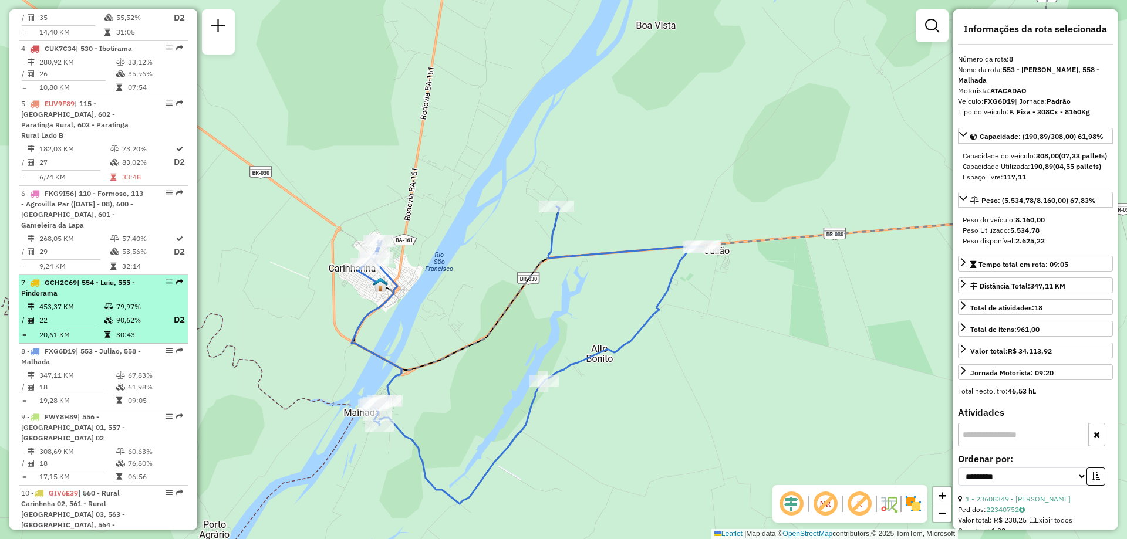
click at [92, 294] on div "7 - GCH2C69 | 554 - Luiu, 555 - Pindorama" at bounding box center [83, 288] width 124 height 21
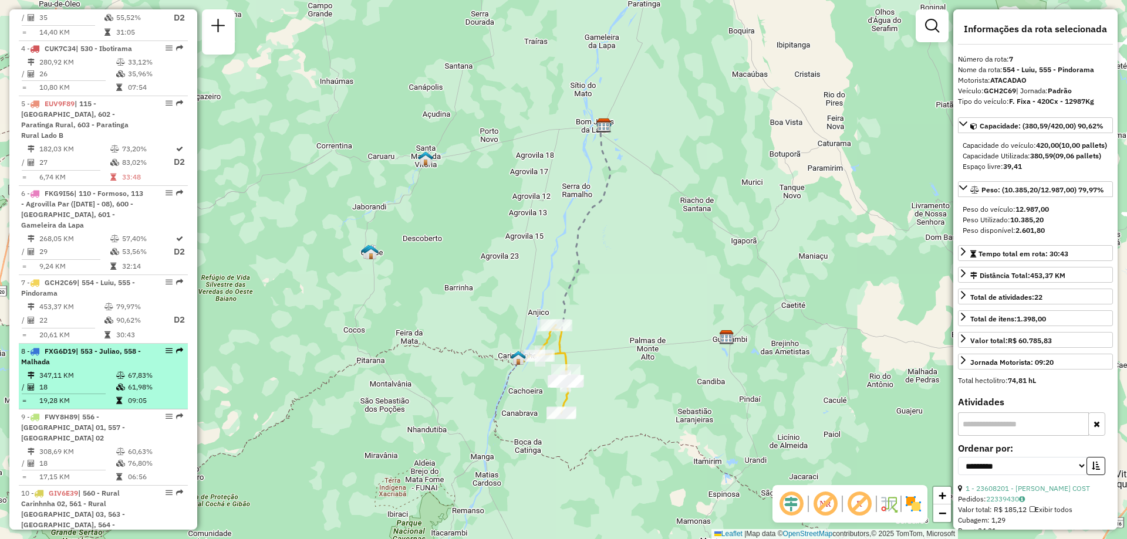
click at [82, 371] on td "347,11 KM" at bounding box center [77, 376] width 77 height 12
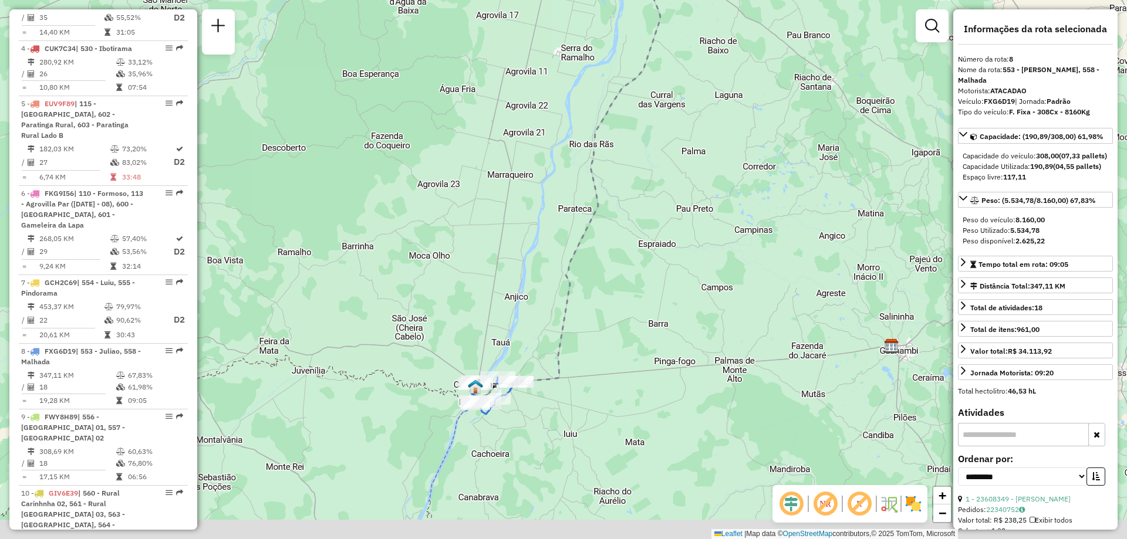
drag, startPoint x: 571, startPoint y: 452, endPoint x: 574, endPoint y: 352, distance: 101.0
click at [574, 352] on div "Janela de atendimento Grade de atendimento Capacidade Transportadoras Veículos …" at bounding box center [563, 269] width 1127 height 539
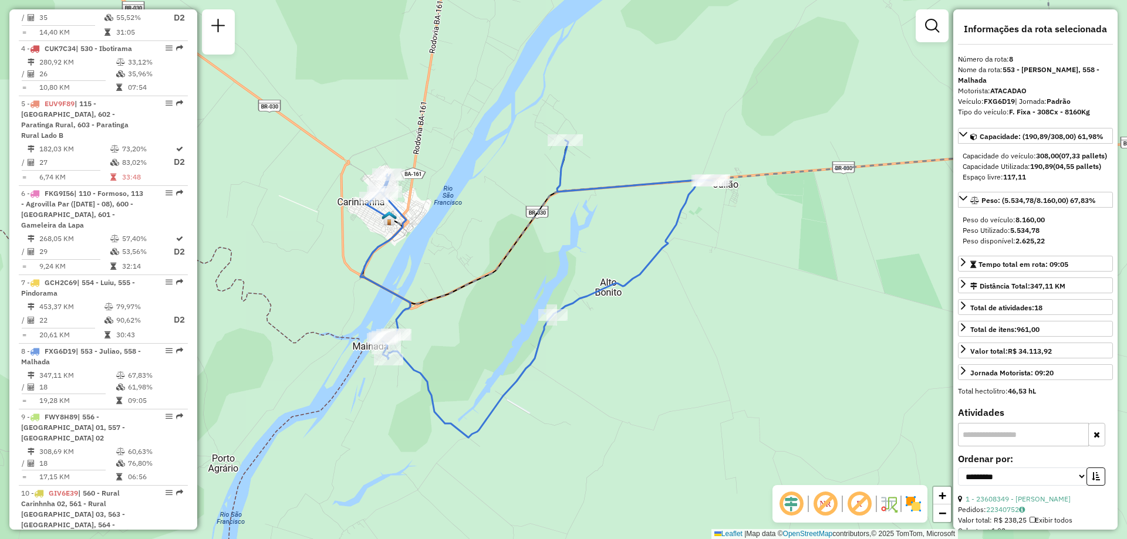
drag, startPoint x: 580, startPoint y: 150, endPoint x: 579, endPoint y: 206, distance: 56.4
click at [579, 206] on div "Janela de atendimento Grade de atendimento Capacidade Transportadoras Veículos …" at bounding box center [563, 269] width 1127 height 539
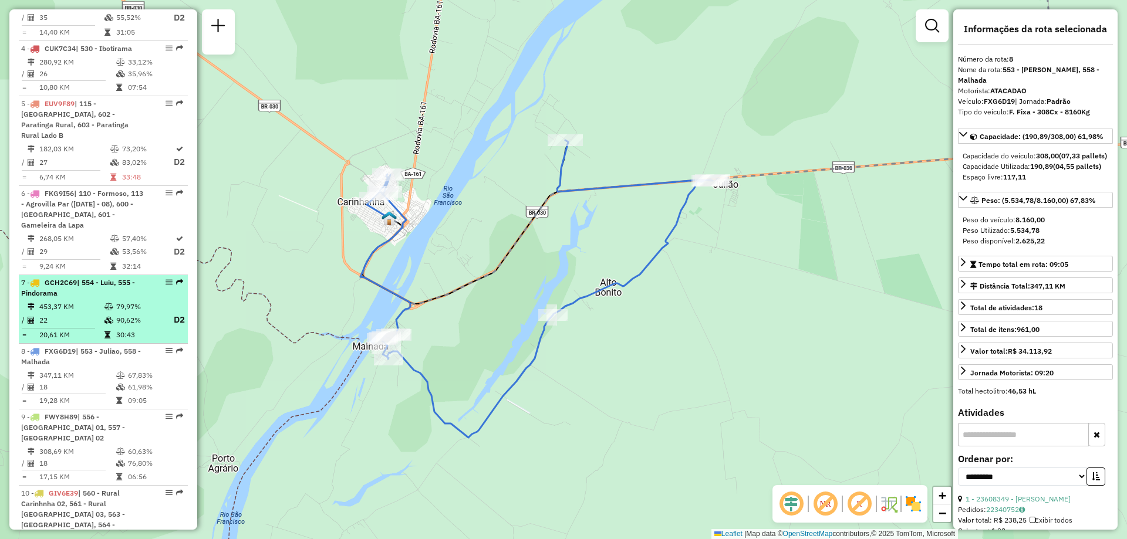
click at [88, 293] on div "7 - GCH2C69 | 554 - Luiu, 555 - Pindorama" at bounding box center [83, 288] width 124 height 21
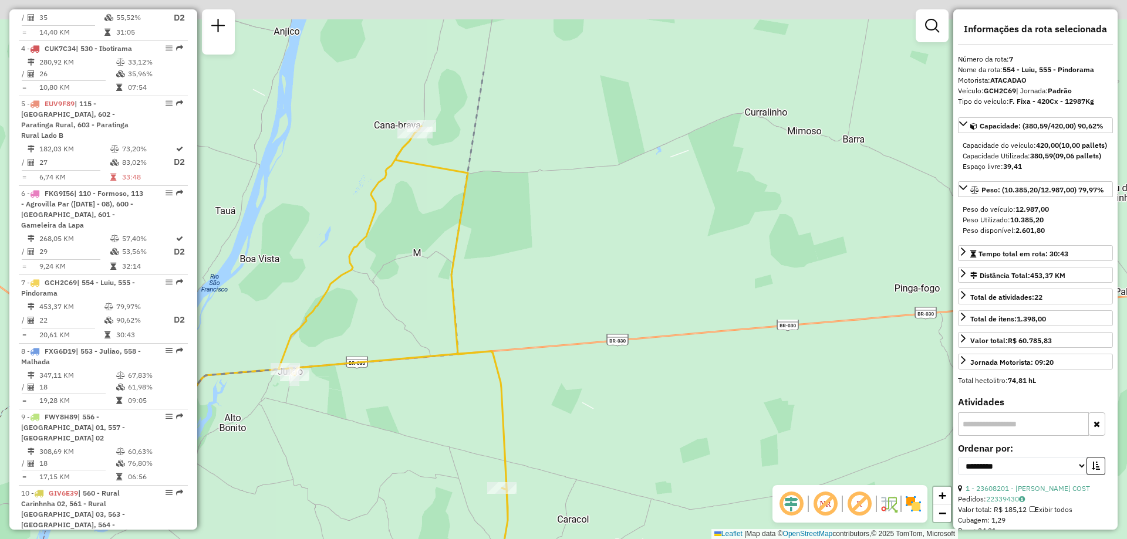
drag, startPoint x: 439, startPoint y: 207, endPoint x: 506, endPoint y: 333, distance: 143.6
click at [506, 333] on div "Janela de atendimento Grade de atendimento Capacidade Transportadoras Veículos …" at bounding box center [563, 269] width 1127 height 539
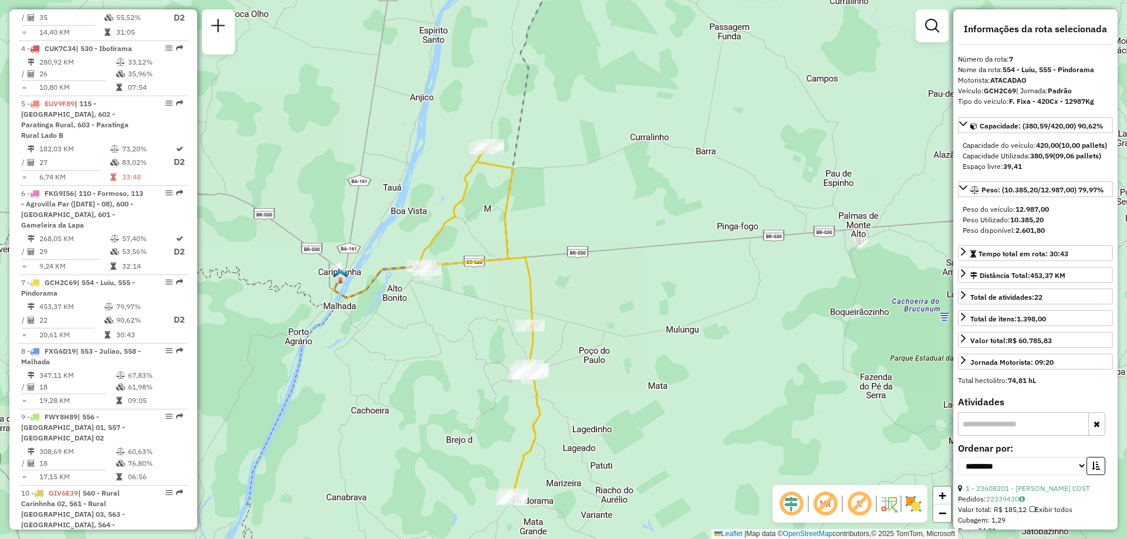
drag, startPoint x: 475, startPoint y: 455, endPoint x: 431, endPoint y: 380, distance: 87.1
click at [431, 380] on div "Janela de atendimento Grade de atendimento Capacidade Transportadoras Veículos …" at bounding box center [563, 269] width 1127 height 539
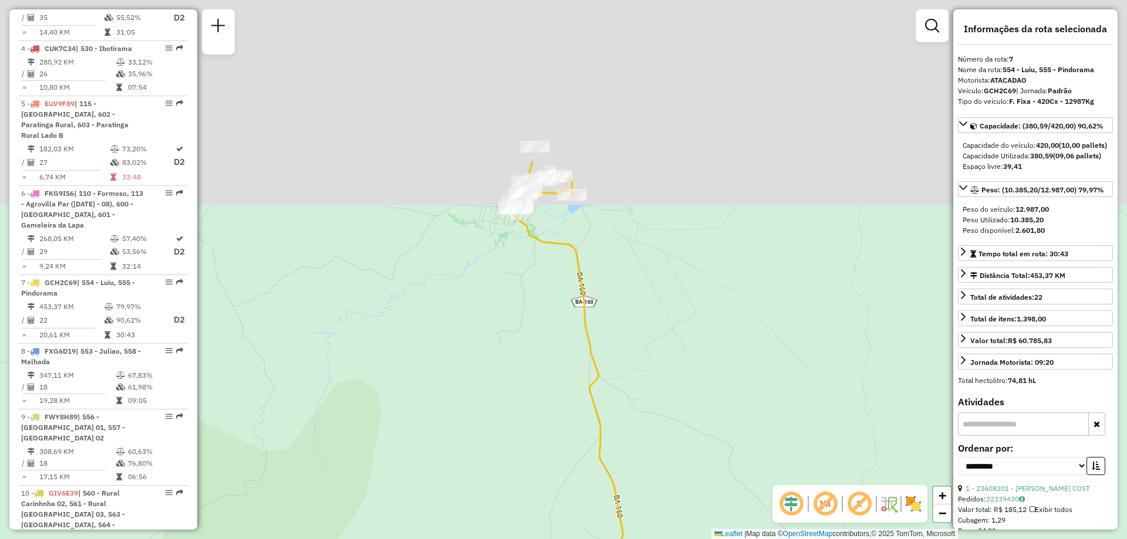
drag, startPoint x: 513, startPoint y: 275, endPoint x: 502, endPoint y: 380, distance: 105.6
click at [502, 380] on div "Janela de atendimento Grade de atendimento Capacidade Transportadoras Veículos …" at bounding box center [563, 269] width 1127 height 539
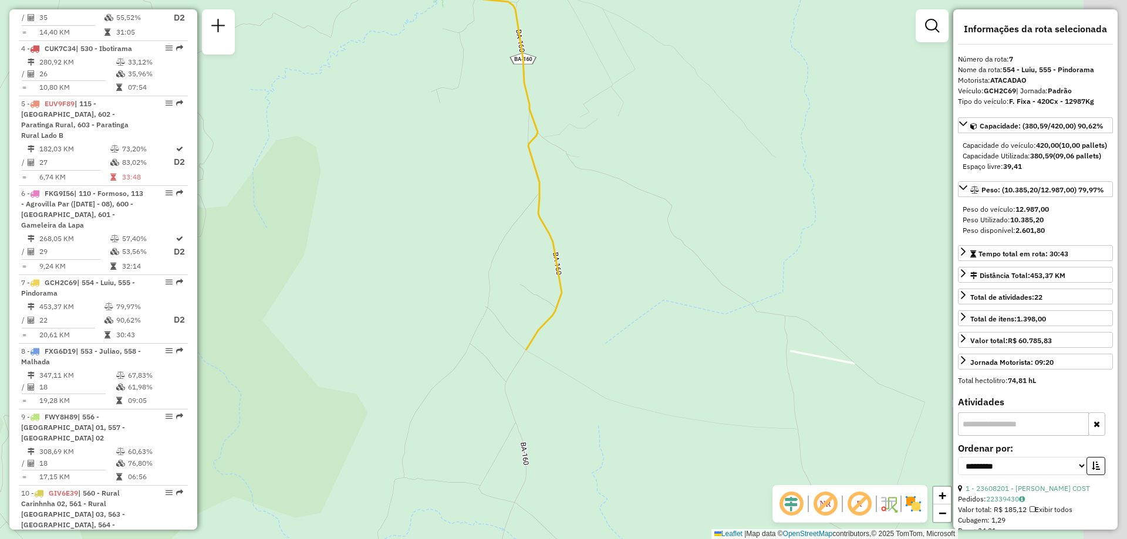
drag, startPoint x: 703, startPoint y: 488, endPoint x: 637, endPoint y: 230, distance: 266.3
click at [640, 237] on div "Janela de atendimento Grade de atendimento Capacidade Transportadoras Veículos …" at bounding box center [563, 269] width 1127 height 539
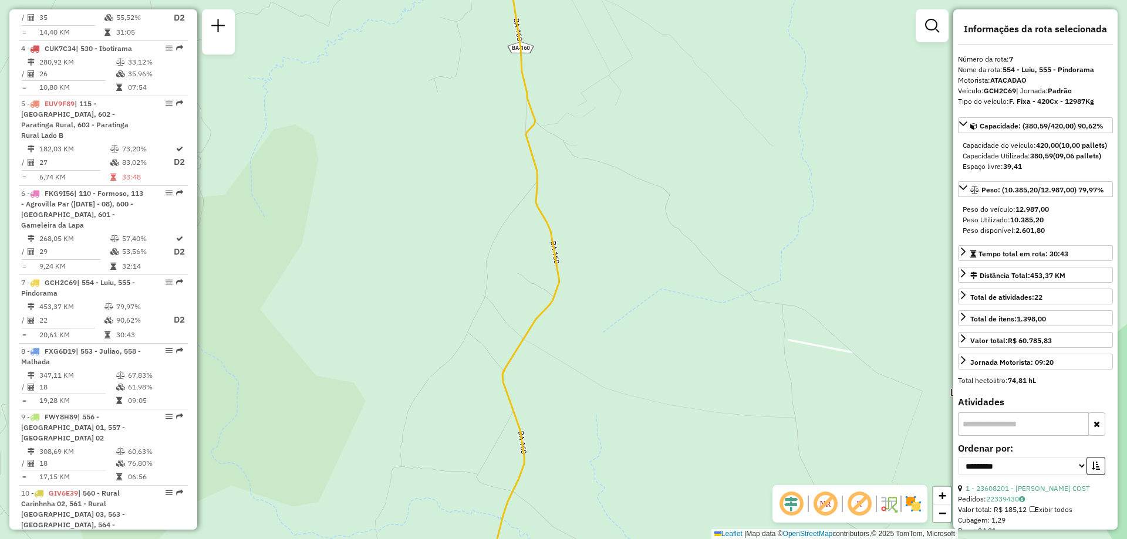
drag, startPoint x: 620, startPoint y: 396, endPoint x: 628, endPoint y: 219, distance: 176.8
click at [628, 219] on div "Janela de atendimento Grade de atendimento Capacidade Transportadoras Veículos …" at bounding box center [563, 269] width 1127 height 539
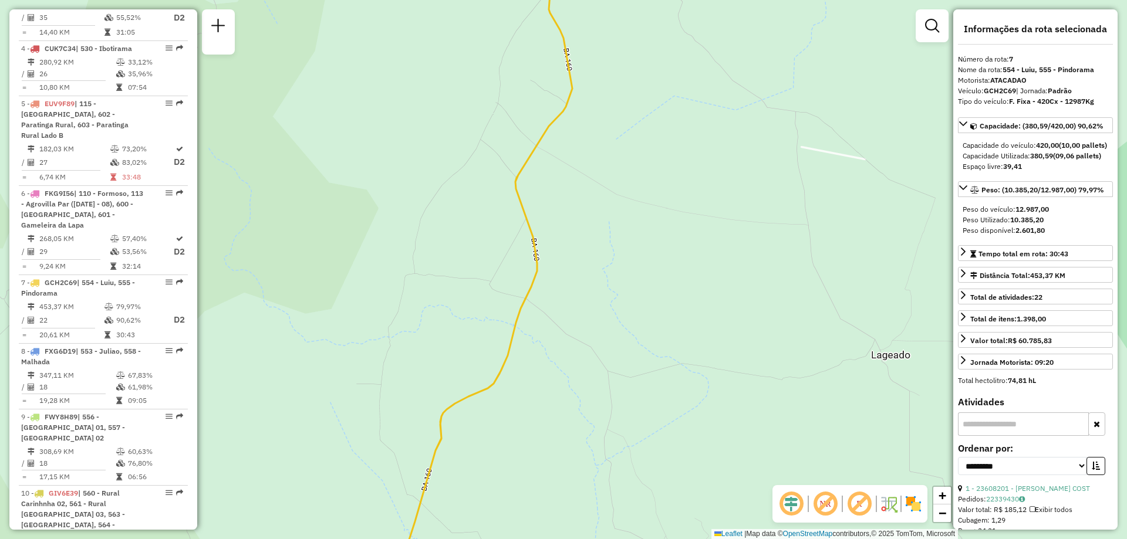
drag, startPoint x: 572, startPoint y: 417, endPoint x: 619, endPoint y: 166, distance: 256.2
click at [606, 206] on div "Janela de atendimento Grade de atendimento Capacidade Transportadoras Veículos …" at bounding box center [563, 269] width 1127 height 539
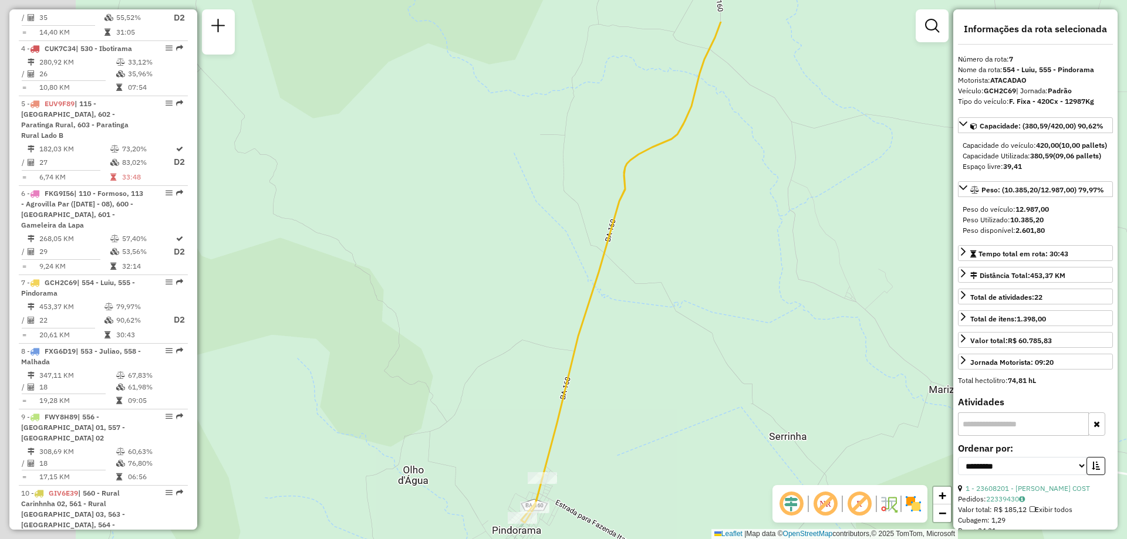
drag, startPoint x: 339, startPoint y: 377, endPoint x: 523, endPoint y: 445, distance: 195.9
click at [514, 450] on div "Janela de atendimento Grade de atendimento Capacidade Transportadoras Veículos …" at bounding box center [563, 269] width 1127 height 539
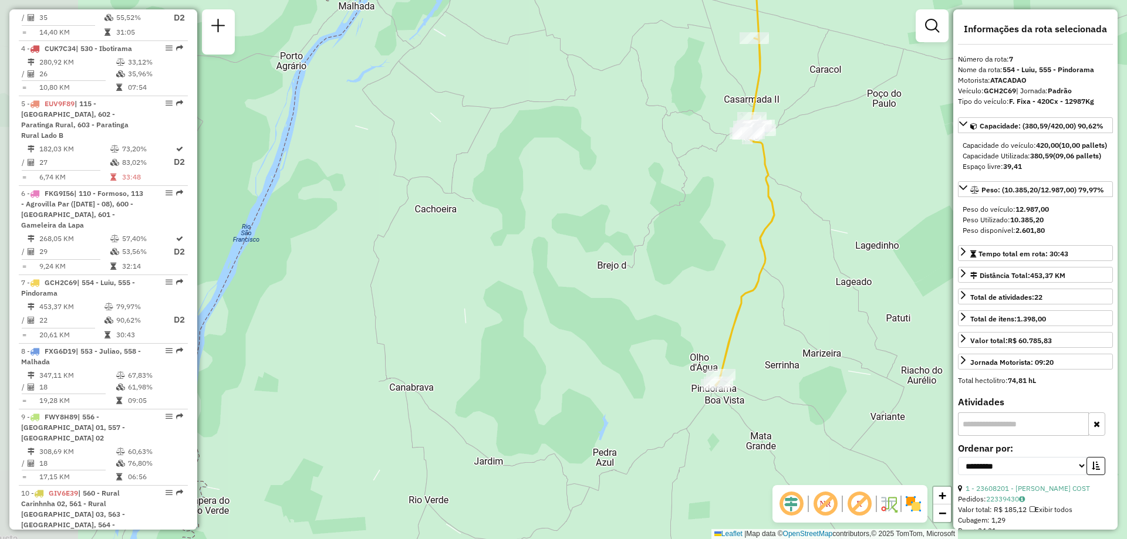
drag, startPoint x: 298, startPoint y: 254, endPoint x: 482, endPoint y: 267, distance: 184.8
click at [482, 267] on div "Janela de atendimento Grade de atendimento Capacidade Transportadoras Veículos …" at bounding box center [563, 269] width 1127 height 539
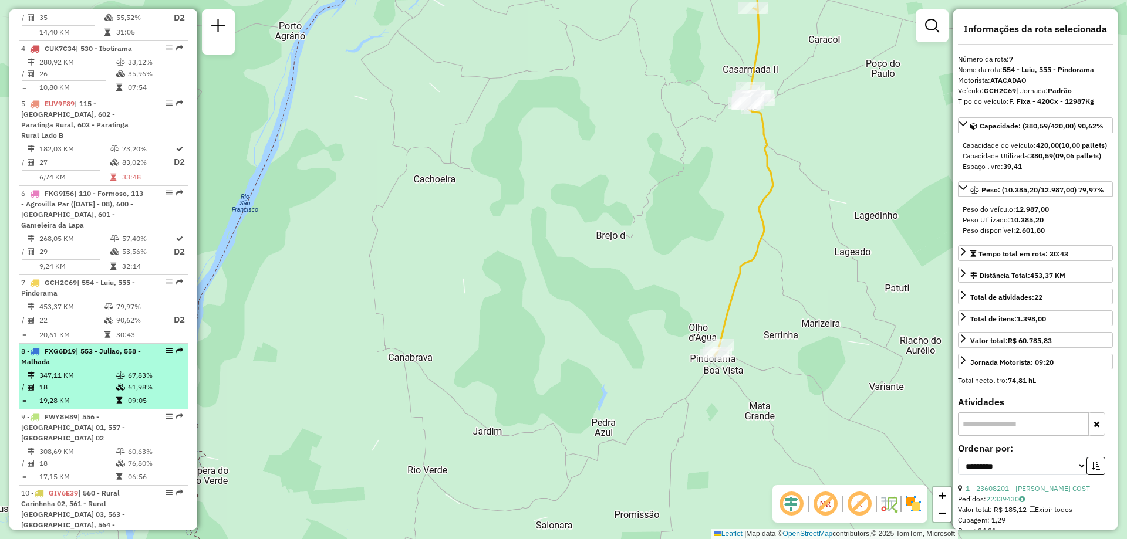
click at [68, 370] on td "347,11 KM" at bounding box center [77, 376] width 77 height 12
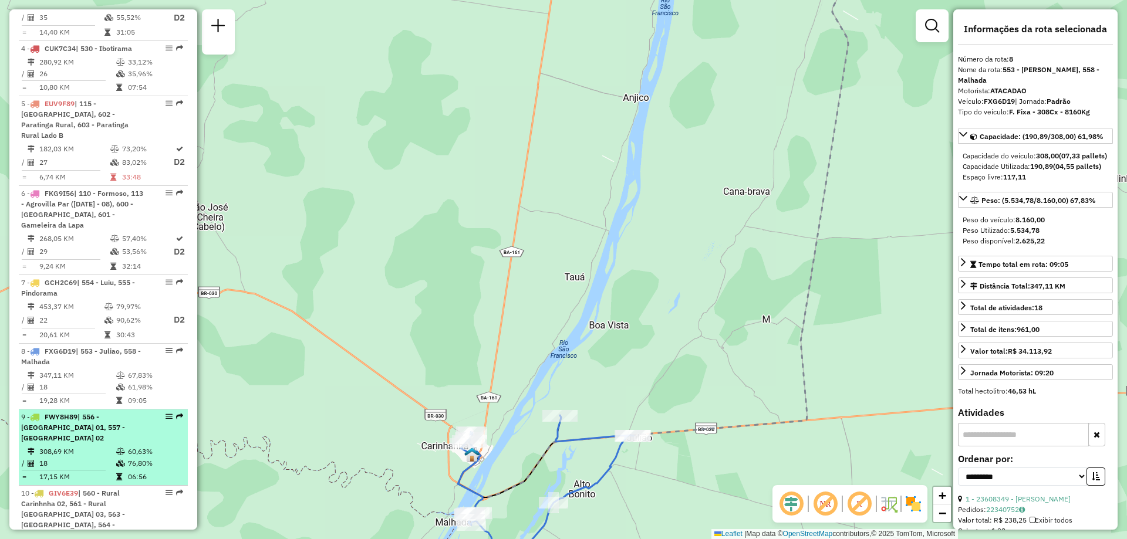
click at [89, 434] on li "9 - FWY8H89 | 556 - [GEOGRAPHIC_DATA] 01, 557 - [GEOGRAPHIC_DATA] 02 308,69 KM …" at bounding box center [103, 448] width 169 height 76
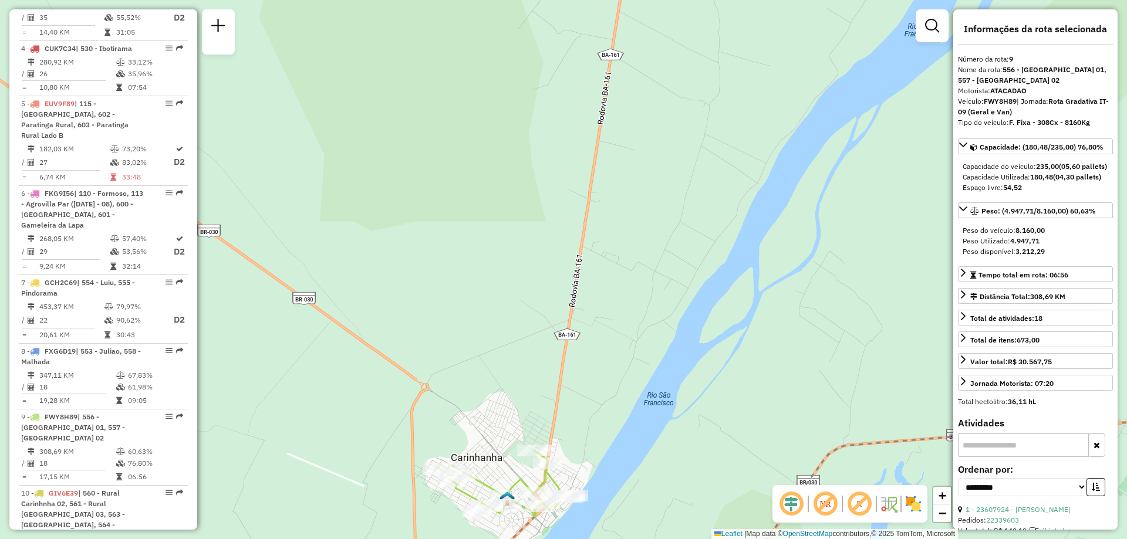
click at [308, 435] on div "Janela de atendimento Grade de atendimento Capacidade Transportadoras Veículos …" at bounding box center [563, 269] width 1127 height 539
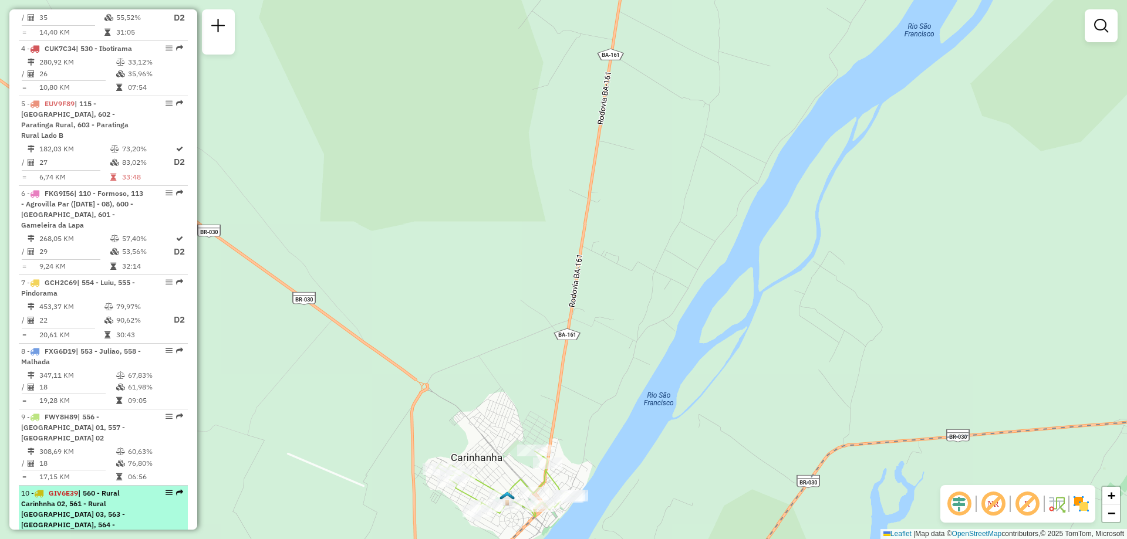
scroll to position [703, 0]
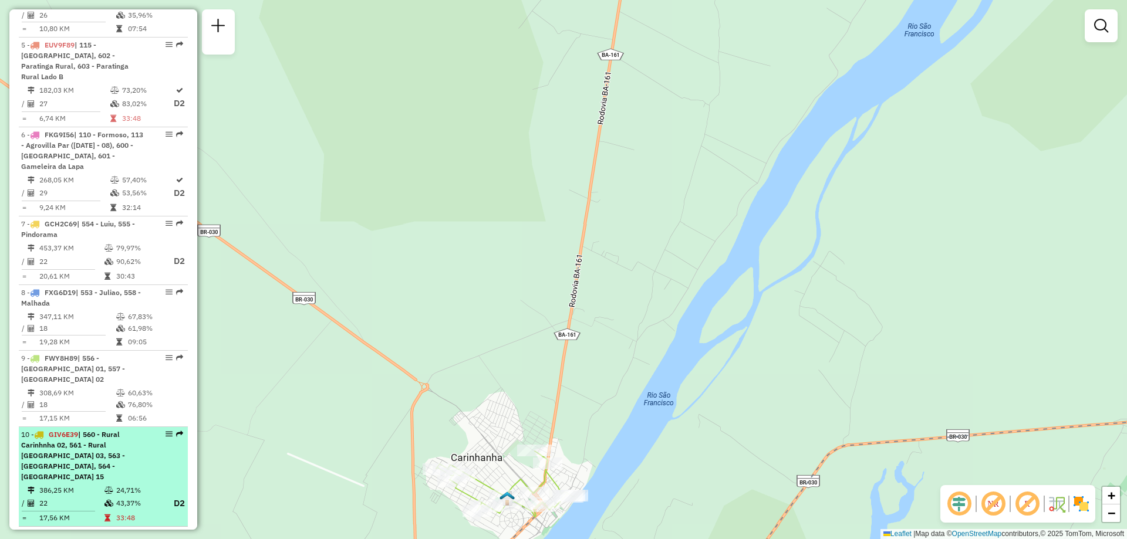
click at [87, 455] on span "| 560 - Rural Carinhnha 02, 561 - Rural [GEOGRAPHIC_DATA] 03, 563 - [GEOGRAPHIC…" at bounding box center [73, 455] width 104 height 51
select select "**********"
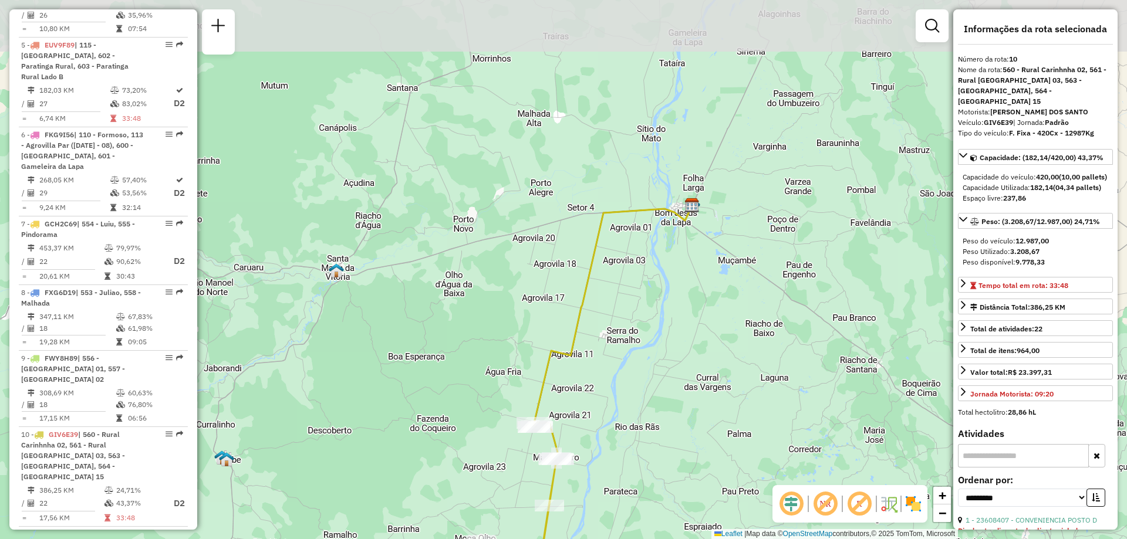
drag, startPoint x: 645, startPoint y: 397, endPoint x: 622, endPoint y: 506, distance: 111.1
click at [622, 506] on div "Janela de atendimento Grade de atendimento Capacidade Transportadoras Veículos …" at bounding box center [563, 269] width 1127 height 539
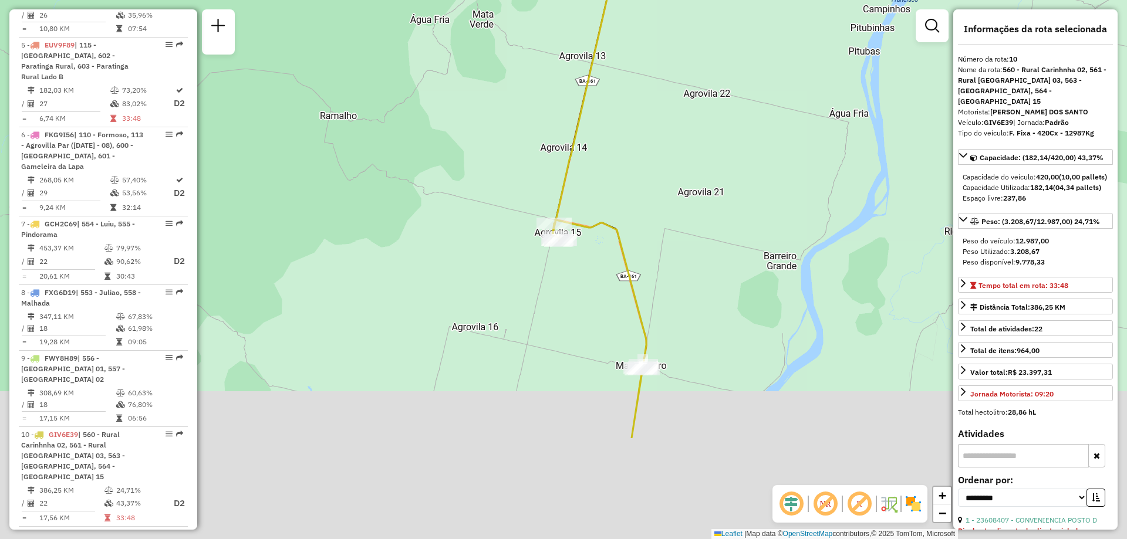
drag, startPoint x: 677, startPoint y: 325, endPoint x: 677, endPoint y: 184, distance: 140.9
click at [677, 184] on div "Janela de atendimento Grade de atendimento Capacidade Transportadoras Veículos …" at bounding box center [563, 269] width 1127 height 539
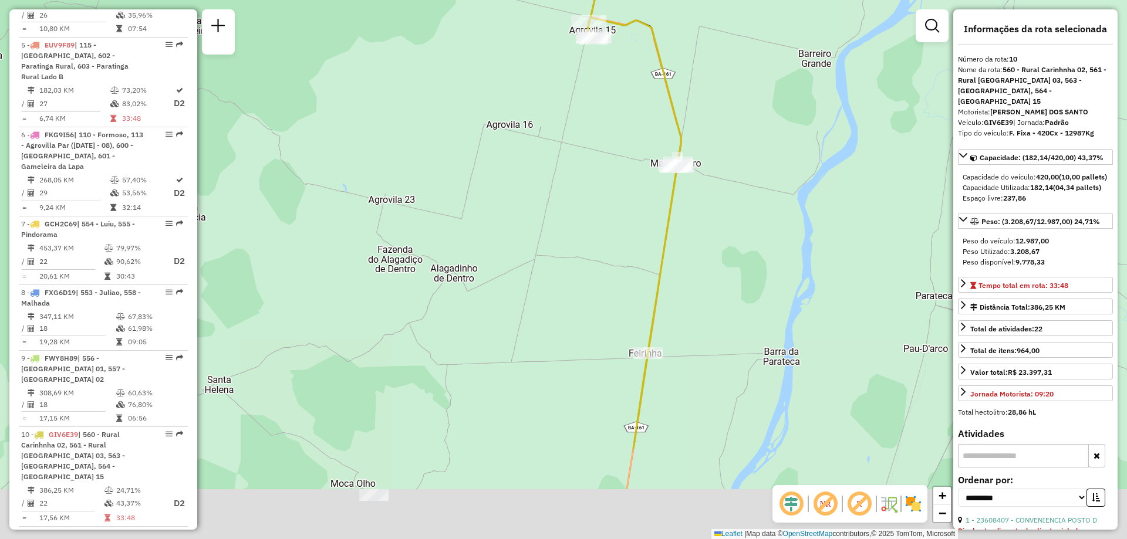
drag, startPoint x: 693, startPoint y: 391, endPoint x: 704, endPoint y: 246, distance: 145.4
click at [704, 246] on div "Janela de atendimento Grade de atendimento Capacidade Transportadoras Veículos …" at bounding box center [563, 269] width 1127 height 539
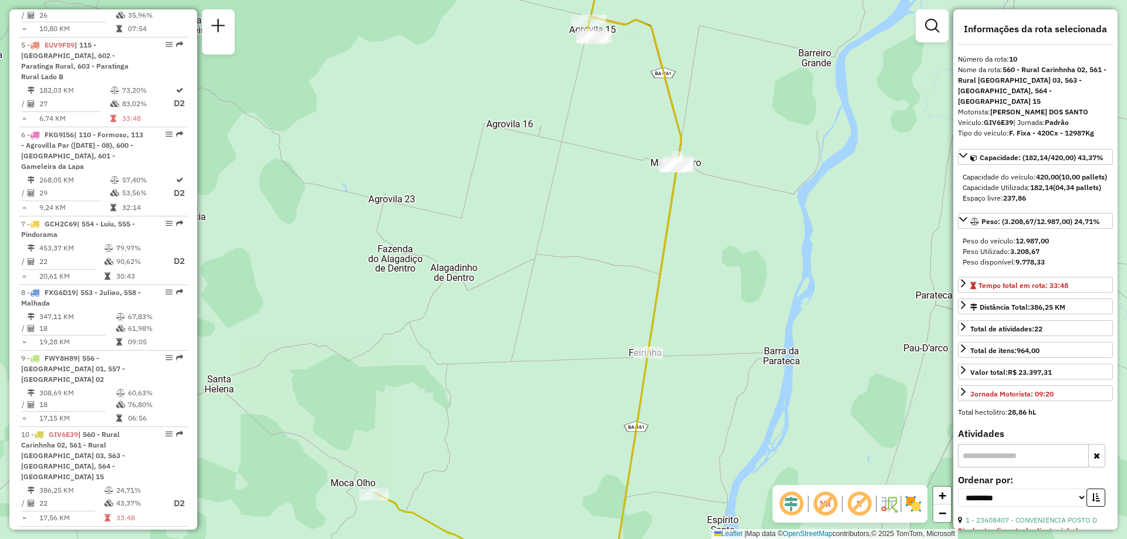
drag, startPoint x: 670, startPoint y: 477, endPoint x: 674, endPoint y: 315, distance: 162.0
click at [673, 322] on div "Janela de atendimento Grade de atendimento Capacidade Transportadoras Veículos …" at bounding box center [563, 269] width 1127 height 539
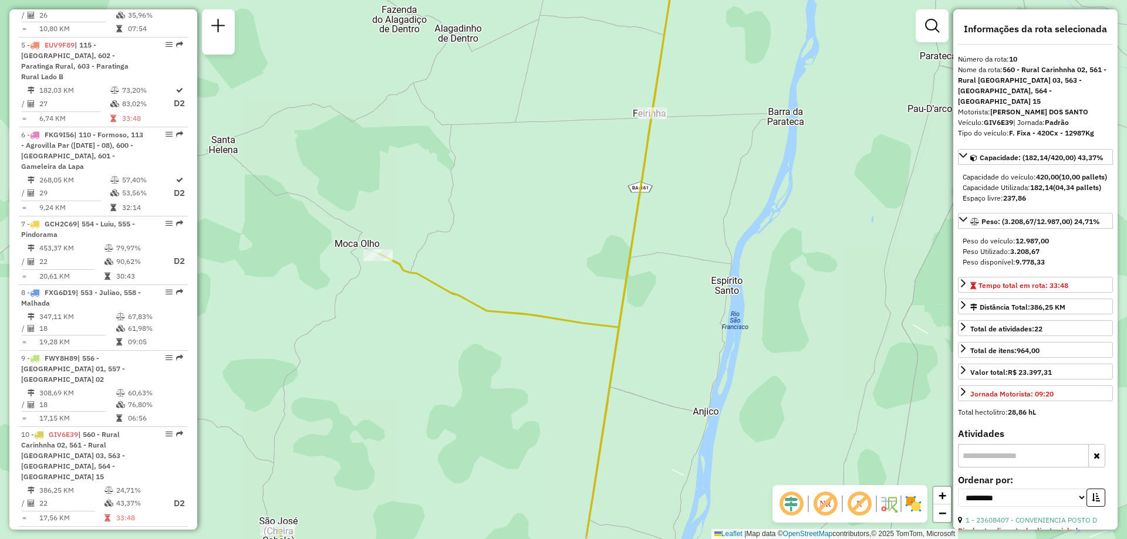
drag, startPoint x: 689, startPoint y: 457, endPoint x: 687, endPoint y: 432, distance: 24.7
click at [687, 432] on div "Janela de atendimento Grade de atendimento Capacidade Transportadoras Veículos …" at bounding box center [563, 269] width 1127 height 539
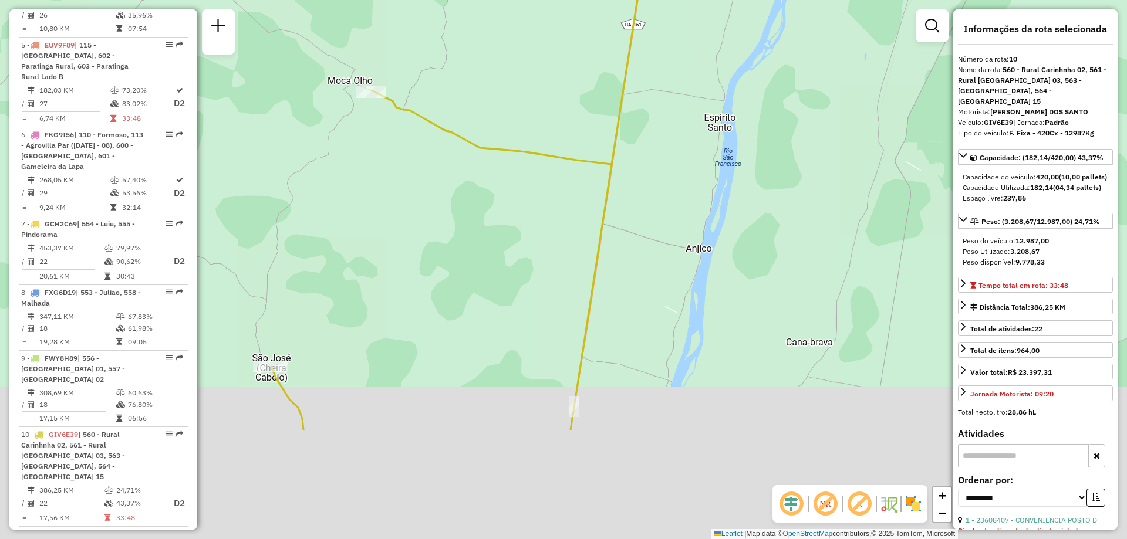
drag, startPoint x: 654, startPoint y: 403, endPoint x: 647, endPoint y: 239, distance: 163.3
click at [647, 239] on div "Janela de atendimento Grade de atendimento Capacidade Transportadoras Veículos …" at bounding box center [563, 269] width 1127 height 539
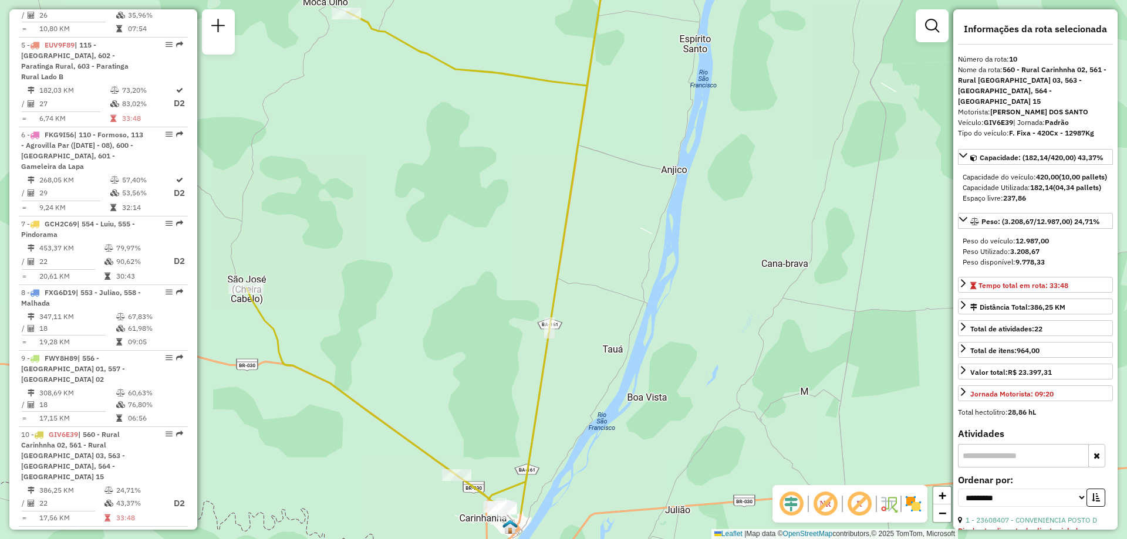
drag, startPoint x: 631, startPoint y: 410, endPoint x: 606, endPoint y: 331, distance: 82.4
click at [606, 331] on div "Janela de atendimento Grade de atendimento Capacidade Transportadoras Veículos …" at bounding box center [563, 269] width 1127 height 539
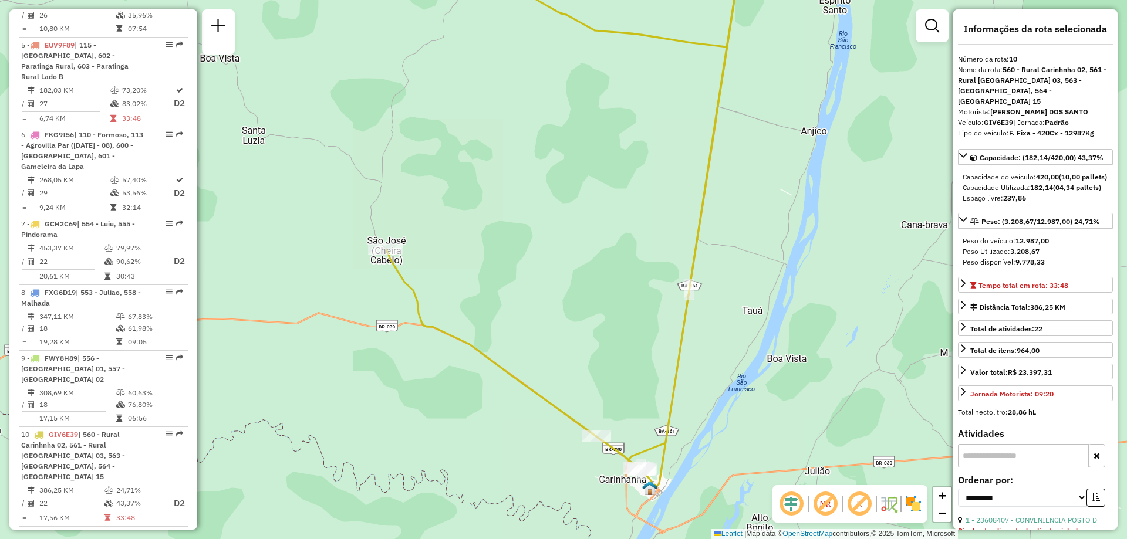
drag, startPoint x: 614, startPoint y: 376, endPoint x: 565, endPoint y: 333, distance: 65.4
click at [565, 333] on div "Janela de atendimento Grade de atendimento Capacidade Transportadoras Veículos …" at bounding box center [563, 269] width 1127 height 539
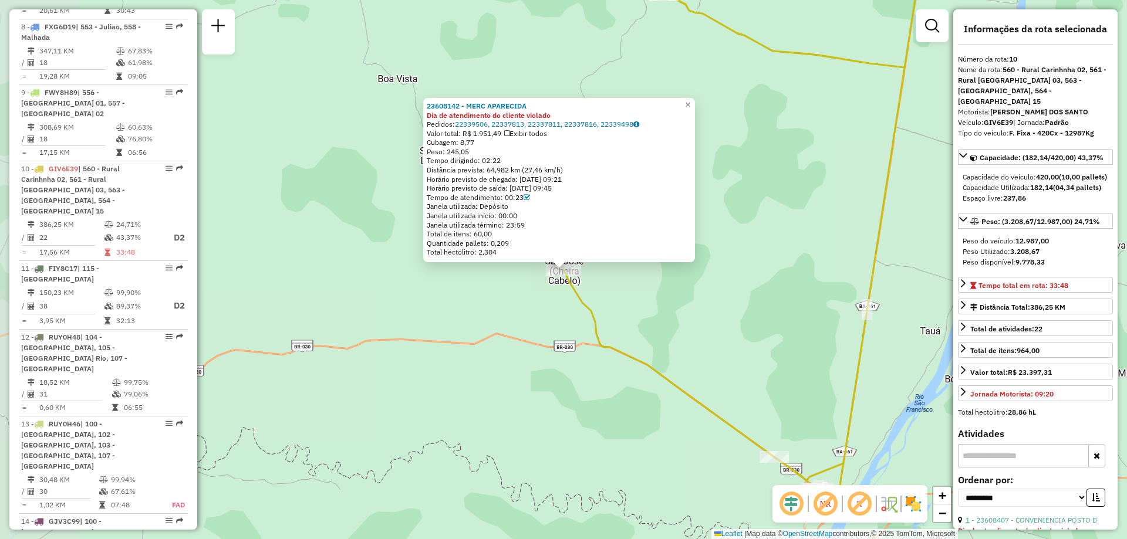
scroll to position [1110, 0]
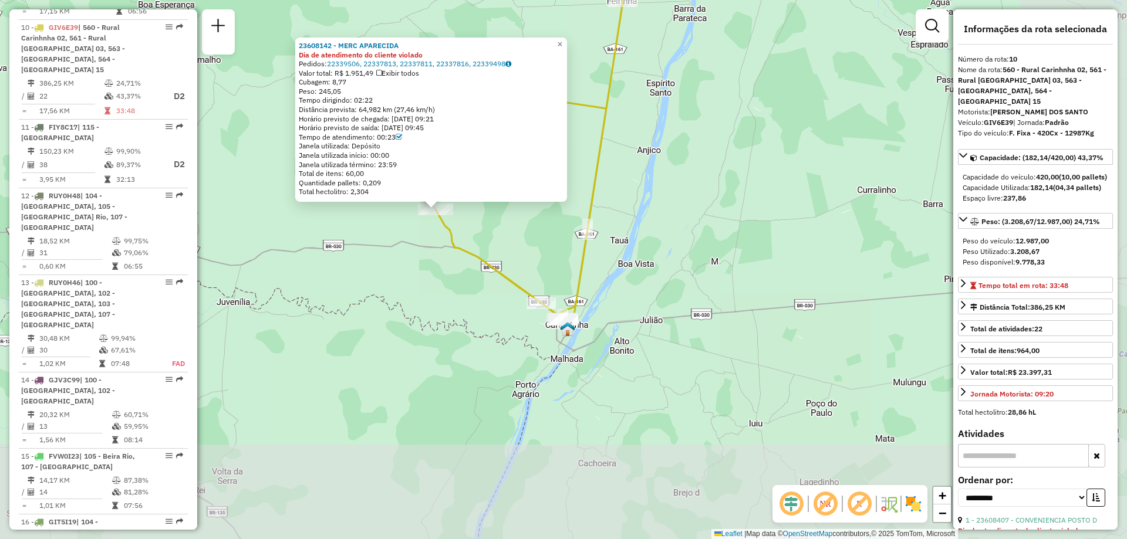
drag, startPoint x: 647, startPoint y: 402, endPoint x: 495, endPoint y: 304, distance: 180.9
click at [495, 304] on div "23608142 - MERC APARECIDA Dia de atendimento do cliente violado Pedidos: 223395…" at bounding box center [563, 269] width 1127 height 539
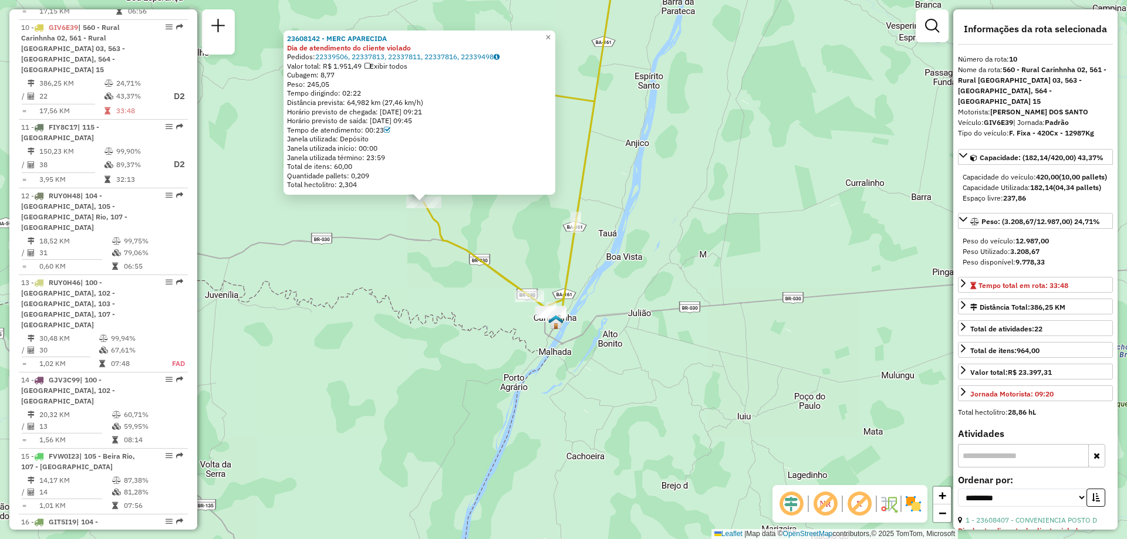
click at [497, 334] on div "23608142 - MERC APARECIDA Dia de atendimento do cliente violado Pedidos: 223395…" at bounding box center [563, 269] width 1127 height 539
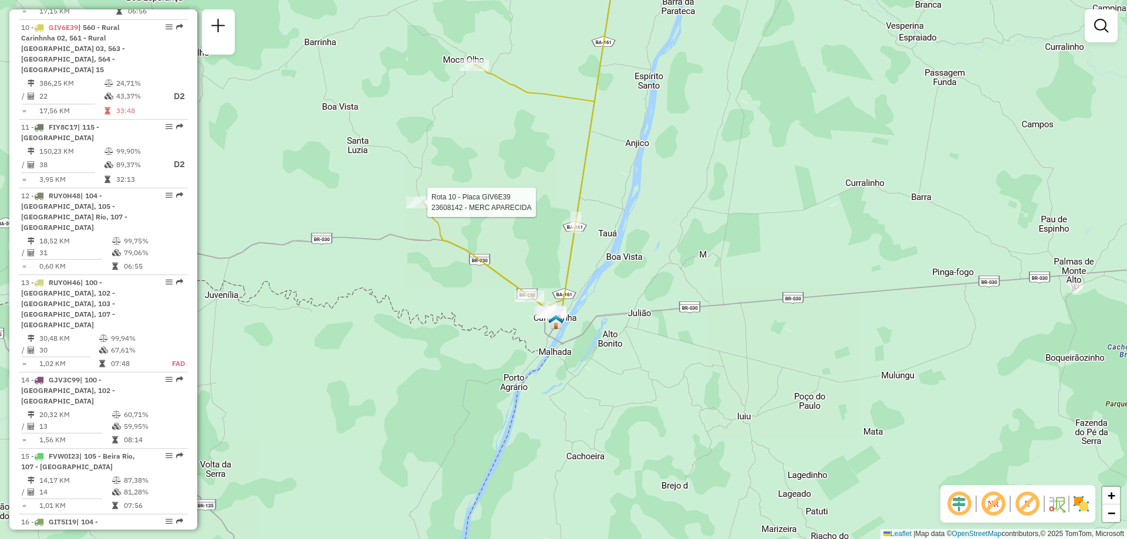
select select "**********"
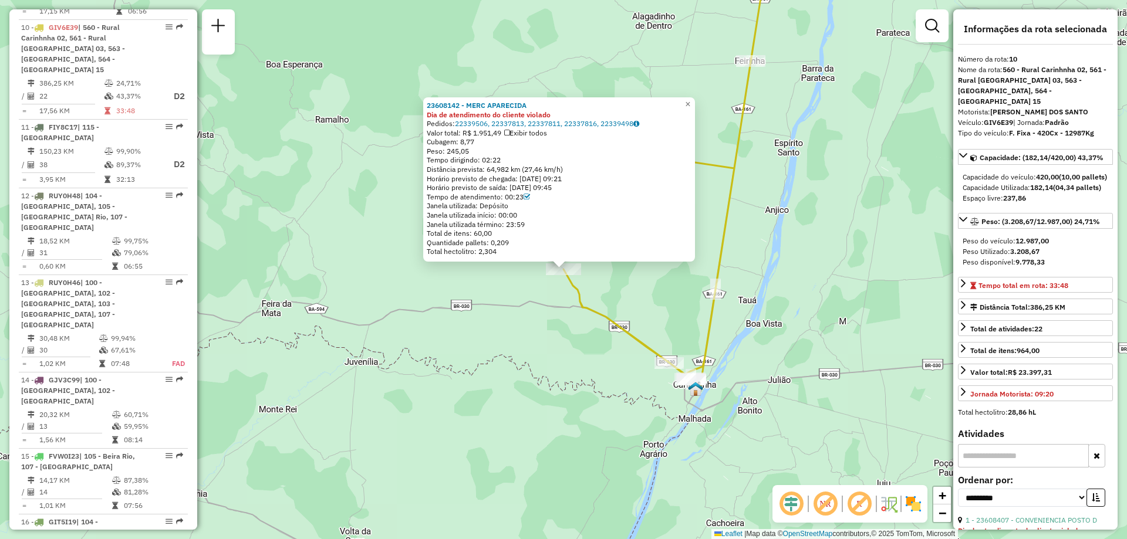
click at [476, 318] on div "23608142 - MERC APARECIDA Dia de atendimento do cliente violado Pedidos: 223395…" at bounding box center [563, 269] width 1127 height 539
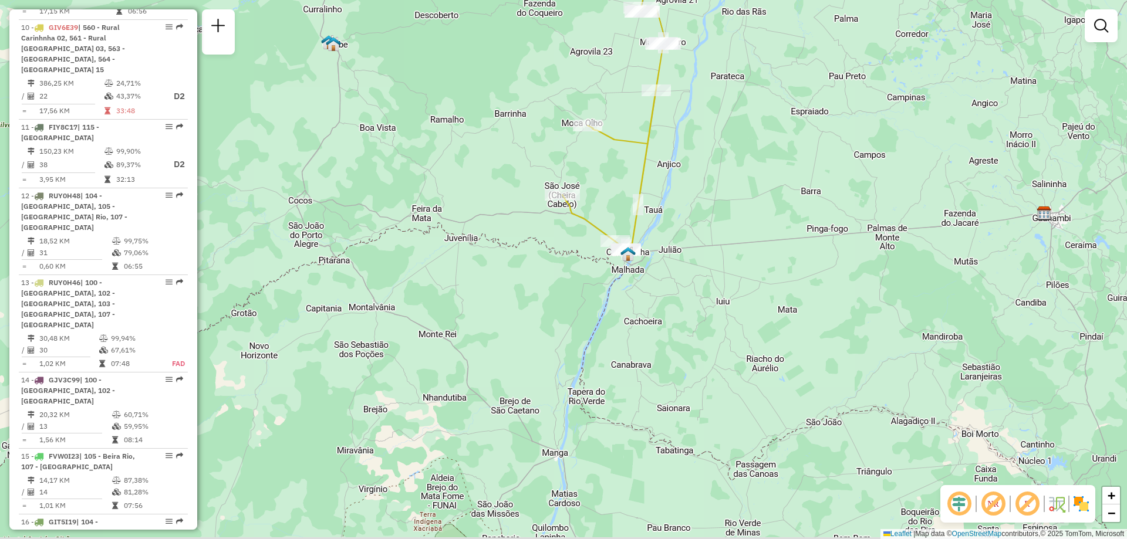
drag, startPoint x: 609, startPoint y: 214, endPoint x: 592, endPoint y: 201, distance: 21.0
click at [592, 201] on div "Janela de atendimento Grade de atendimento Capacidade Transportadoras Veículos …" at bounding box center [563, 269] width 1127 height 539
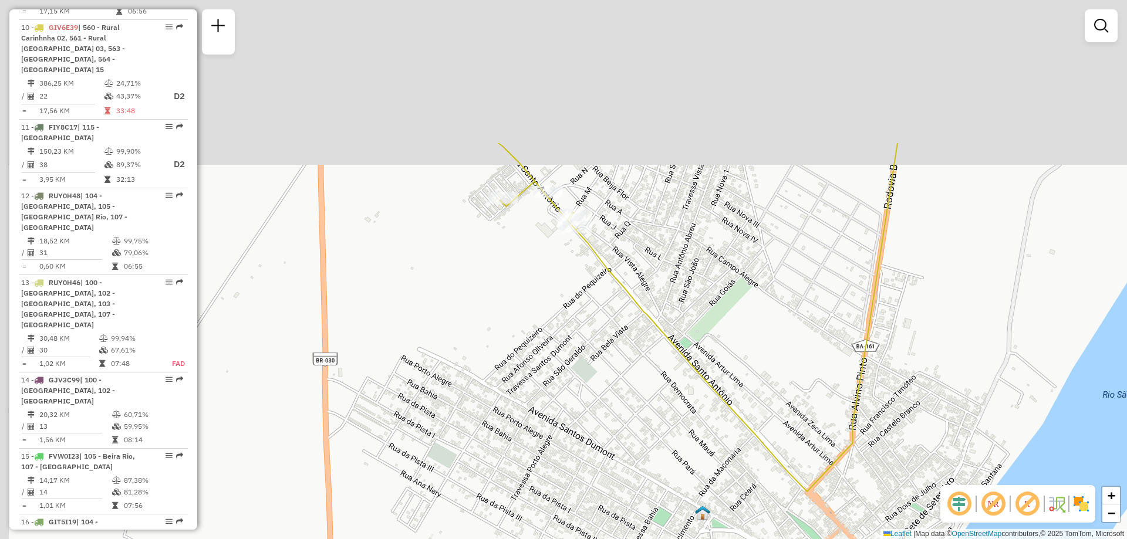
drag, startPoint x: 546, startPoint y: 104, endPoint x: 626, endPoint y: 357, distance: 265.4
click at [626, 357] on div "Janela de atendimento Grade de atendimento Capacidade Transportadoras Veículos …" at bounding box center [563, 269] width 1127 height 539
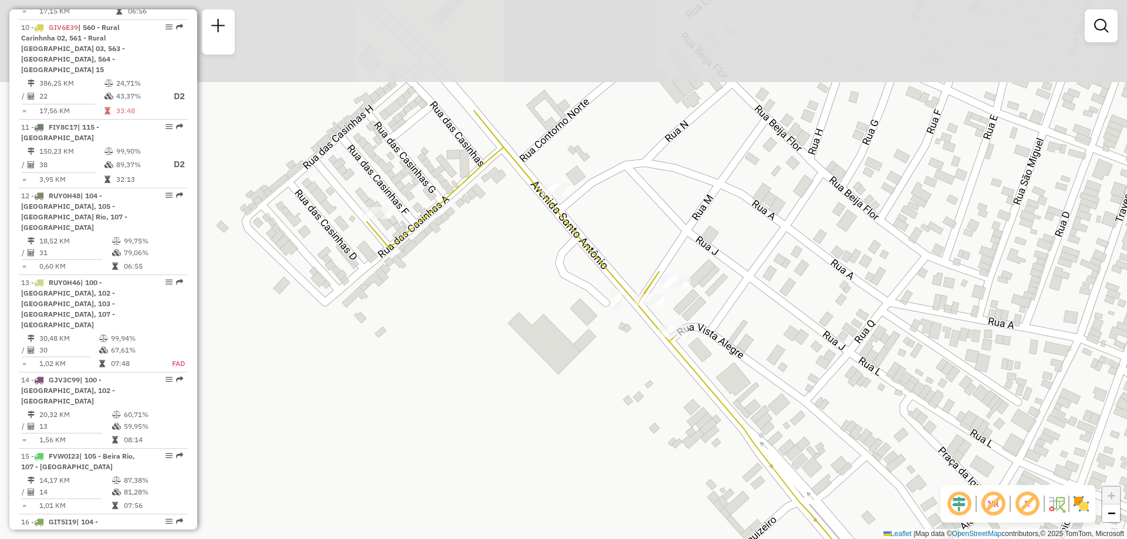
drag, startPoint x: 471, startPoint y: 174, endPoint x: 495, endPoint y: 338, distance: 166.1
click at [495, 338] on div "Janela de atendimento Grade de atendimento Capacidade Transportadoras Veículos …" at bounding box center [563, 269] width 1127 height 539
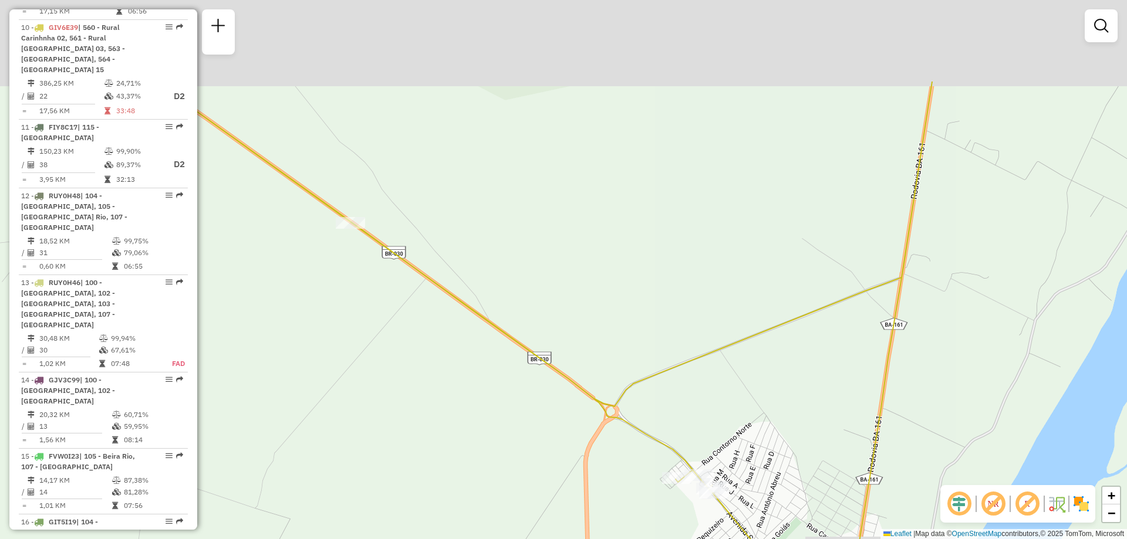
drag, startPoint x: 801, startPoint y: 227, endPoint x: 772, endPoint y: 457, distance: 232.4
click at [772, 457] on div "Janela de atendimento Grade de atendimento Capacidade Transportadoras Veículos …" at bounding box center [563, 269] width 1127 height 539
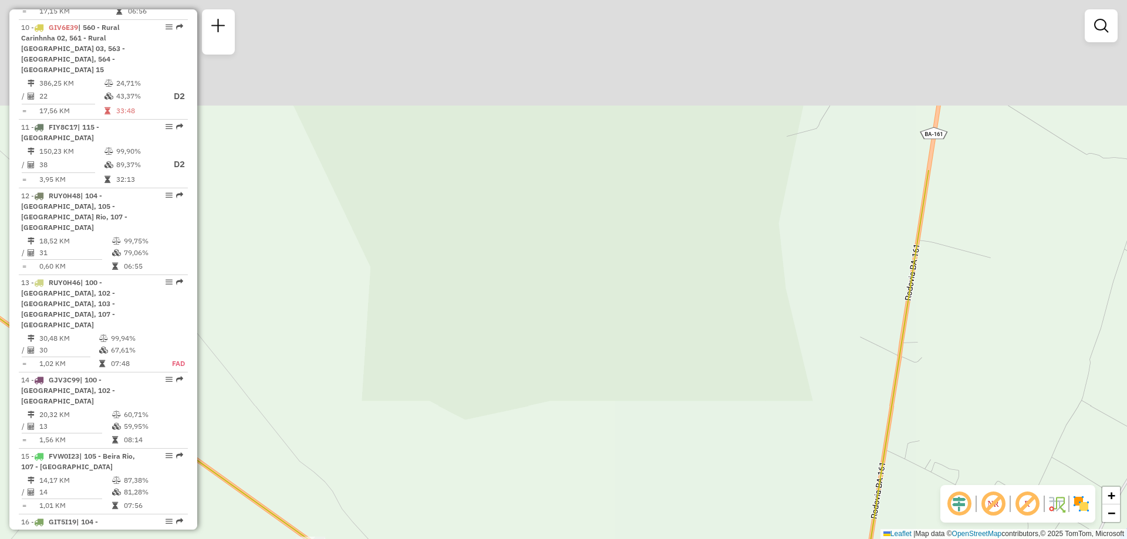
drag, startPoint x: 693, startPoint y: 200, endPoint x: 660, endPoint y: 425, distance: 227.8
click at [660, 425] on div "Janela de atendimento Grade de atendimento Capacidade Transportadoras Veículos …" at bounding box center [563, 269] width 1127 height 539
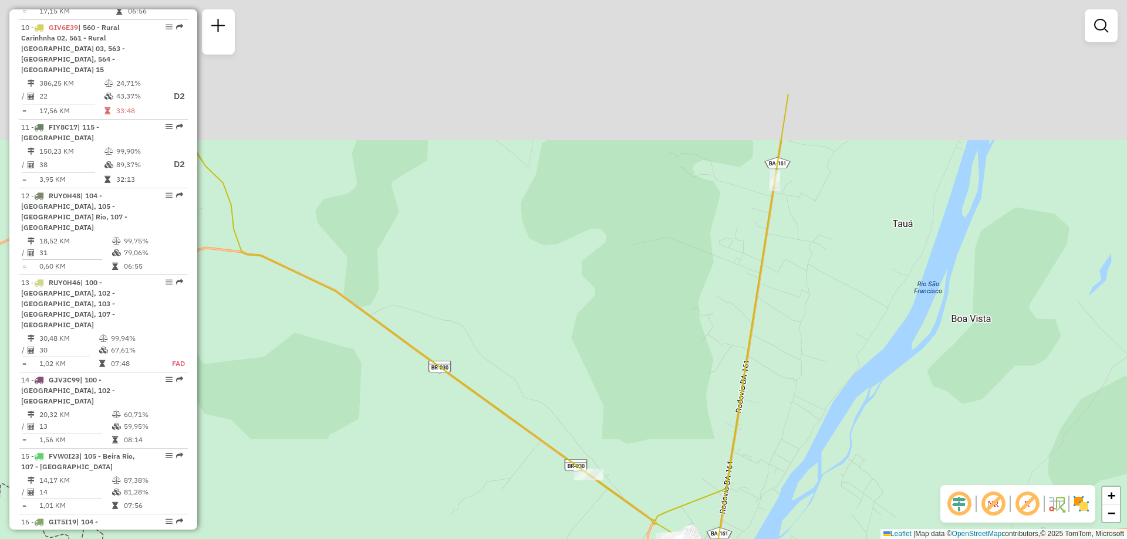
drag, startPoint x: 702, startPoint y: 283, endPoint x: 628, endPoint y: 501, distance: 230.0
click at [628, 501] on div "Janela de atendimento Grade de atendimento Capacidade Transportadoras Veículos …" at bounding box center [563, 269] width 1127 height 539
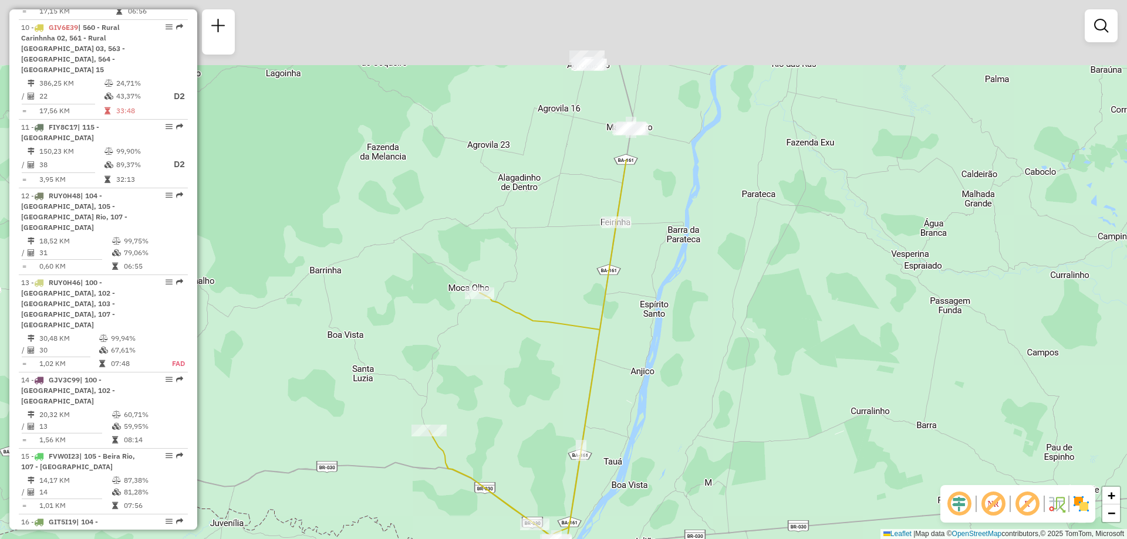
drag, startPoint x: 559, startPoint y: 251, endPoint x: 489, endPoint y: 393, distance: 158.5
click at [489, 393] on div "Janela de atendimento Grade de atendimento Capacidade Transportadoras Veículos …" at bounding box center [563, 269] width 1127 height 539
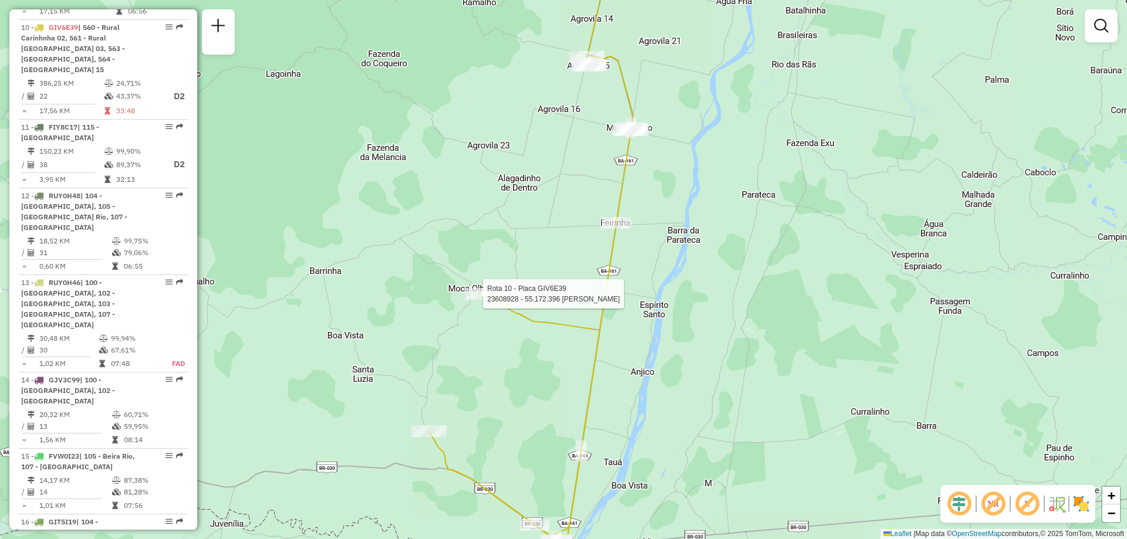
select select "**********"
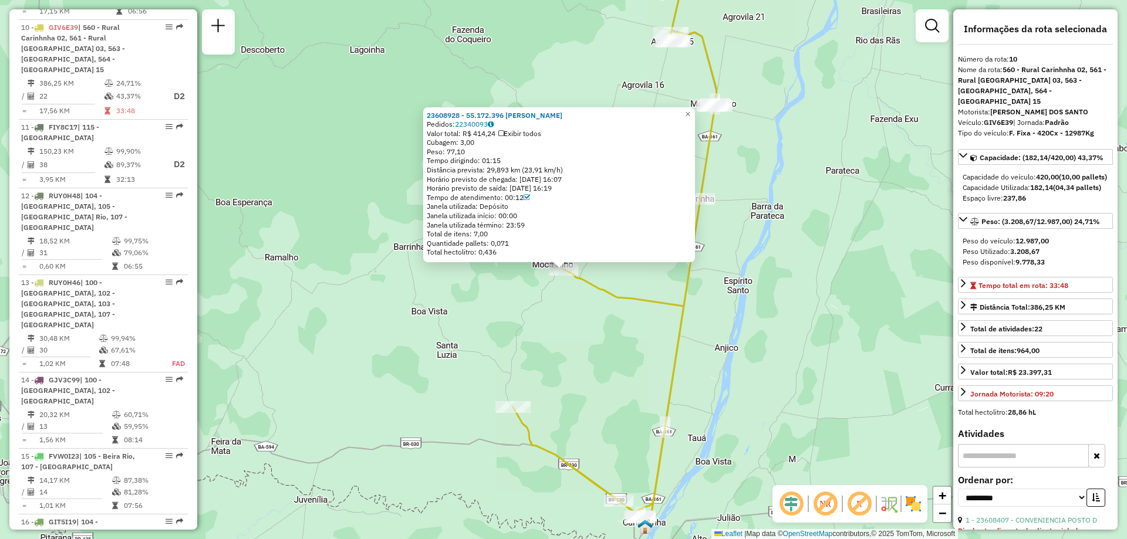
click at [639, 314] on div "23608928 - 55.172.396 [PERSON_NAME] Pedidos: 22340093 Valor total: R$ 414,24 Ex…" at bounding box center [563, 269] width 1127 height 539
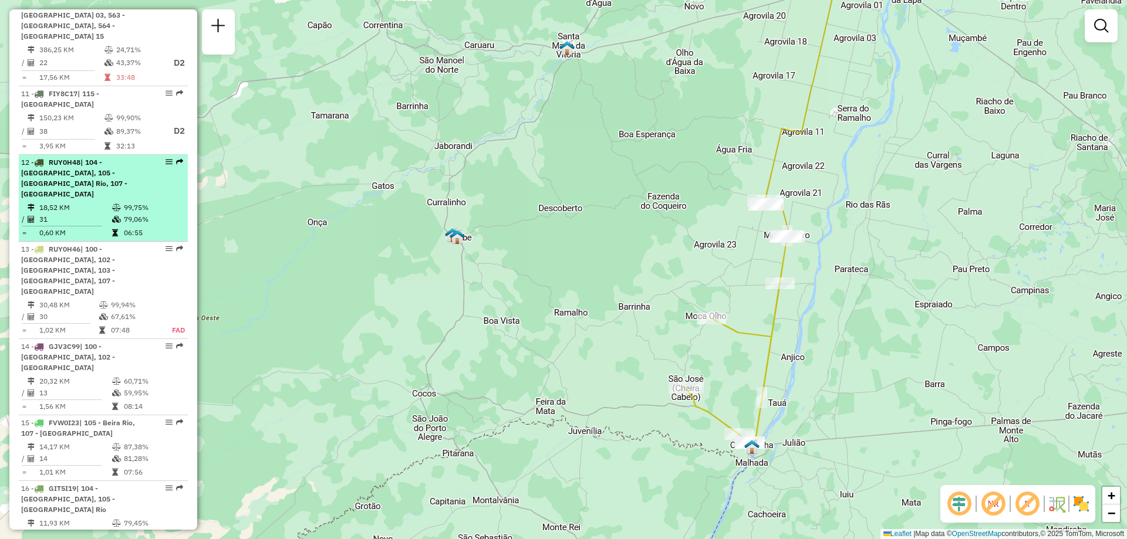
scroll to position [1085, 0]
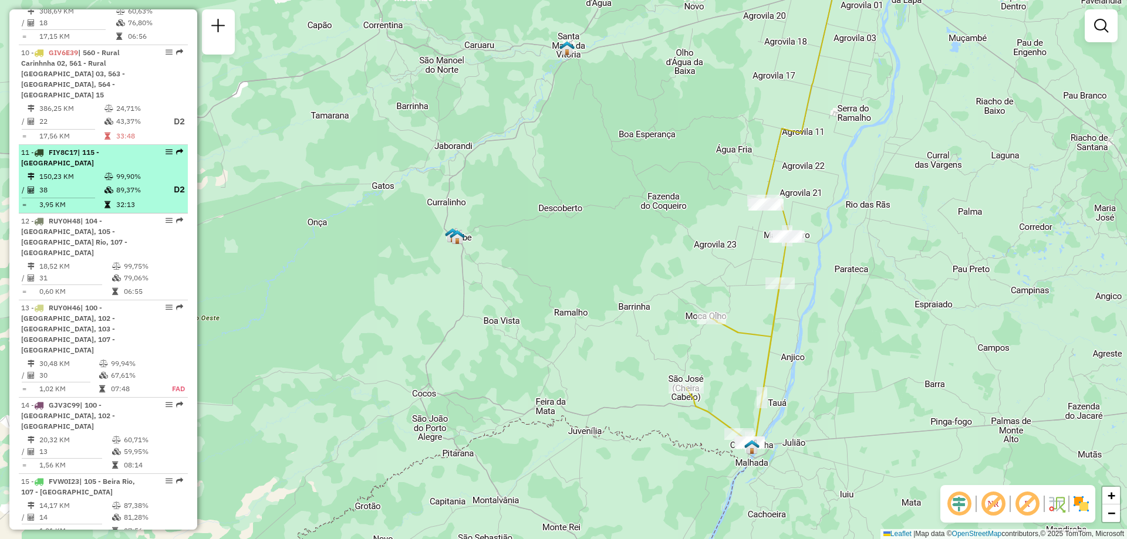
click at [75, 171] on td "150,23 KM" at bounding box center [71, 177] width 65 height 12
select select "**********"
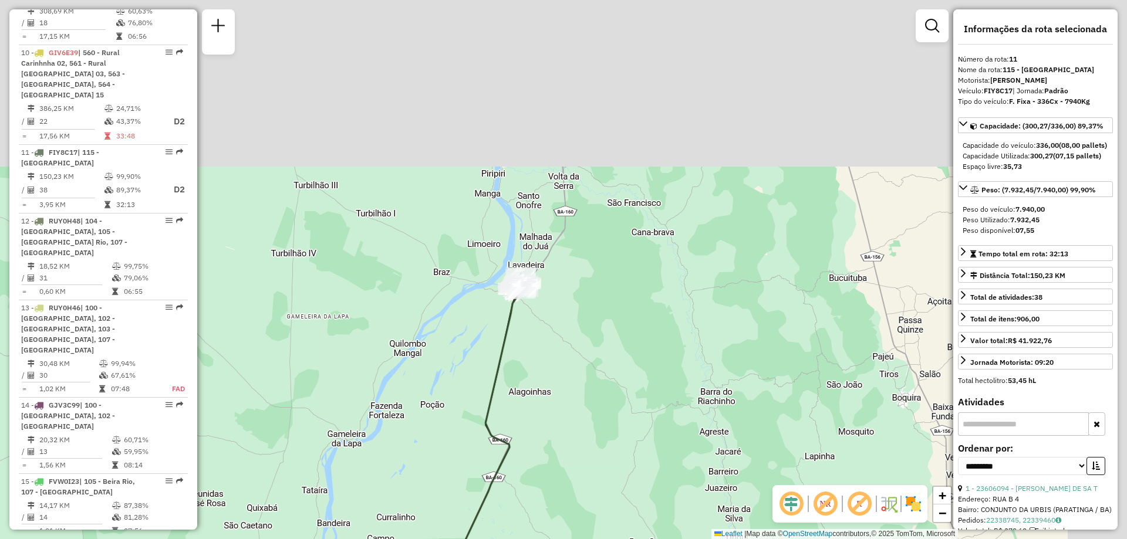
drag, startPoint x: 743, startPoint y: 121, endPoint x: 631, endPoint y: 357, distance: 261.2
click at [631, 357] on div "Janela de atendimento Grade de atendimento Capacidade Transportadoras Veículos …" at bounding box center [563, 269] width 1127 height 539
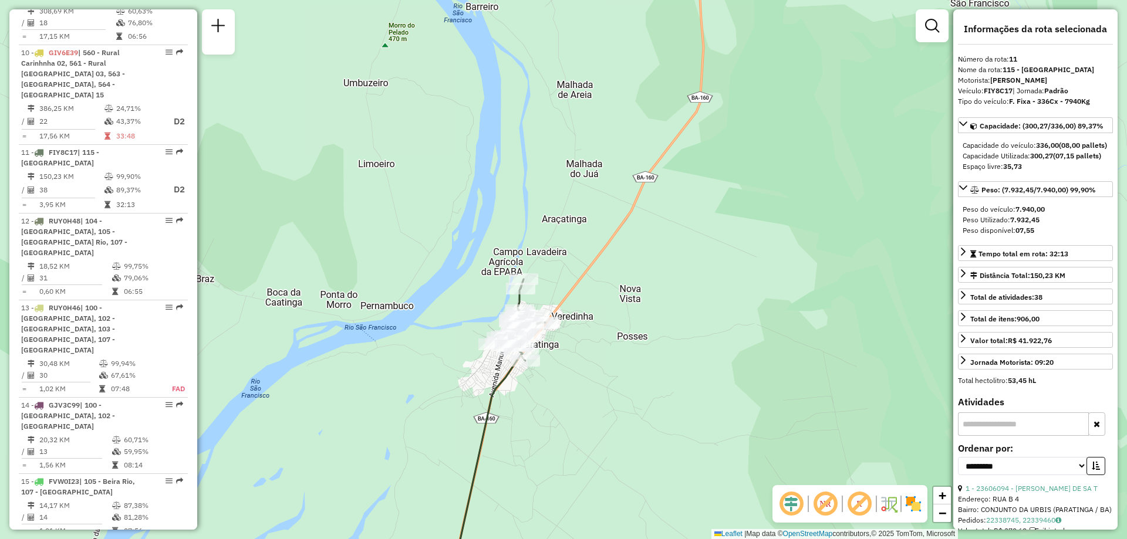
click at [296, 400] on div "Janela de atendimento Grade de atendimento Capacidade Transportadoras Veículos …" at bounding box center [563, 269] width 1127 height 539
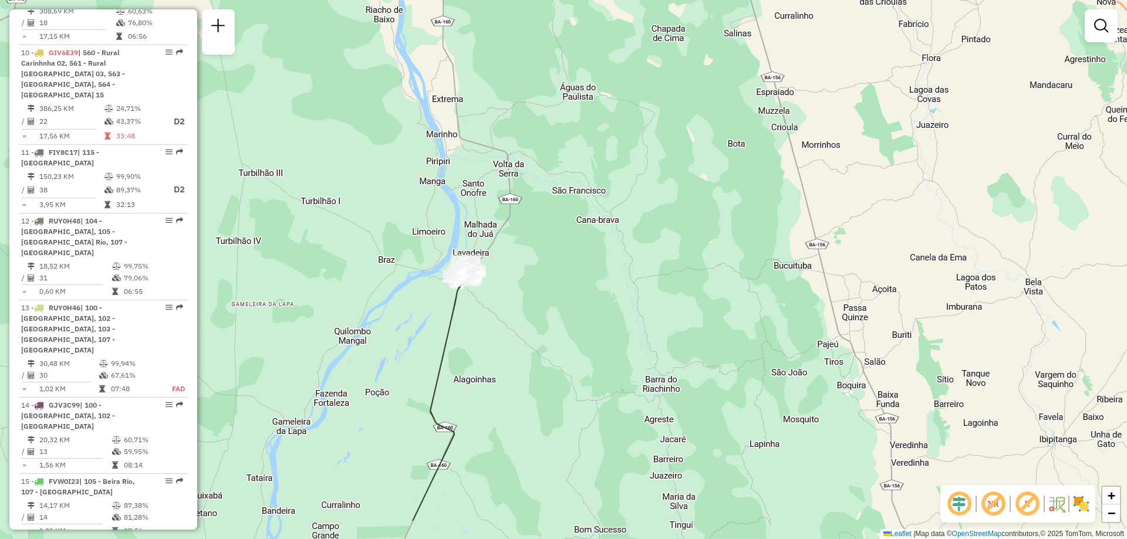
drag, startPoint x: 616, startPoint y: 331, endPoint x: 599, endPoint y: 310, distance: 27.1
click at [599, 310] on div "Janela de atendimento Grade de atendimento Capacidade Transportadoras Veículos …" at bounding box center [563, 269] width 1127 height 539
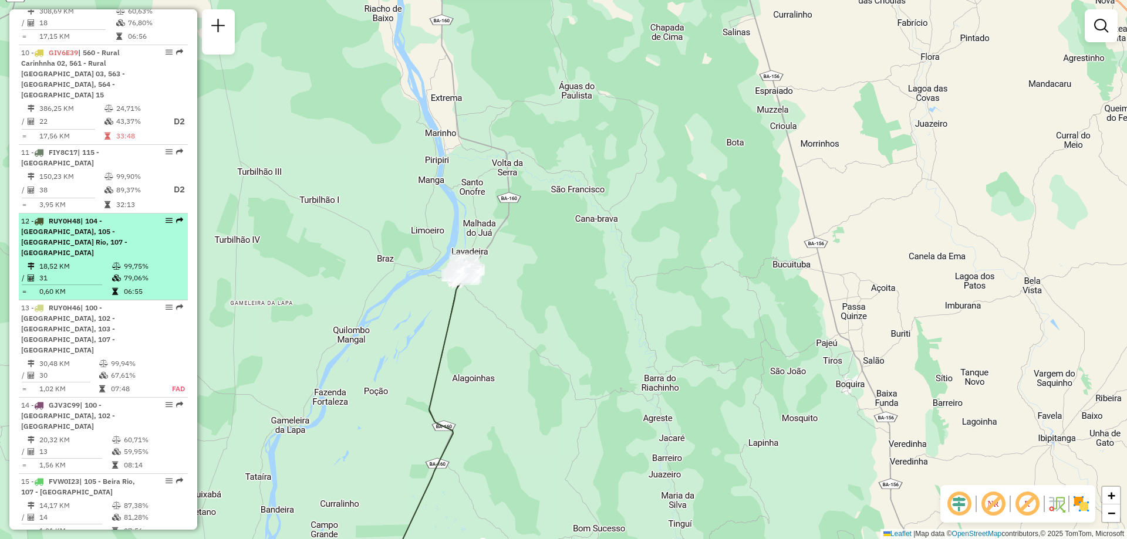
click at [85, 216] on div "12 - RUY0H48 | 104 - [GEOGRAPHIC_DATA], 105 - [GEOGRAPHIC_DATA], 107 - [GEOGRAP…" at bounding box center [83, 237] width 124 height 42
select select "**********"
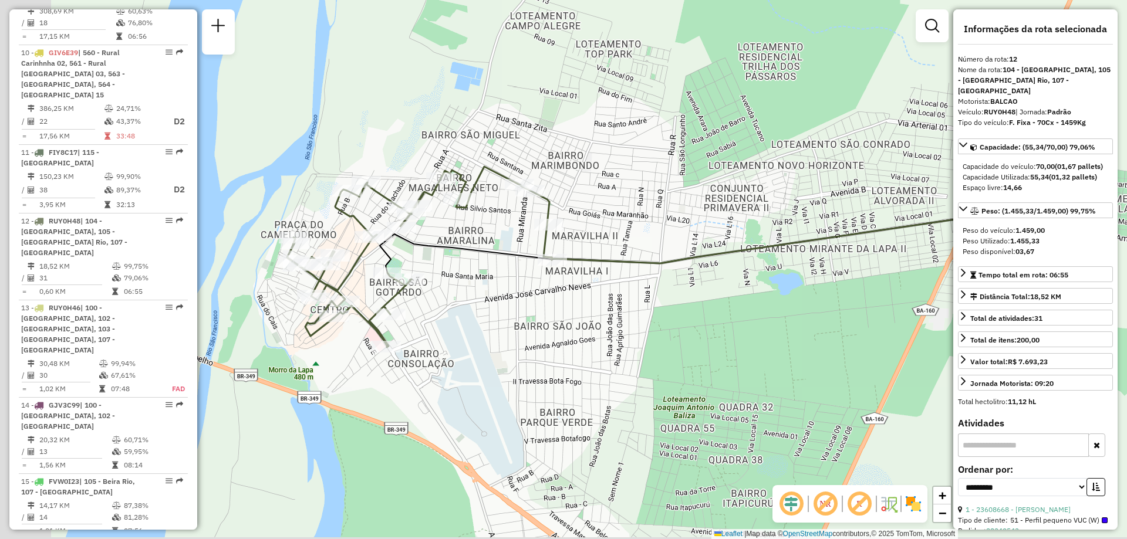
drag, startPoint x: 521, startPoint y: 345, endPoint x: 631, endPoint y: 264, distance: 136.4
click at [630, 273] on div "Janela de atendimento Grade de atendimento Capacidade Transportadoras Veículos …" at bounding box center [563, 269] width 1127 height 539
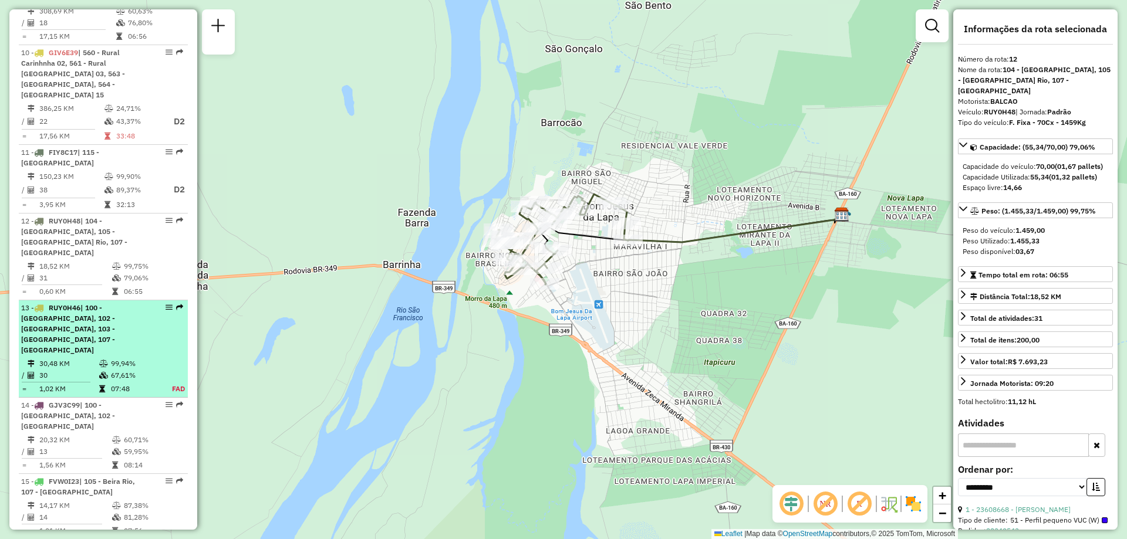
click at [76, 303] on span "| 100 - [GEOGRAPHIC_DATA], 102 - [GEOGRAPHIC_DATA], 103 - [GEOGRAPHIC_DATA], 10…" at bounding box center [68, 328] width 94 height 51
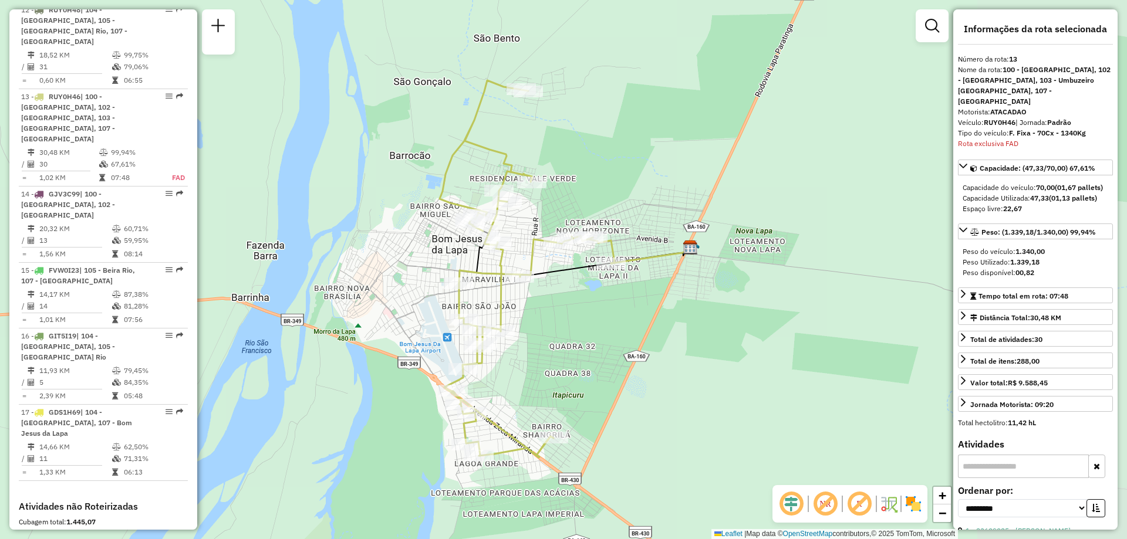
scroll to position [1333, 0]
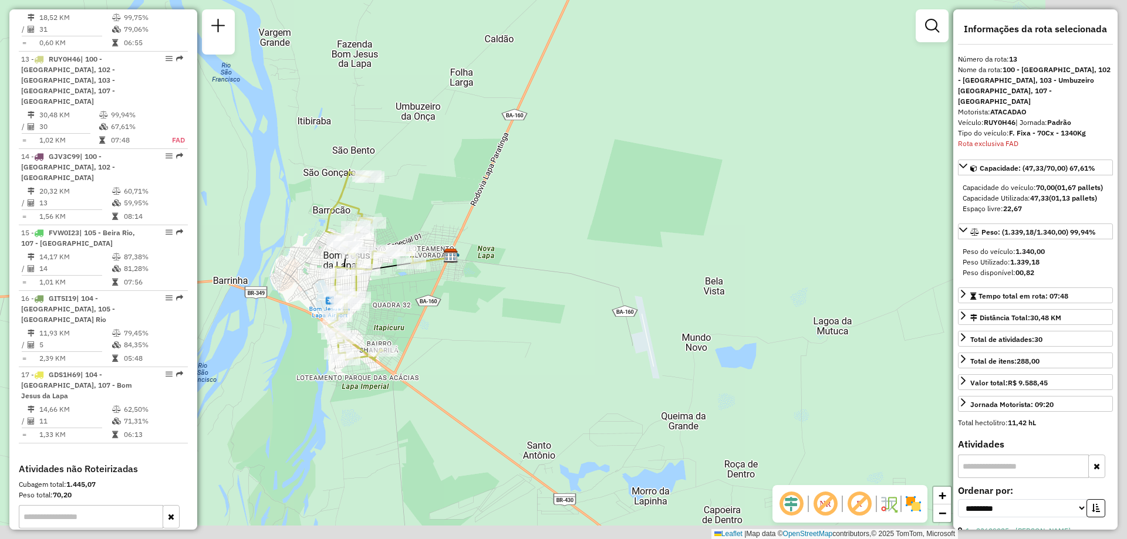
drag, startPoint x: 704, startPoint y: 351, endPoint x: 532, endPoint y: 316, distance: 175.0
click at [532, 316] on div "Janela de atendimento Grade de atendimento Capacidade Transportadoras Veículos …" at bounding box center [563, 269] width 1127 height 539
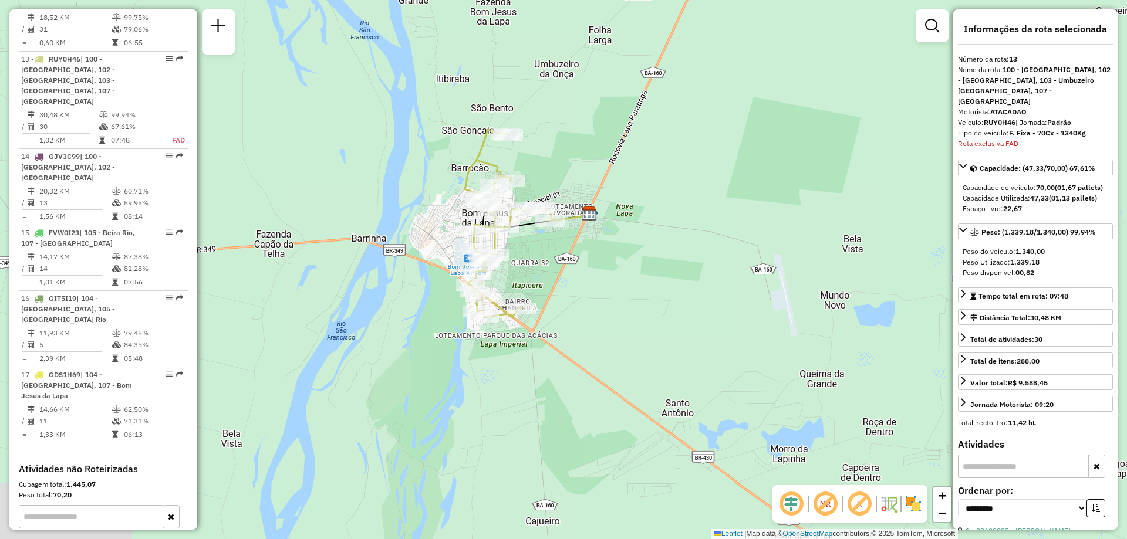
drag, startPoint x: 404, startPoint y: 314, endPoint x: 573, endPoint y: 269, distance: 174.8
click at [573, 269] on div "Janela de atendimento Grade de atendimento Capacidade Transportadoras Veículos …" at bounding box center [563, 269] width 1127 height 539
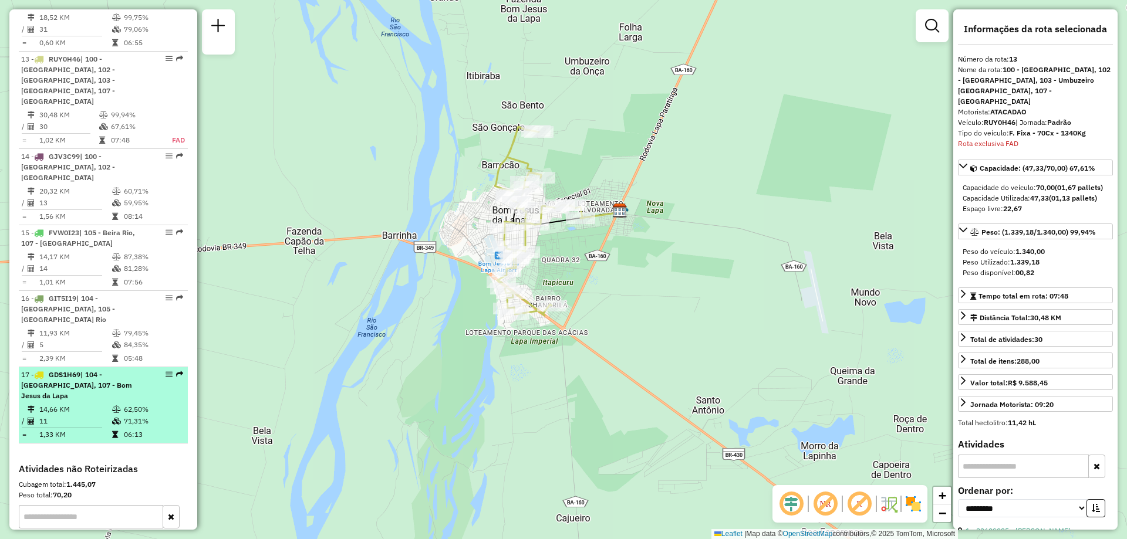
click at [77, 370] on div "17 - GDS1H69 | 104 - [GEOGRAPHIC_DATA], 107 - [GEOGRAPHIC_DATA]" at bounding box center [83, 386] width 124 height 32
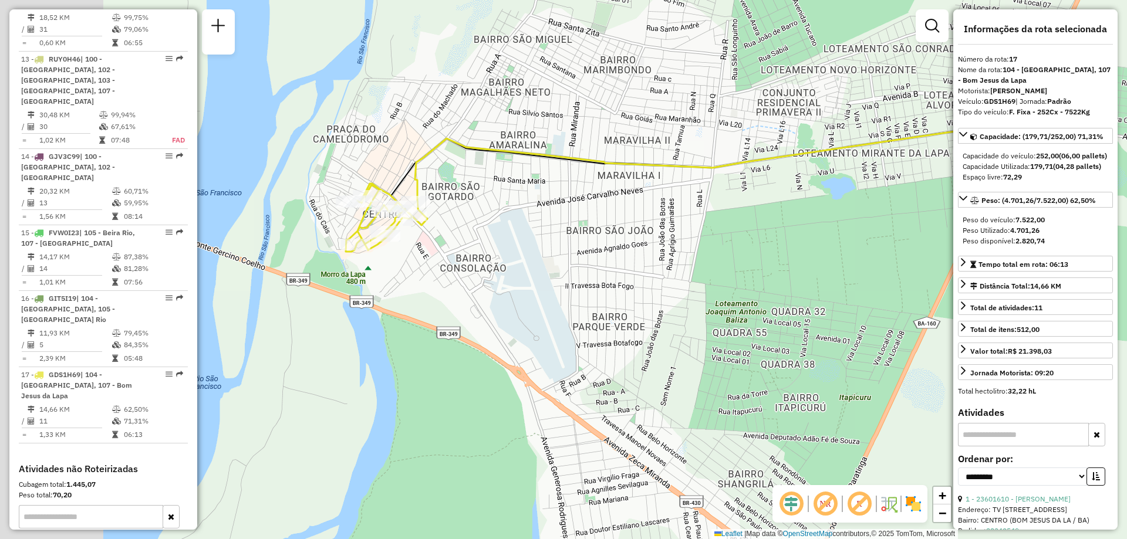
drag, startPoint x: 345, startPoint y: 365, endPoint x: 468, endPoint y: 276, distance: 152.1
click at [468, 276] on div "Janela de atendimento Grade de atendimento Capacidade Transportadoras Veículos …" at bounding box center [563, 269] width 1127 height 539
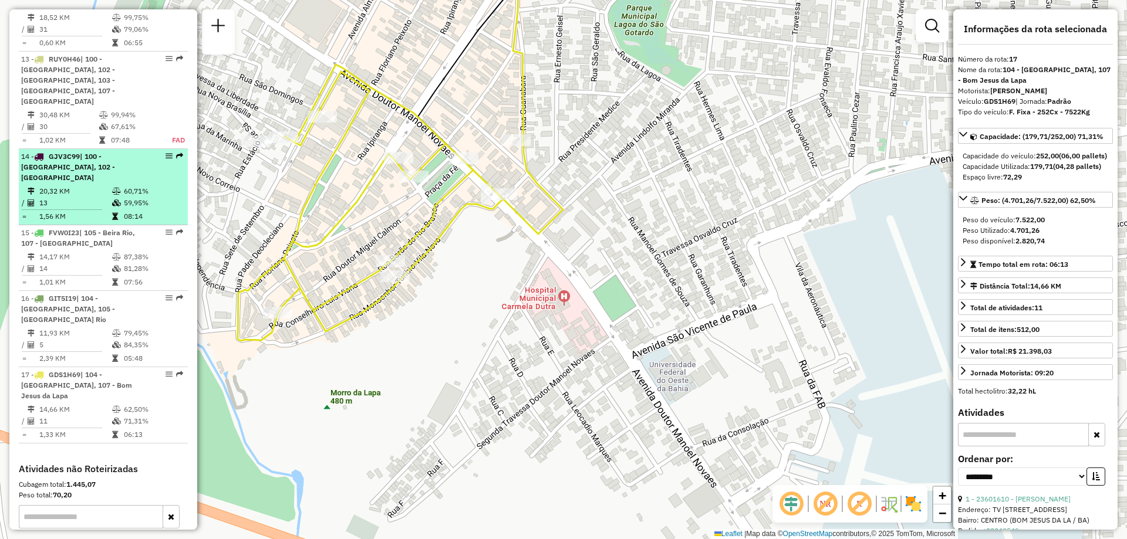
click at [69, 152] on span "| 100 - [GEOGRAPHIC_DATA], 102 - [GEOGRAPHIC_DATA]" at bounding box center [68, 167] width 94 height 30
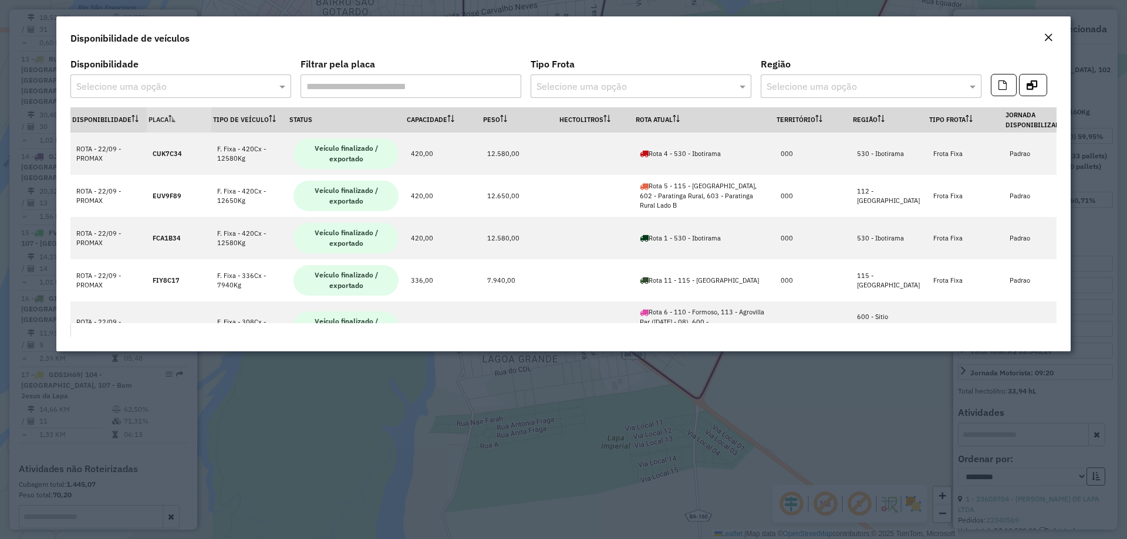
click at [1045, 36] on em "Close" at bounding box center [1047, 37] width 9 height 9
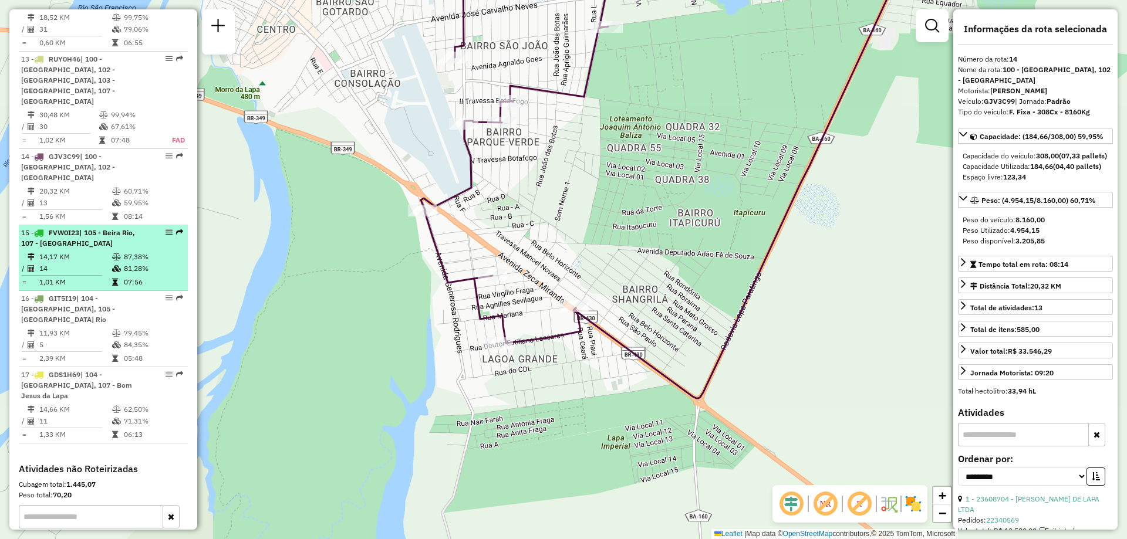
click at [74, 228] on span "| 105 - Beira Rio, 107 - [GEOGRAPHIC_DATA]" at bounding box center [78, 237] width 114 height 19
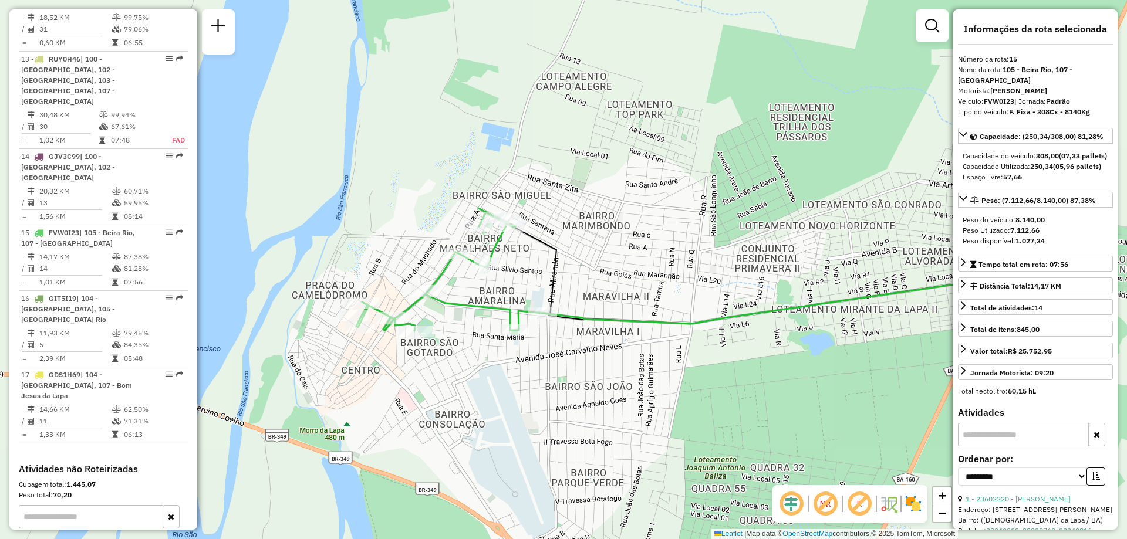
drag, startPoint x: 437, startPoint y: 363, endPoint x: 555, endPoint y: 363, distance: 118.0
click at [555, 363] on div "Janela de atendimento Grade de atendimento Capacidade Transportadoras Veículos …" at bounding box center [563, 269] width 1127 height 539
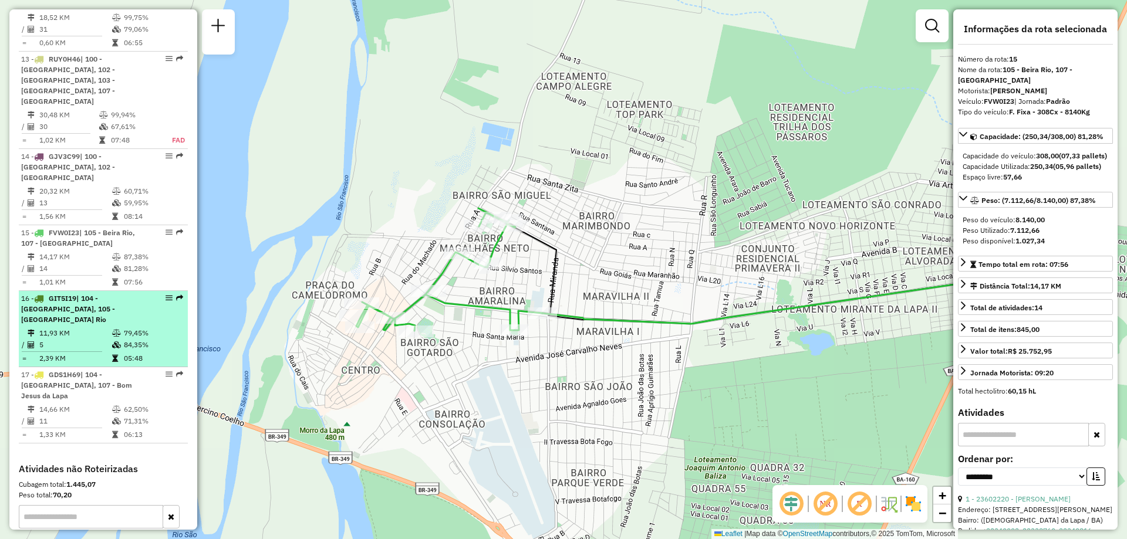
click at [83, 293] on div "16 - GIT5I19 | 104 - [GEOGRAPHIC_DATA], 105 - [GEOGRAPHIC_DATA]" at bounding box center [83, 309] width 124 height 32
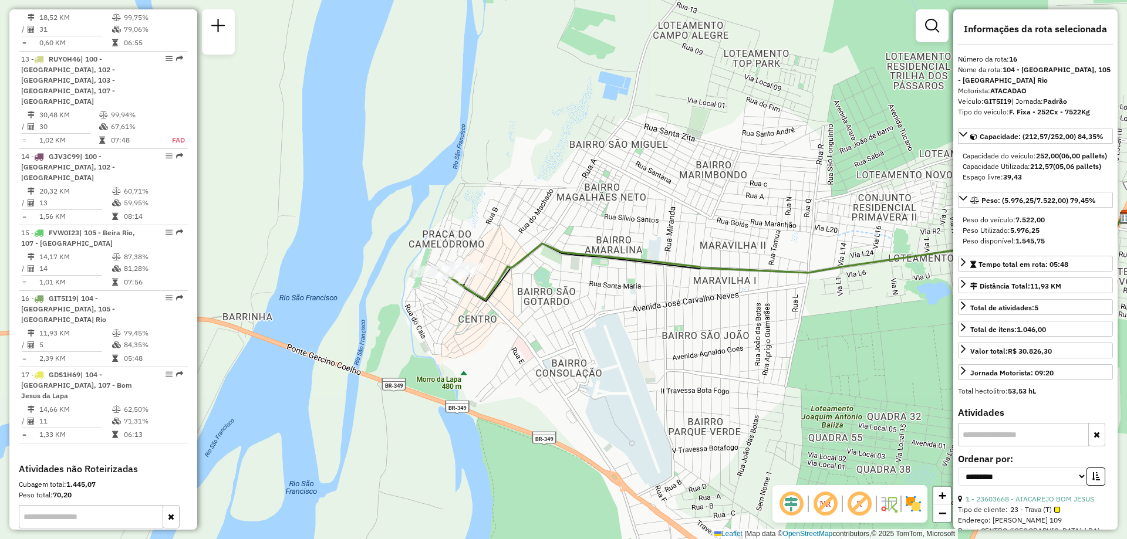
drag, startPoint x: 394, startPoint y: 337, endPoint x: 612, endPoint y: 325, distance: 218.1
click at [612, 325] on div "Janela de atendimento Grade de atendimento Capacidade Transportadoras Veículos …" at bounding box center [563, 269] width 1127 height 539
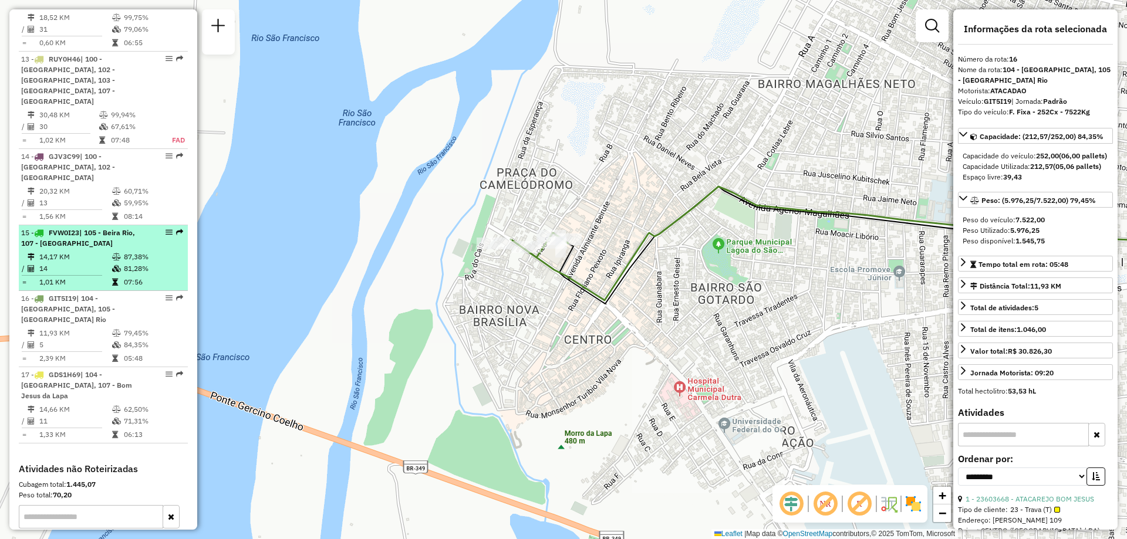
click at [88, 263] on td "14" at bounding box center [75, 269] width 73 height 12
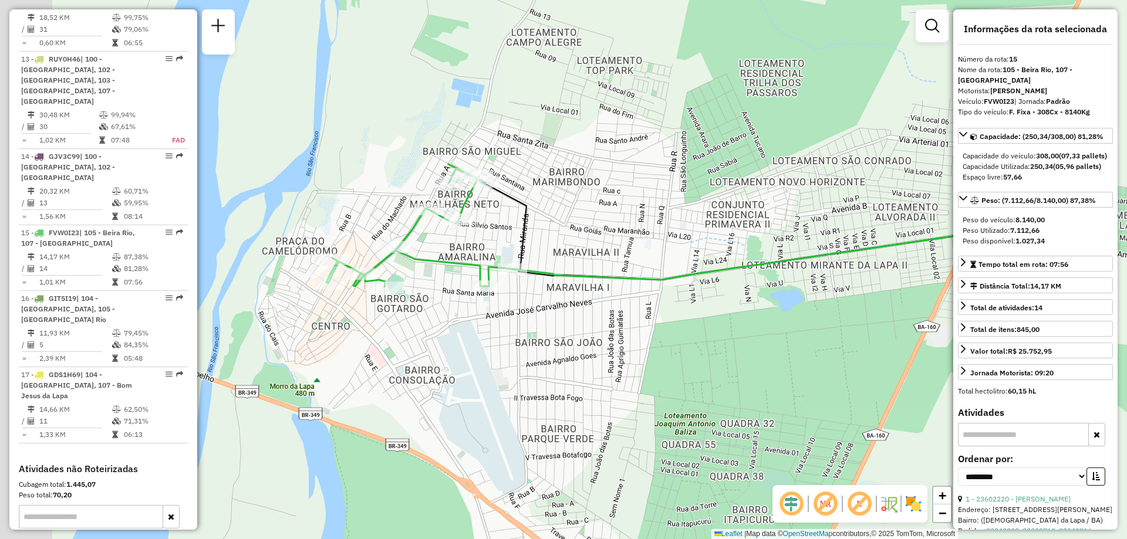
drag, startPoint x: 447, startPoint y: 361, endPoint x: 545, endPoint y: 327, distance: 103.8
click at [545, 327] on div "Janela de atendimento Grade de atendimento Capacidade Transportadoras Veículos …" at bounding box center [563, 269] width 1127 height 539
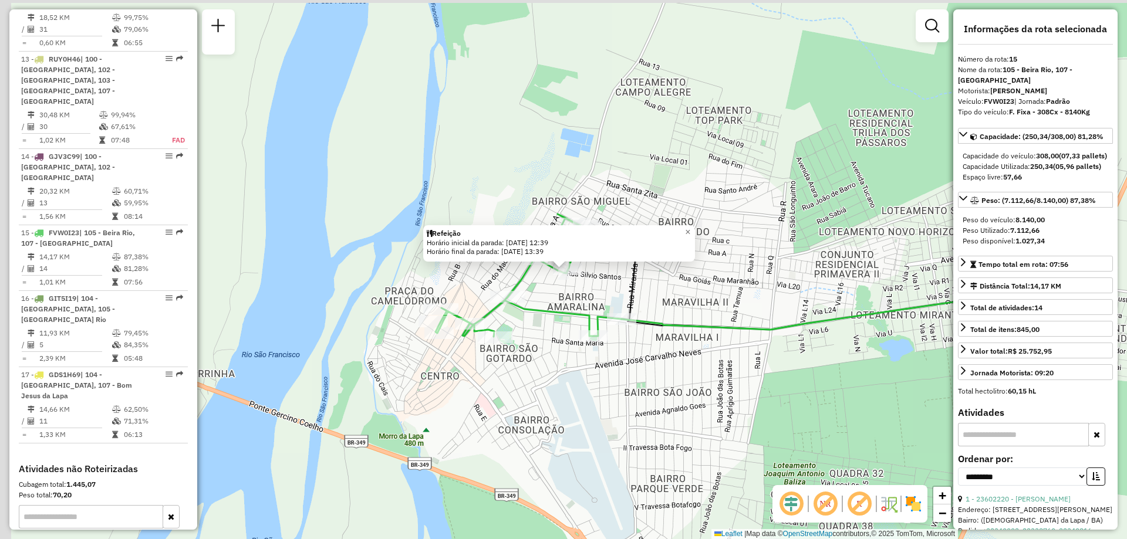
scroll to position [1378, 0]
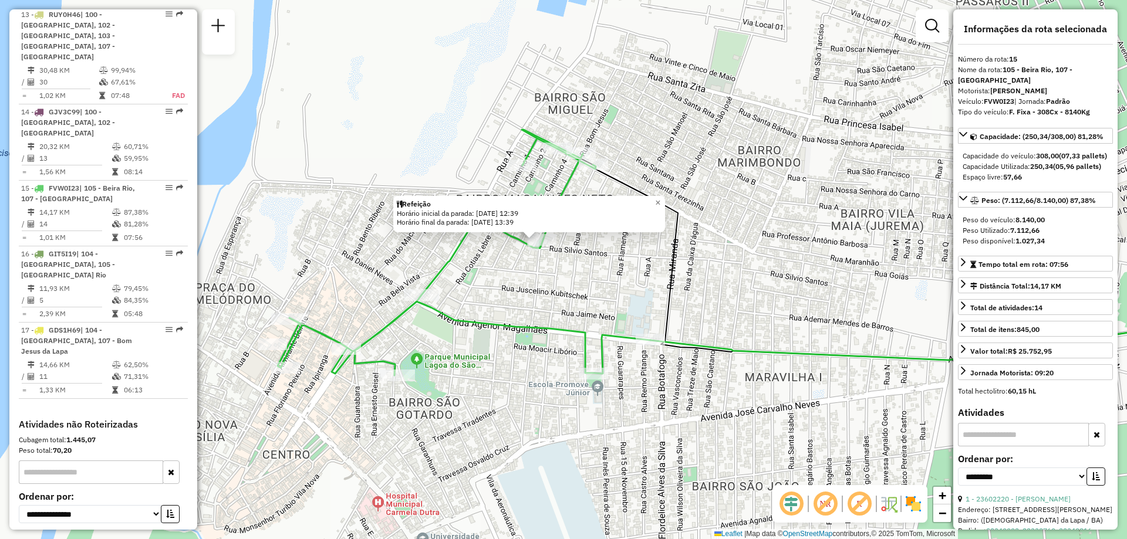
click at [599, 258] on div "Refeição Horário inicial da parada: [DATE] 12:39 Horário final da parada: [DATE…" at bounding box center [563, 269] width 1127 height 539
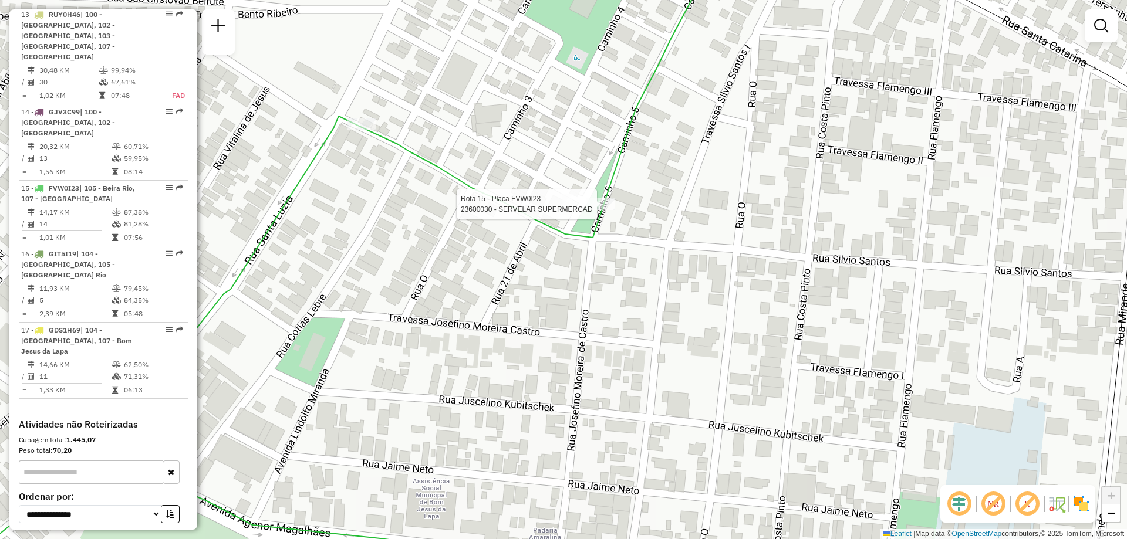
select select "**********"
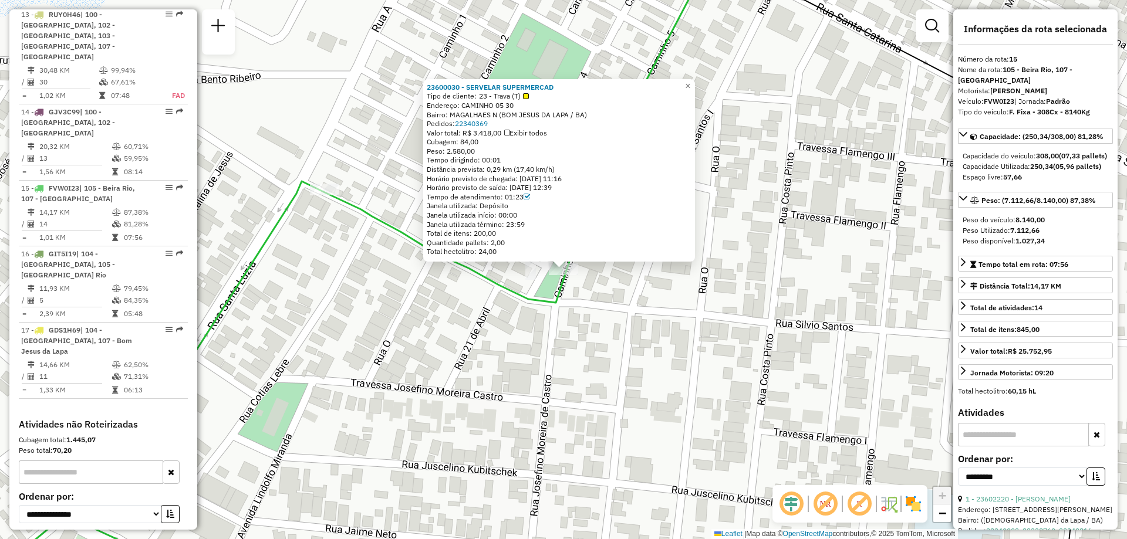
click at [382, 261] on div "23600030 - SERVELAR SUPERMERCAD Tipo de cliente: 23 - Trava (T) Endereço: CAMIN…" at bounding box center [563, 269] width 1127 height 539
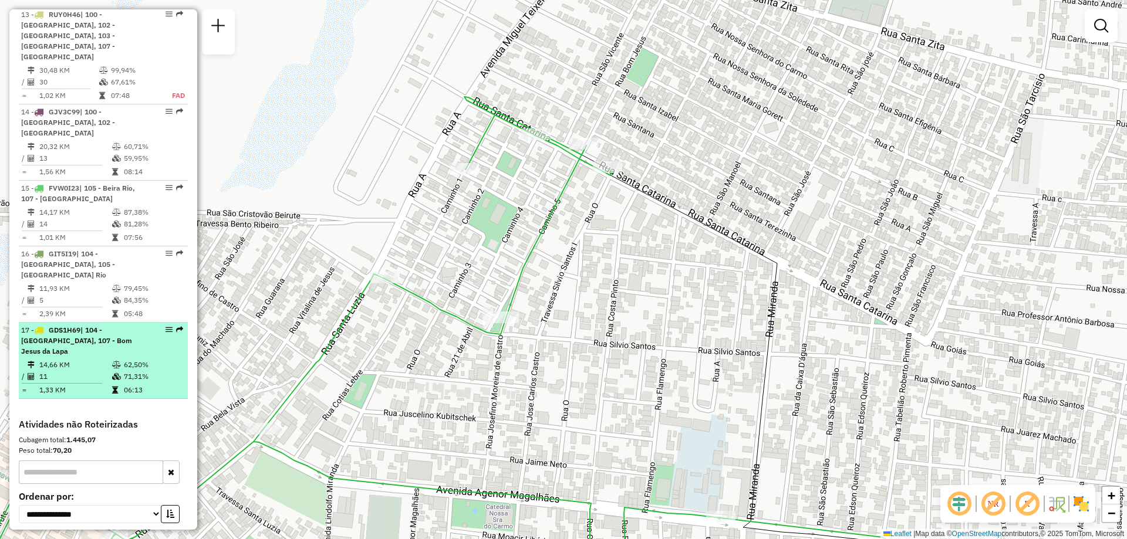
click at [73, 325] on div "17 - GDS1H69 | 104 - [GEOGRAPHIC_DATA], 107 - [GEOGRAPHIC_DATA]" at bounding box center [83, 341] width 124 height 32
select select "**********"
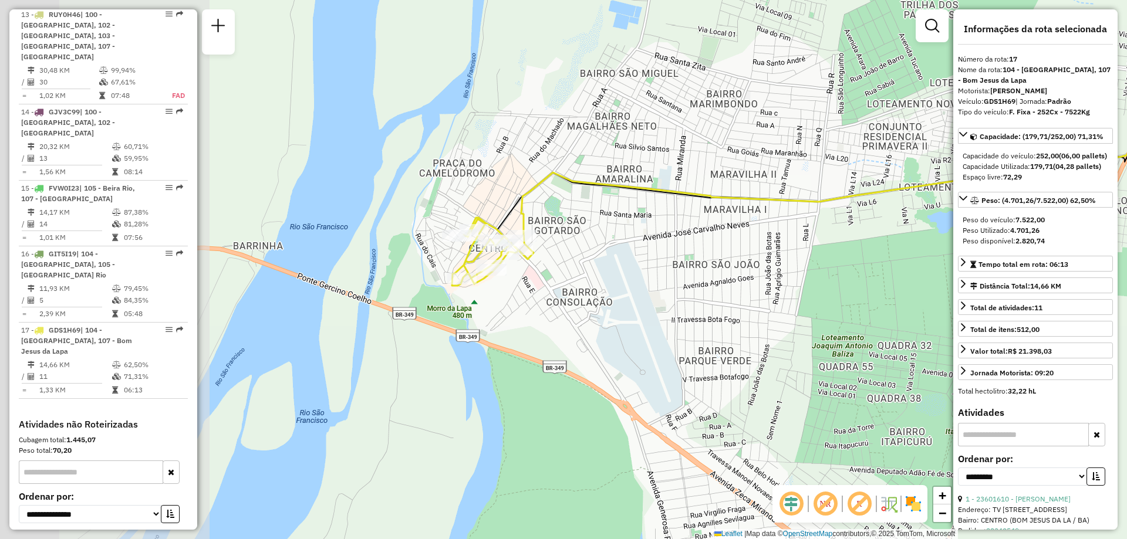
drag, startPoint x: 340, startPoint y: 335, endPoint x: 570, endPoint y: 279, distance: 236.0
click at [570, 279] on div "Janela de atendimento Grade de atendimento Capacidade Transportadoras Veículos …" at bounding box center [563, 269] width 1127 height 539
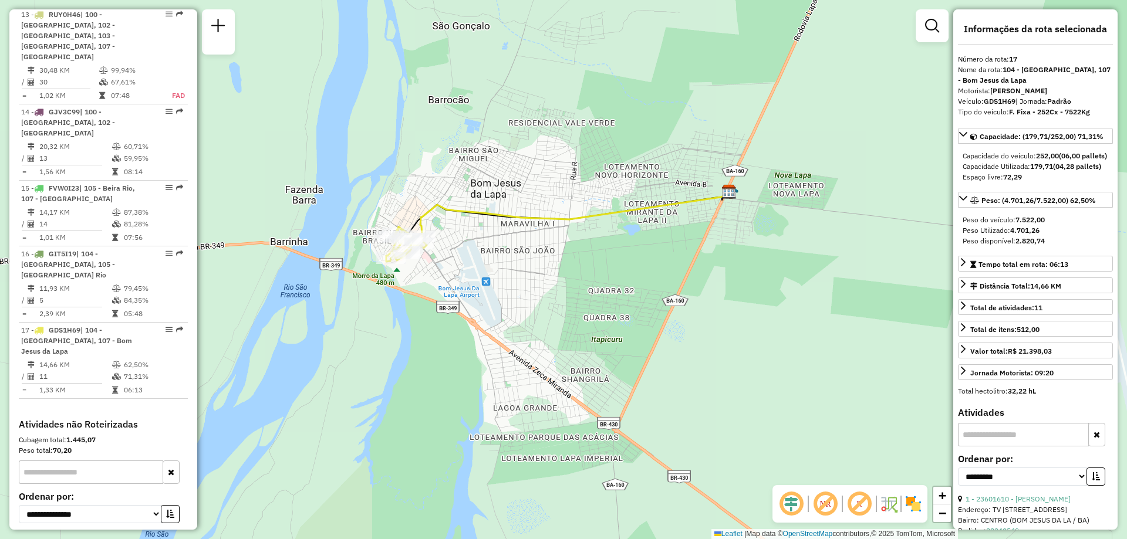
drag, startPoint x: 669, startPoint y: 274, endPoint x: 524, endPoint y: 251, distance: 146.8
click at [524, 251] on div "Janela de atendimento Grade de atendimento Capacidade Transportadoras Veículos …" at bounding box center [563, 269] width 1127 height 539
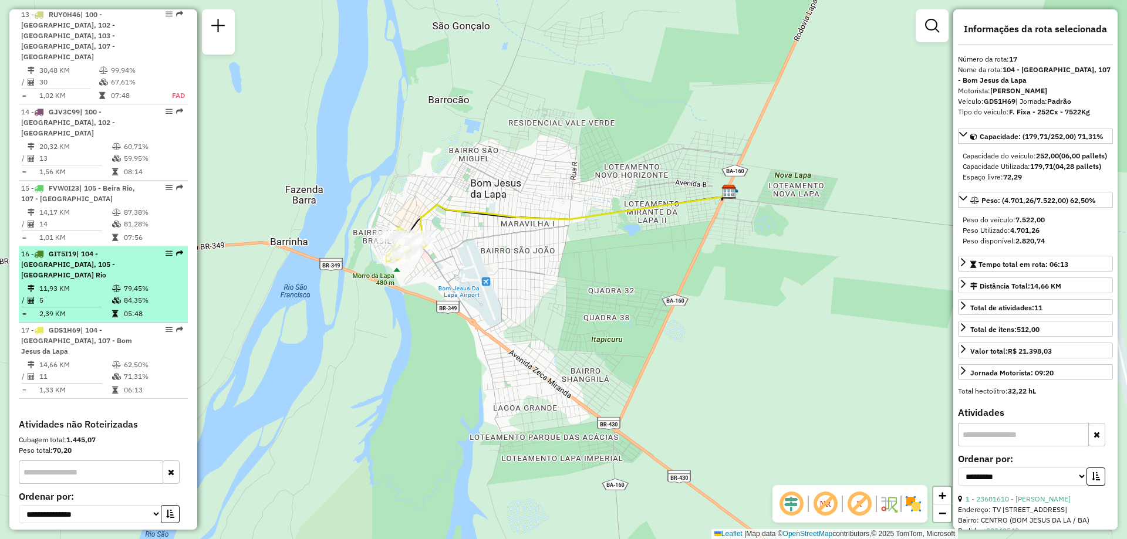
click at [75, 249] on div "16 - GIT5I19 | 104 - [GEOGRAPHIC_DATA], 105 - [GEOGRAPHIC_DATA]" at bounding box center [83, 265] width 124 height 32
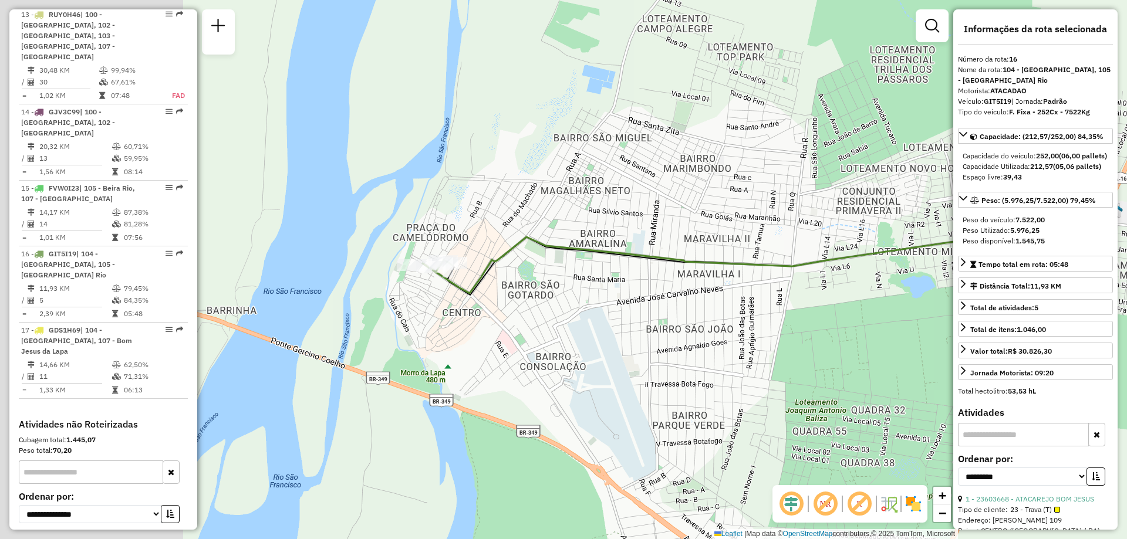
drag, startPoint x: 355, startPoint y: 351, endPoint x: 585, endPoint y: 330, distance: 230.4
click at [585, 330] on div "Janela de atendimento Grade de atendimento Capacidade Transportadoras Veículos …" at bounding box center [563, 269] width 1127 height 539
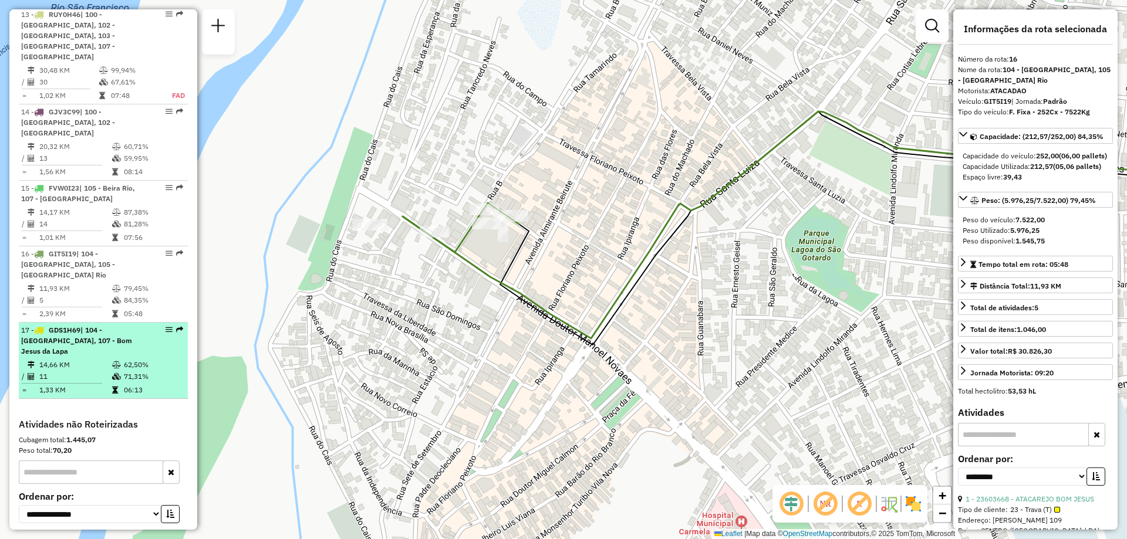
click at [80, 325] on div "17 - GDS1H69 | 104 - [GEOGRAPHIC_DATA], 107 - [GEOGRAPHIC_DATA]" at bounding box center [83, 341] width 124 height 32
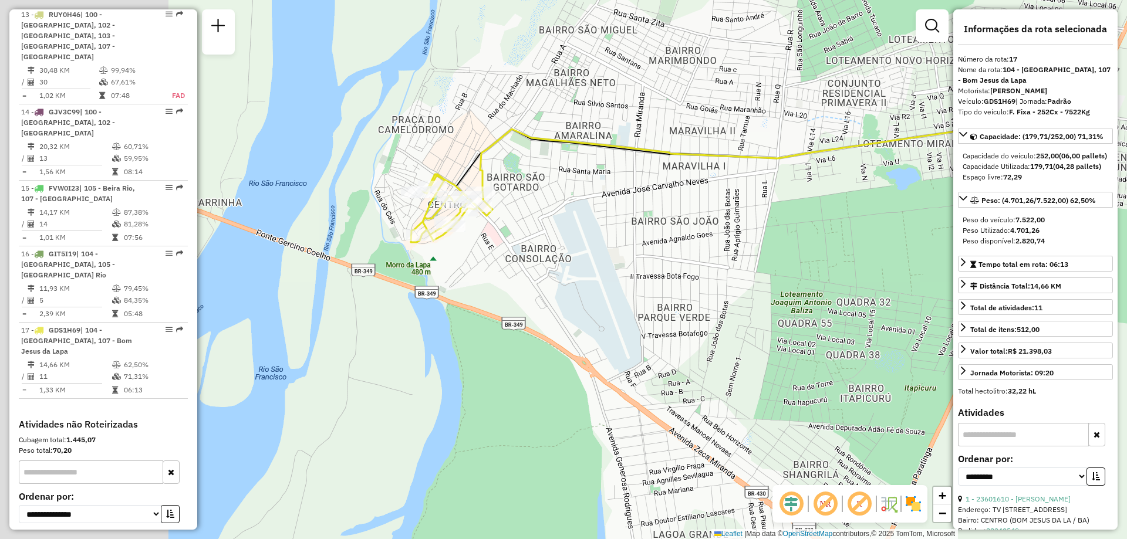
drag, startPoint x: 326, startPoint y: 329, endPoint x: 515, endPoint y: 225, distance: 215.6
click at [515, 225] on div "Janela de atendimento Grade de atendimento Capacidade Transportadoras Veículos …" at bounding box center [563, 269] width 1127 height 539
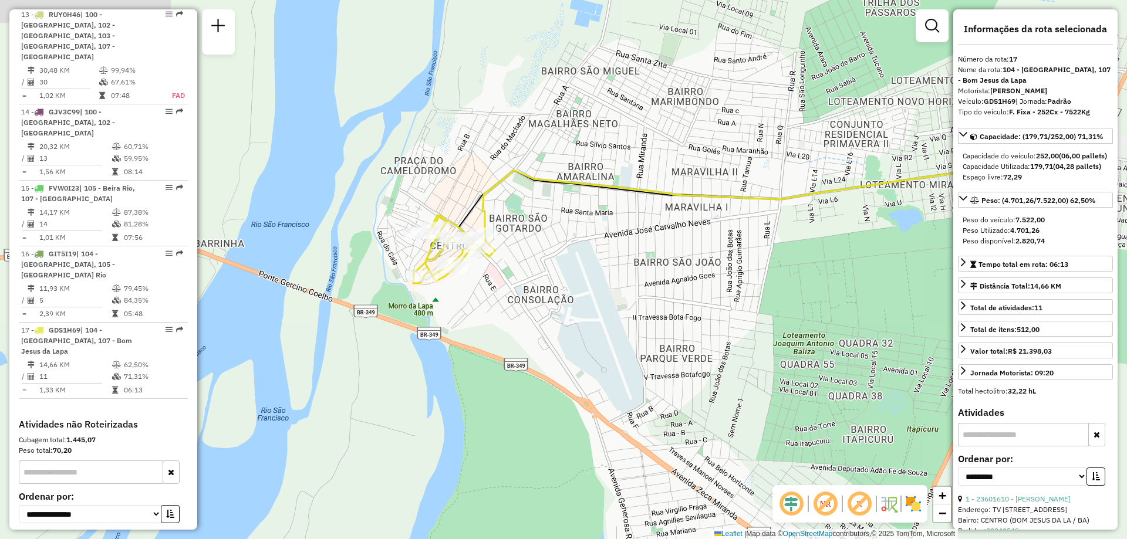
drag, startPoint x: 522, startPoint y: 255, endPoint x: 522, endPoint y: 301, distance: 46.4
click at [522, 301] on div "Janela de atendimento Grade de atendimento Capacidade Transportadoras Veículos …" at bounding box center [563, 269] width 1127 height 539
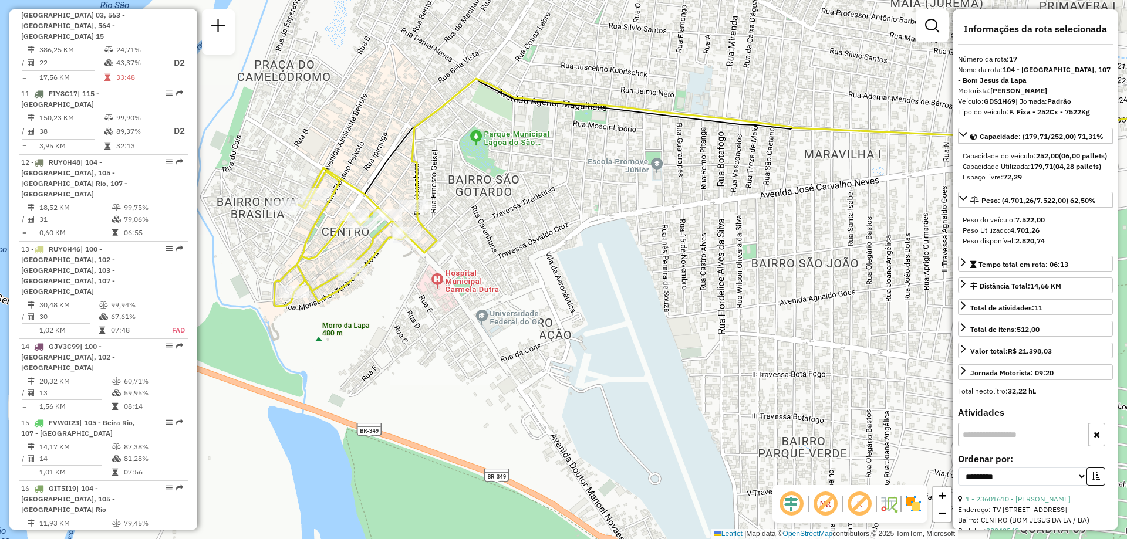
scroll to position [967, 0]
